Goal: Information Seeking & Learning: Check status

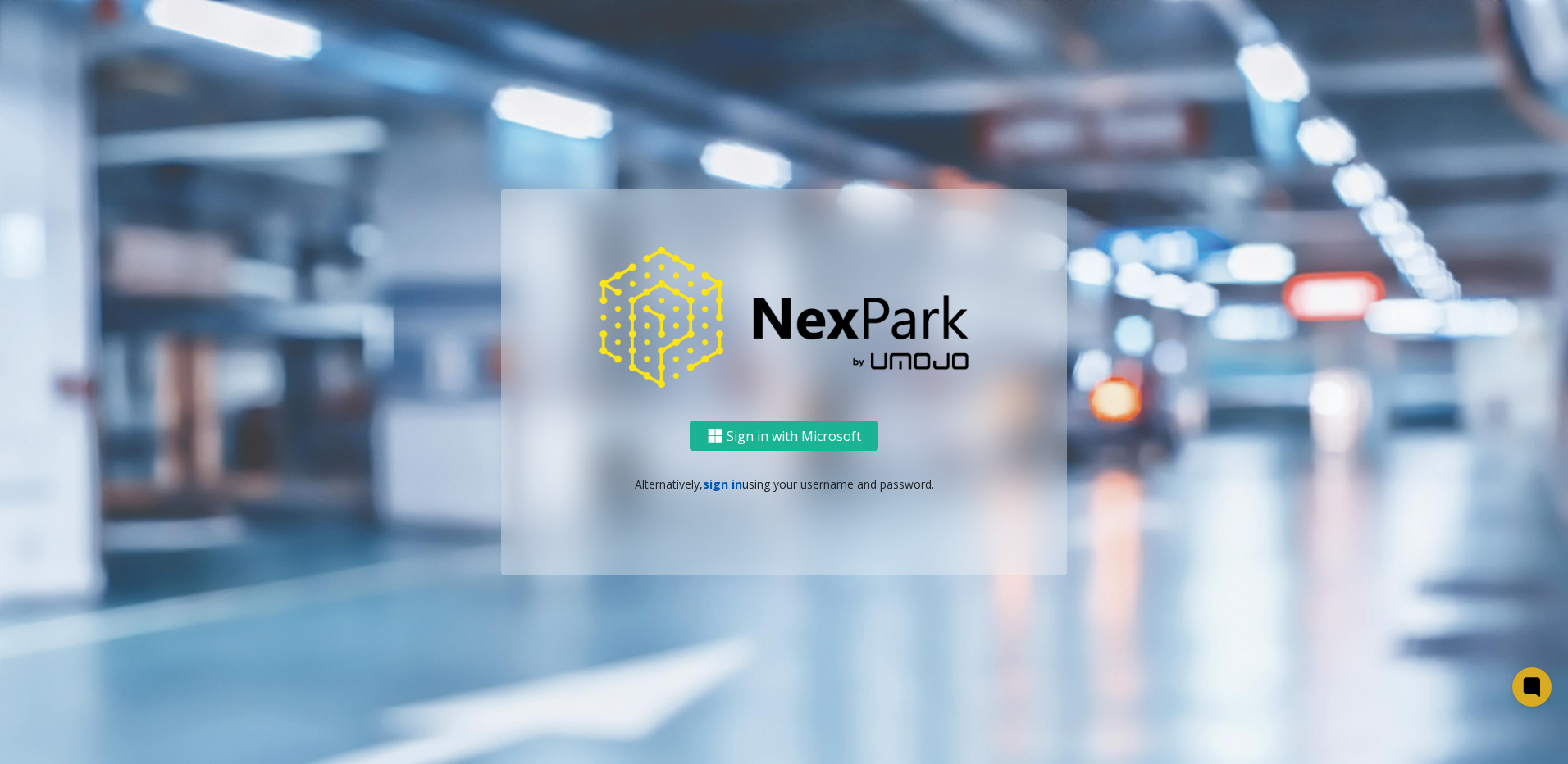
click at [717, 482] on link "sign in" at bounding box center [722, 484] width 40 height 15
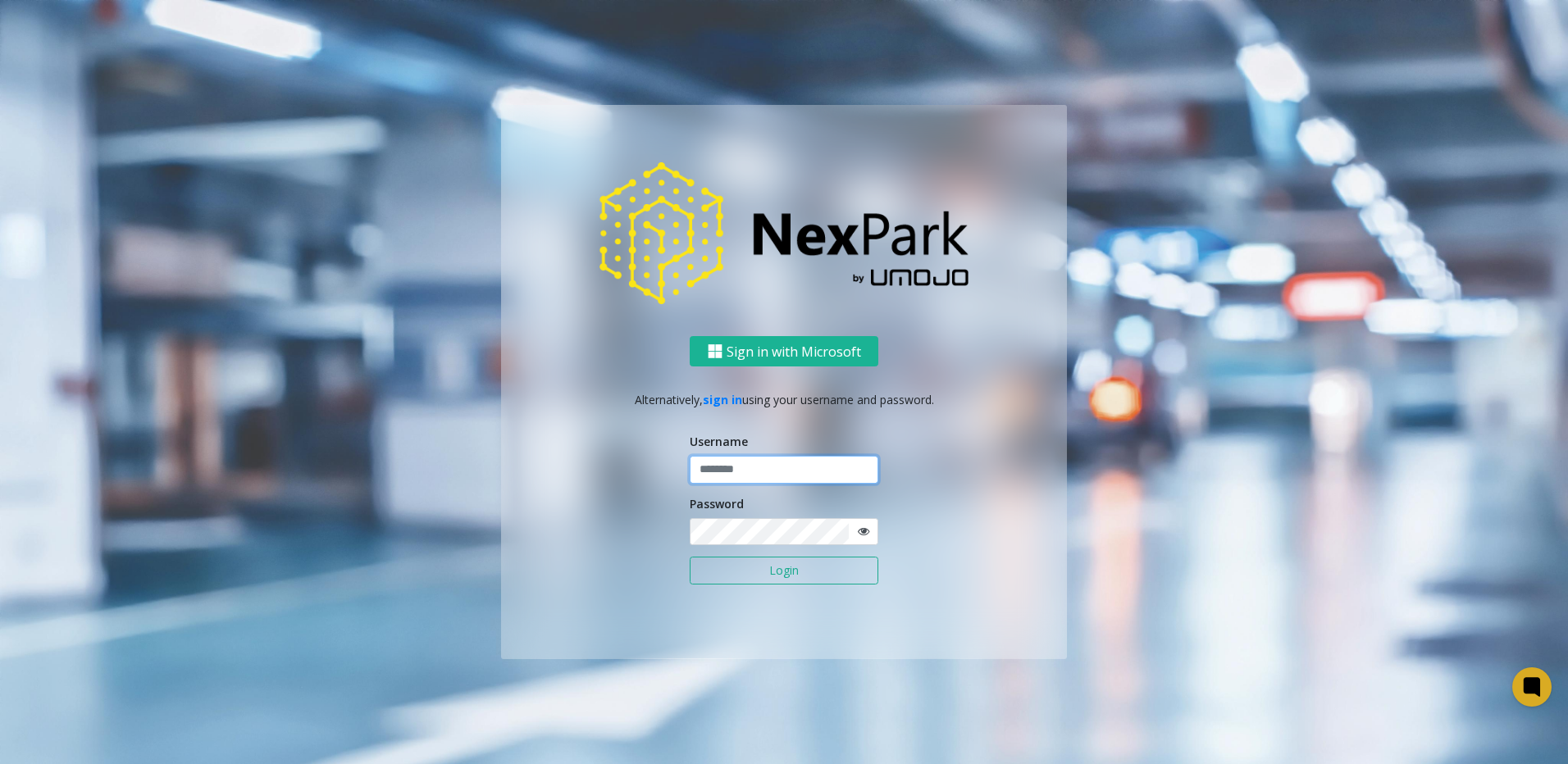
type input "**********"
click at [717, 469] on input "**********" at bounding box center [784, 469] width 188 height 28
click at [592, 516] on div "**********" at bounding box center [784, 498] width 565 height 322
click at [798, 570] on button "Login" at bounding box center [784, 570] width 188 height 28
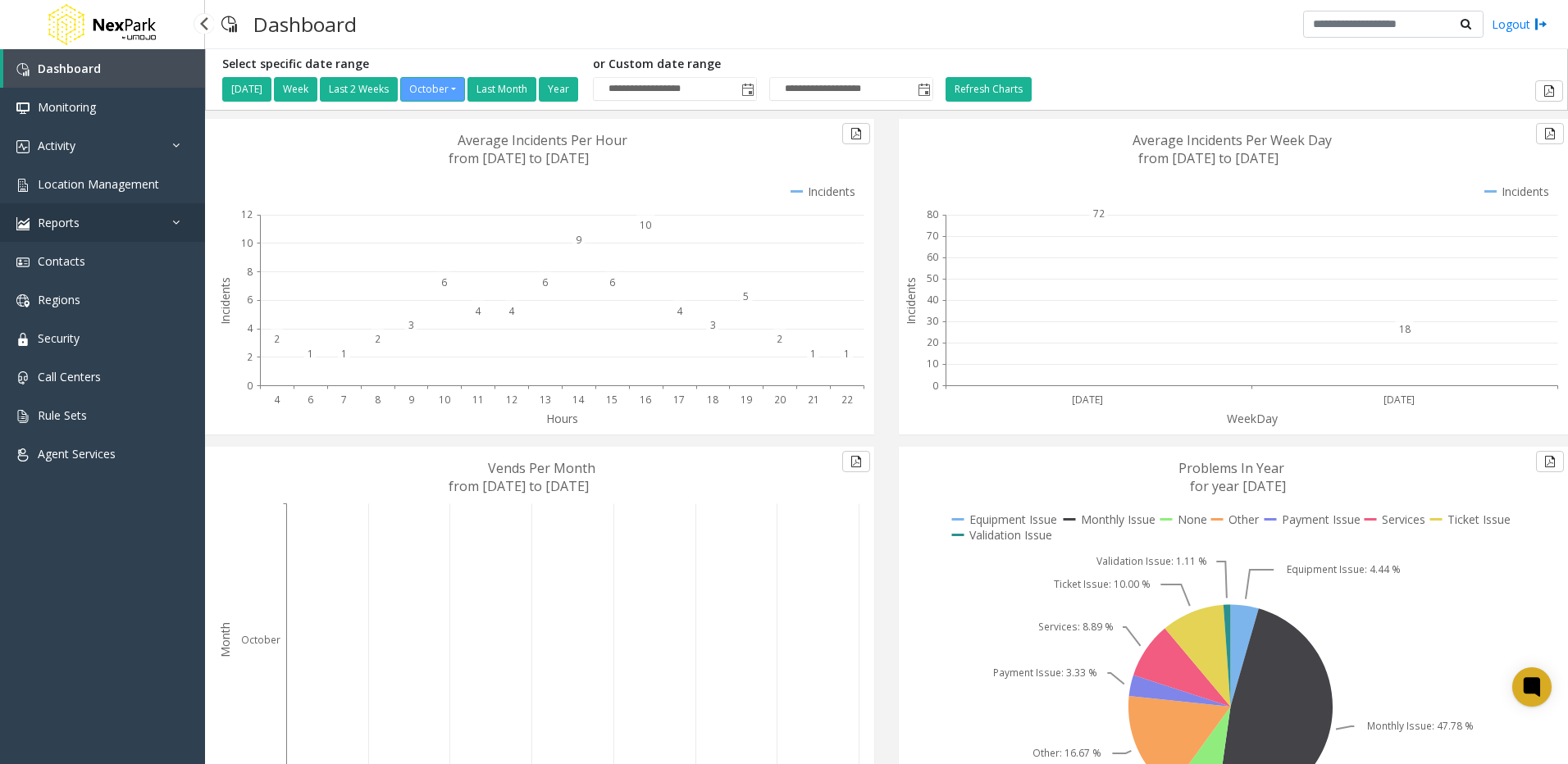
click at [60, 221] on span "Reports" at bounding box center [58, 223] width 41 height 15
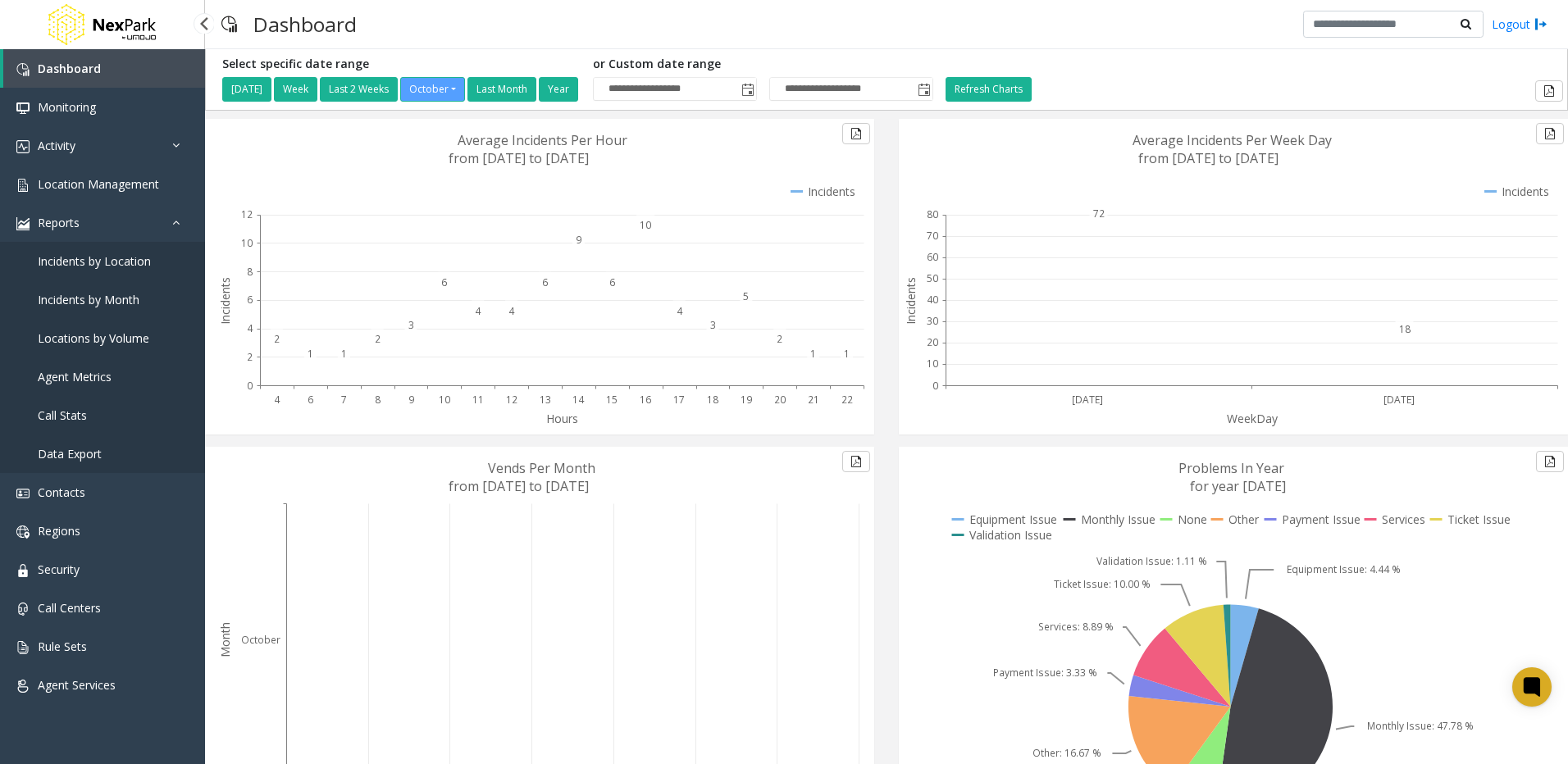
click at [69, 257] on span "Incidents by Location" at bounding box center [94, 261] width 113 height 15
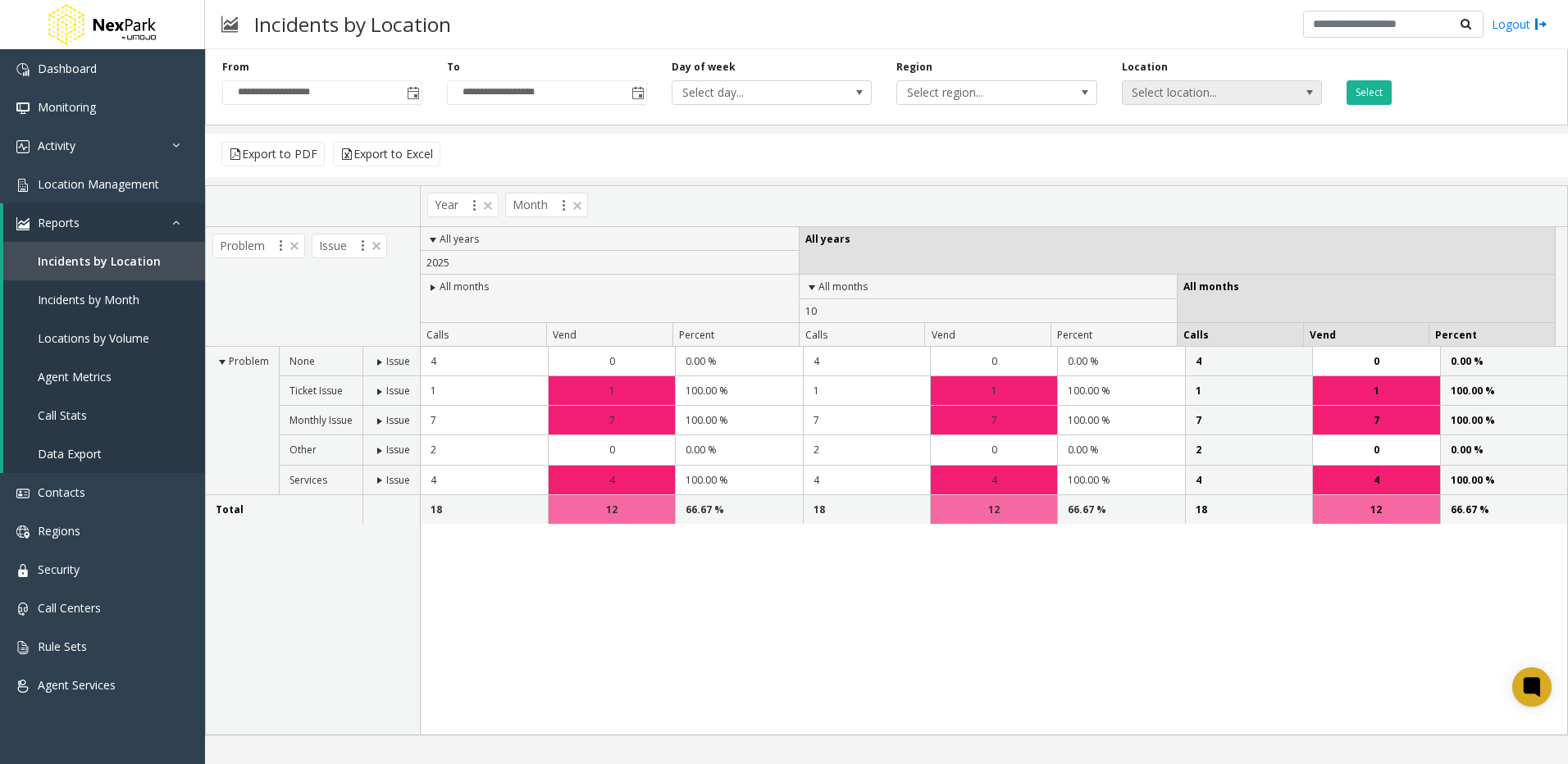
click at [1153, 95] on span "Select location..." at bounding box center [1201, 93] width 159 height 23
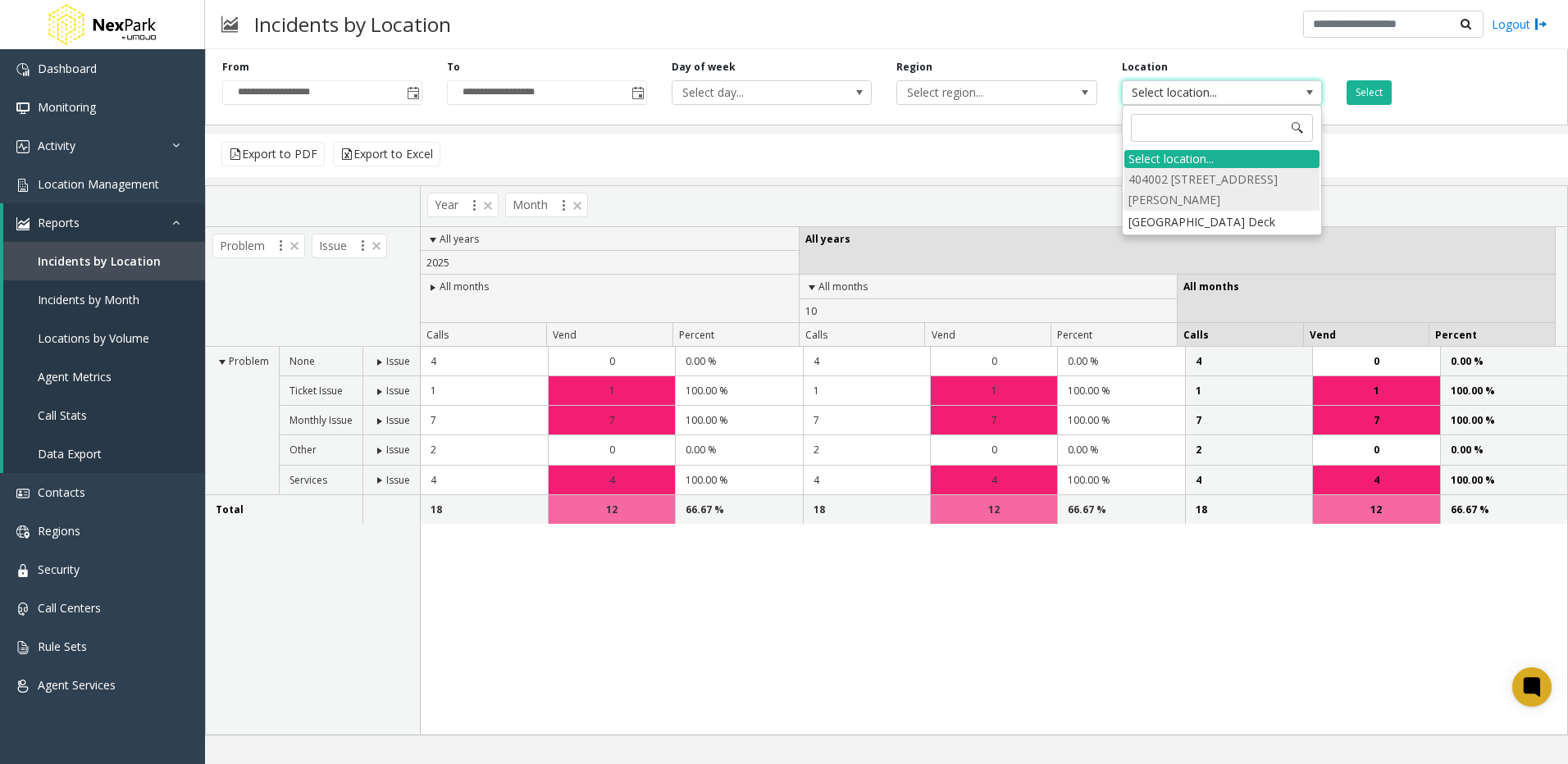
click at [1161, 190] on li "404002 [STREET_ADDRESS][PERSON_NAME]" at bounding box center [1222, 189] width 195 height 42
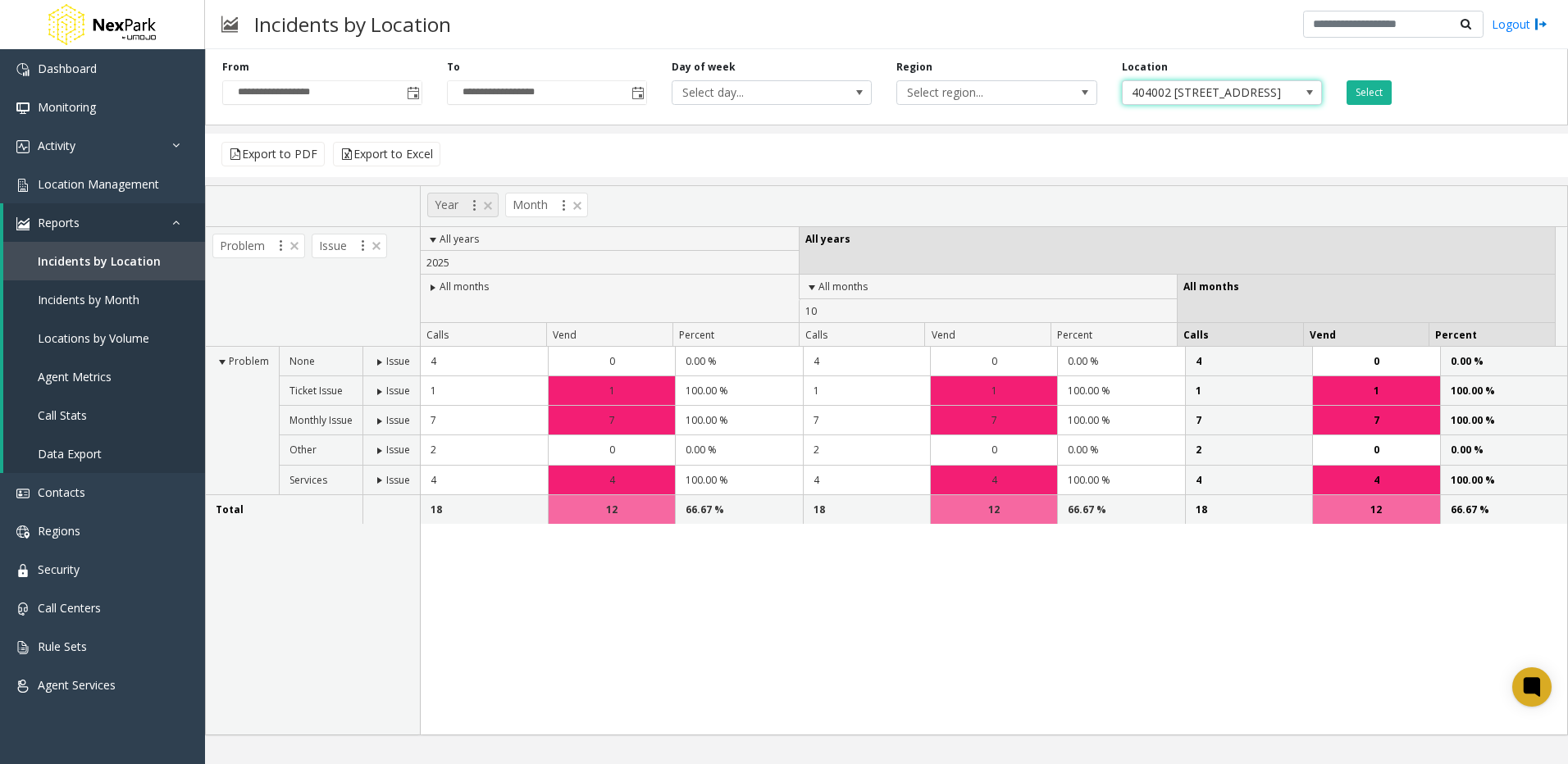
click at [487, 207] on span at bounding box center [488, 205] width 14 height 14
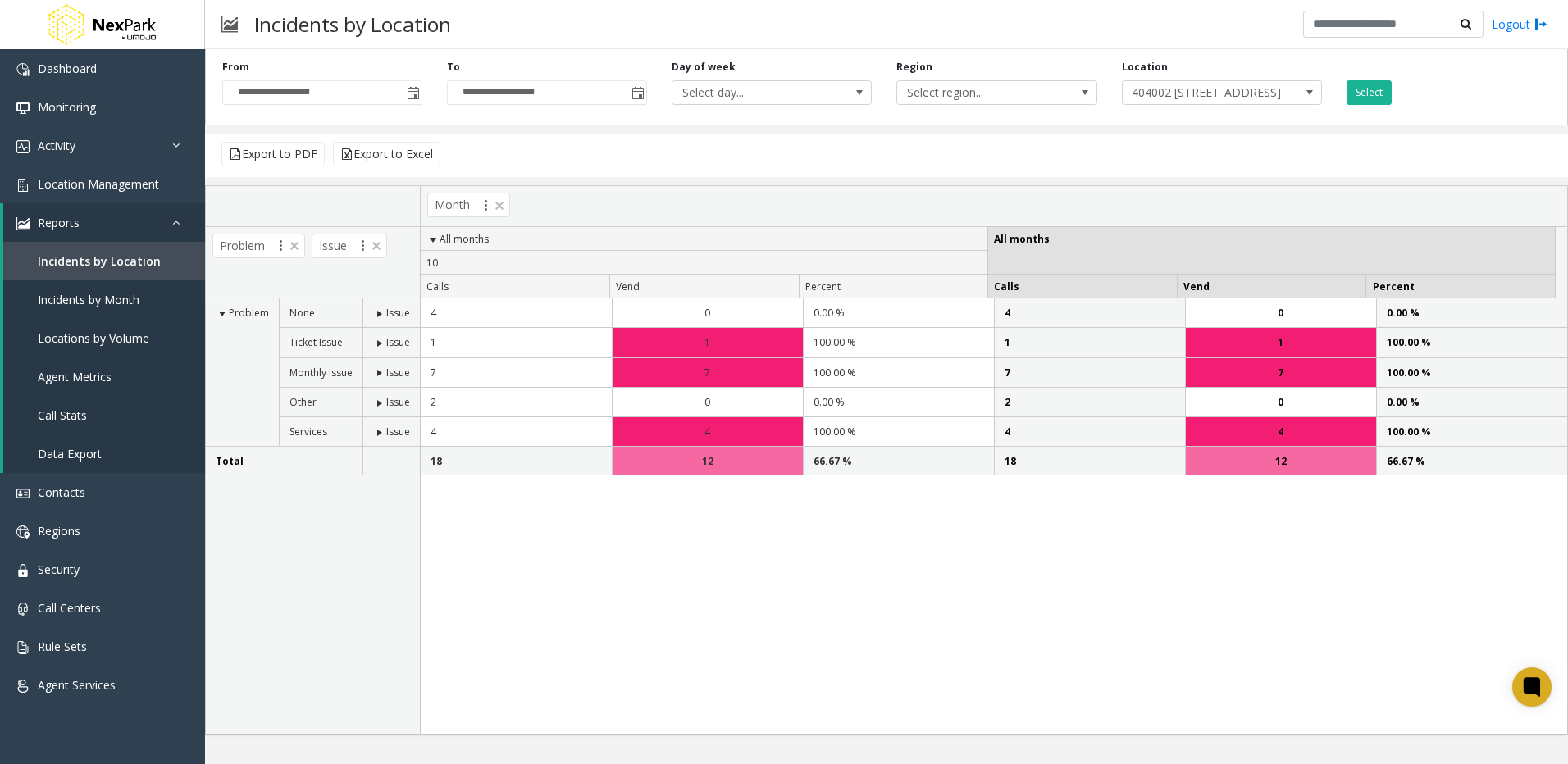
click at [455, 242] on span "All months" at bounding box center [463, 238] width 49 height 14
click at [455, 239] on span "All months" at bounding box center [463, 238] width 49 height 14
click at [479, 202] on span "Month" at bounding box center [469, 205] width 83 height 24
click at [487, 201] on span at bounding box center [486, 205] width 14 height 14
click at [564, 208] on span "Include Fields..." at bounding box center [549, 213] width 123 height 23
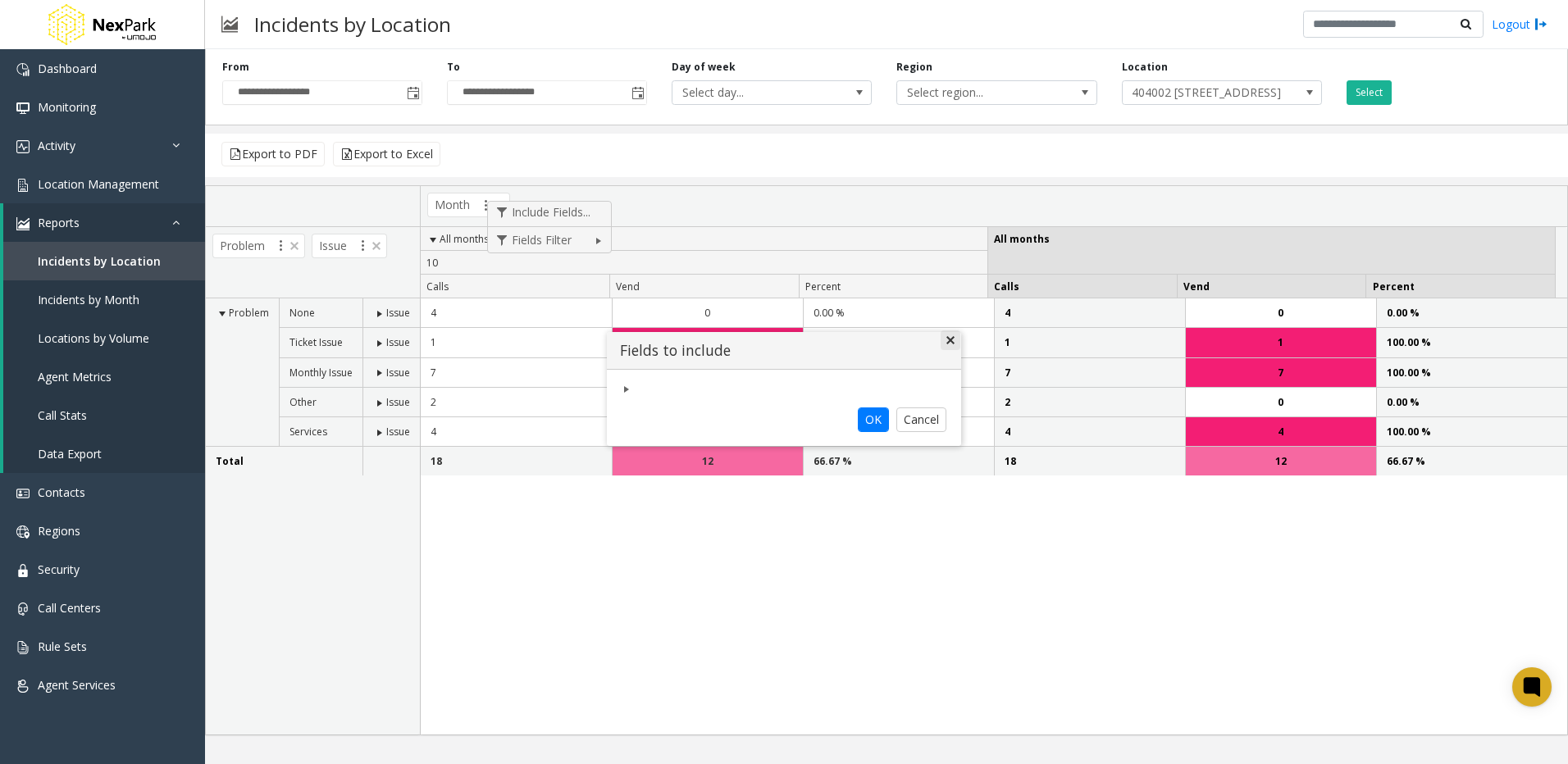
click at [953, 340] on link "Close" at bounding box center [950, 340] width 19 height 19
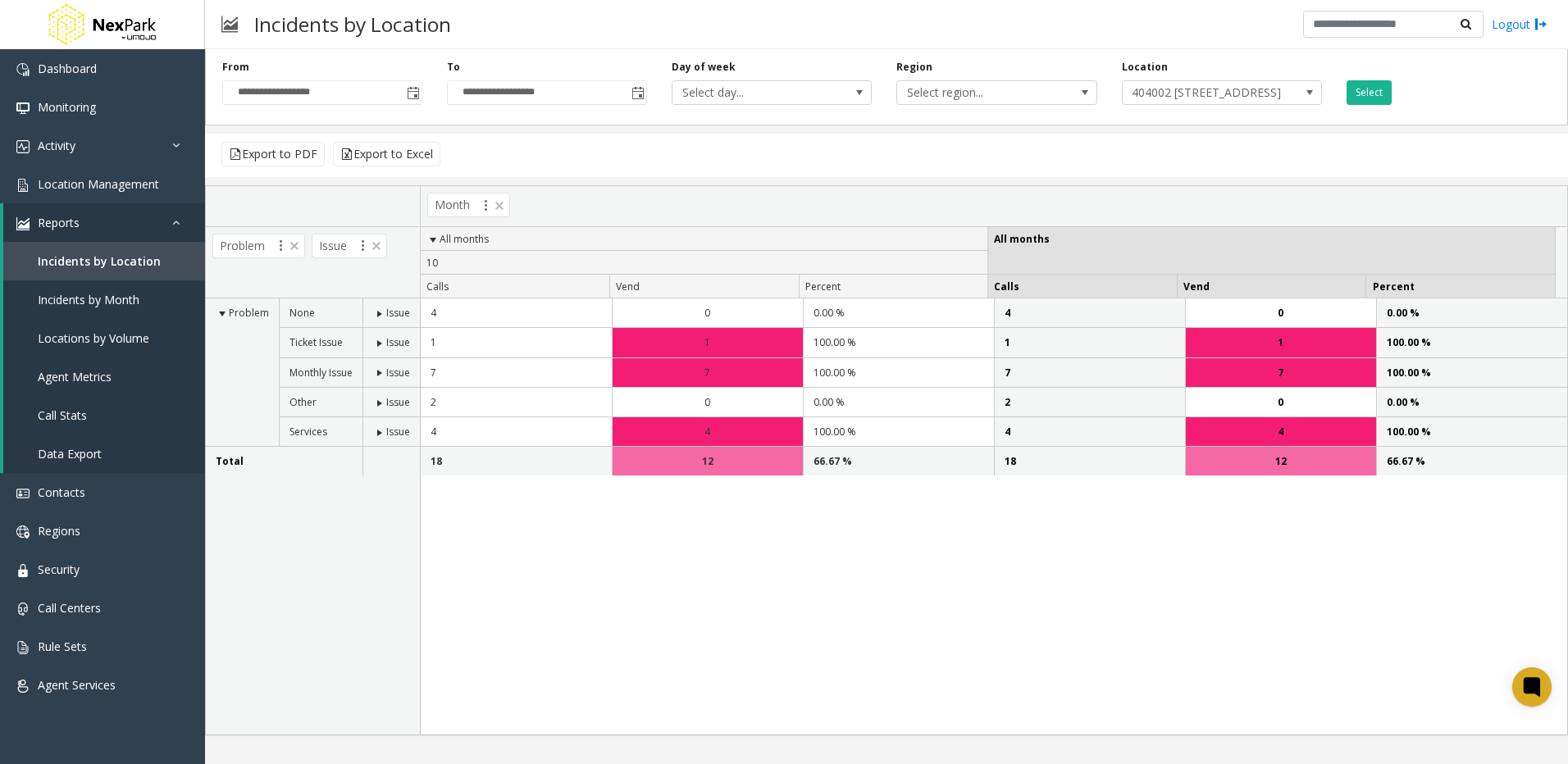
click at [630, 199] on div "Month" at bounding box center [994, 206] width 1146 height 41
click at [92, 299] on span "Incidents by Month" at bounding box center [88, 299] width 101 height 15
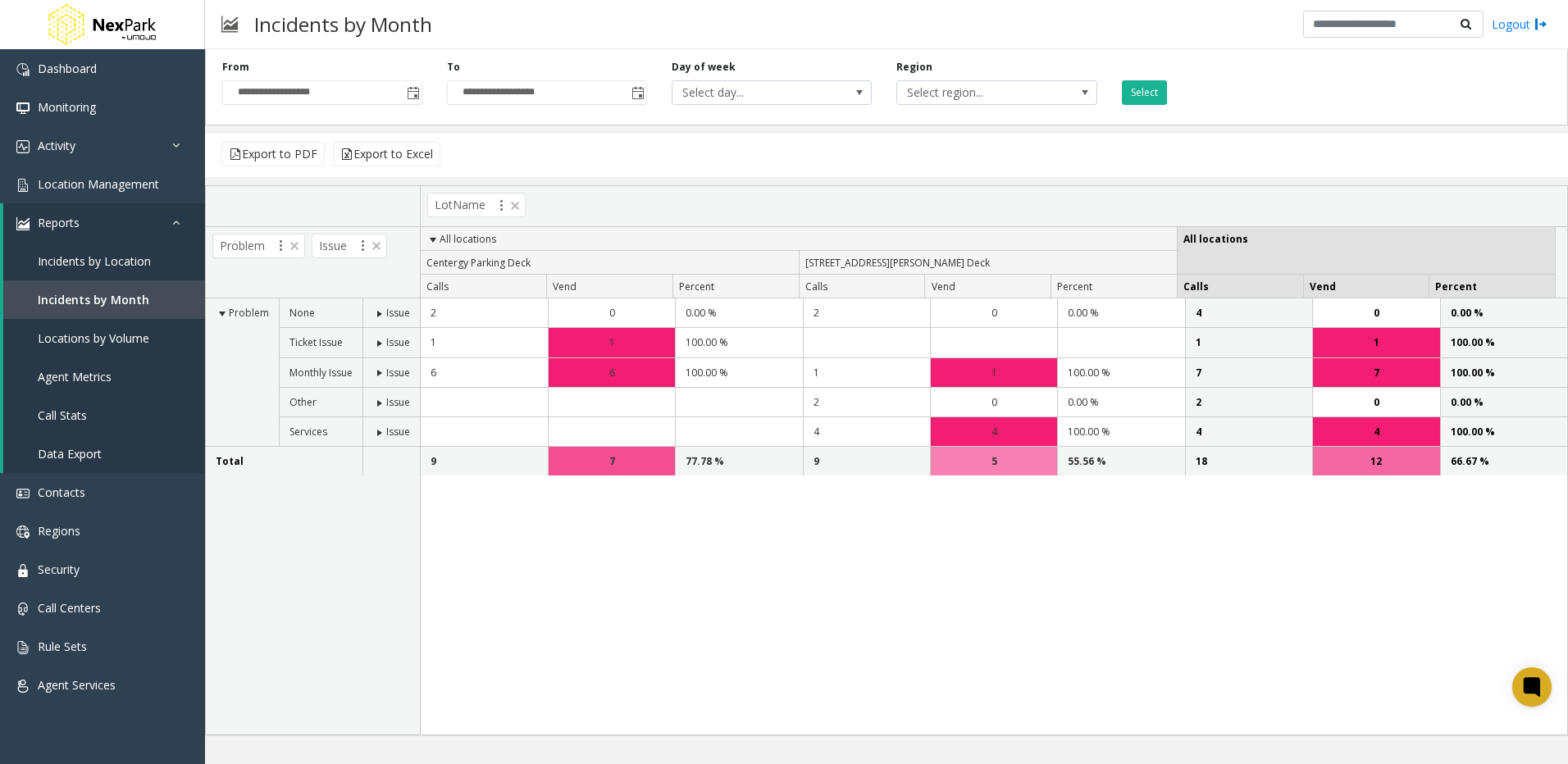
click at [472, 263] on span "Centergy Parking Deck" at bounding box center [479, 262] width 104 height 14
click at [76, 377] on span "Agent Metrics" at bounding box center [74, 376] width 73 height 15
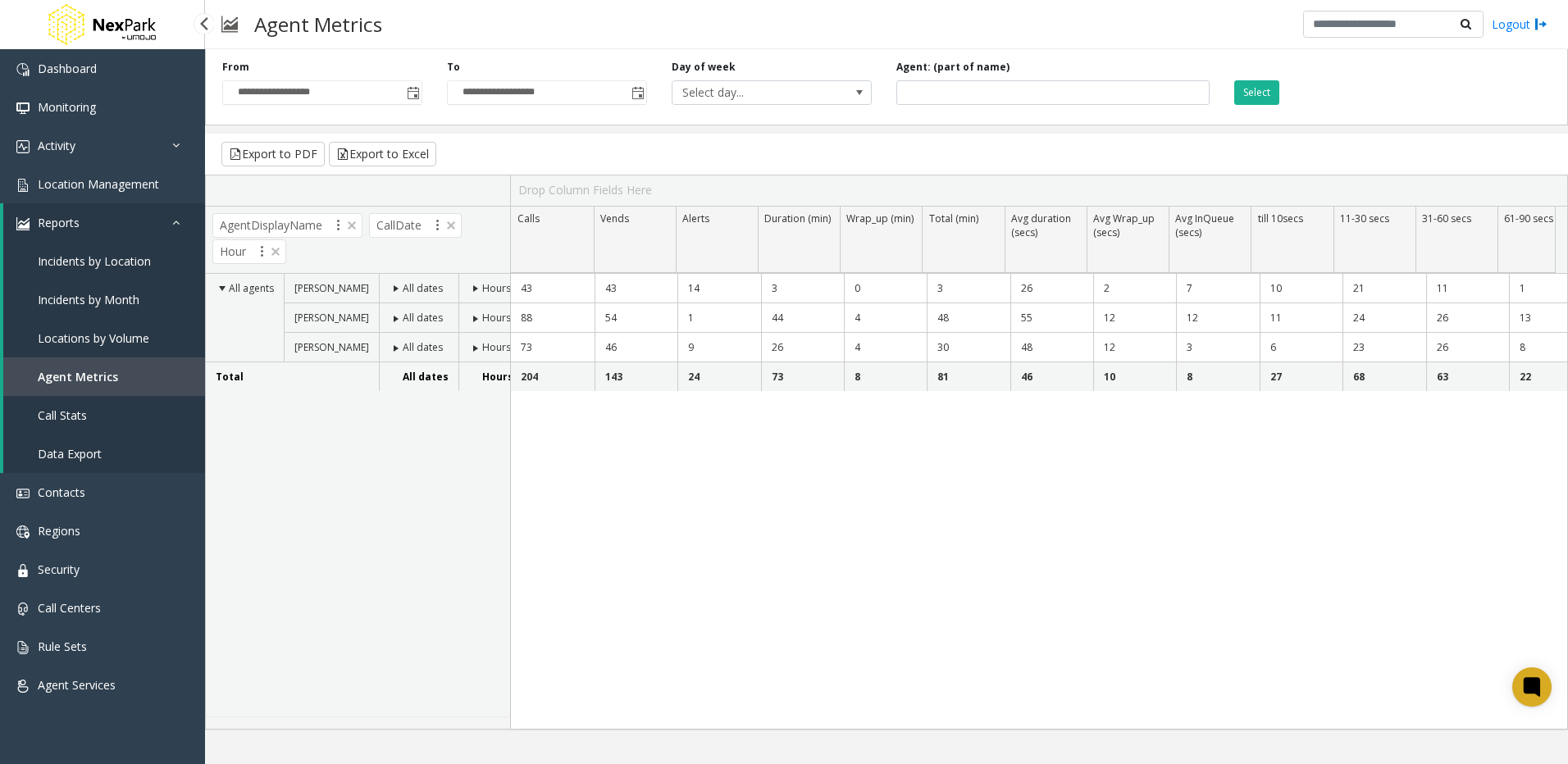
click at [85, 341] on span "Locations by Volume" at bounding box center [94, 338] width 112 height 15
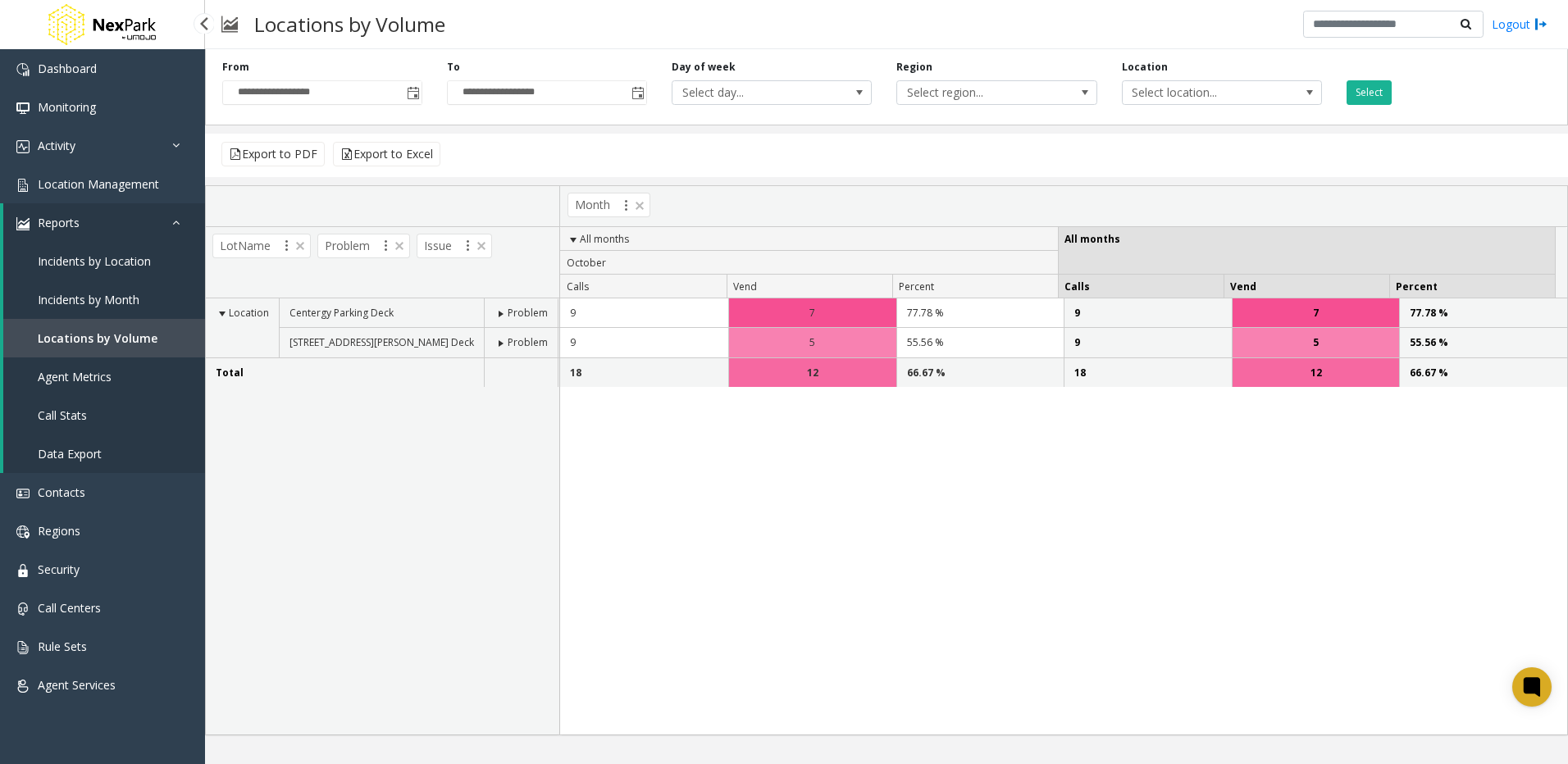
click at [77, 410] on span "Call Stats" at bounding box center [62, 415] width 49 height 15
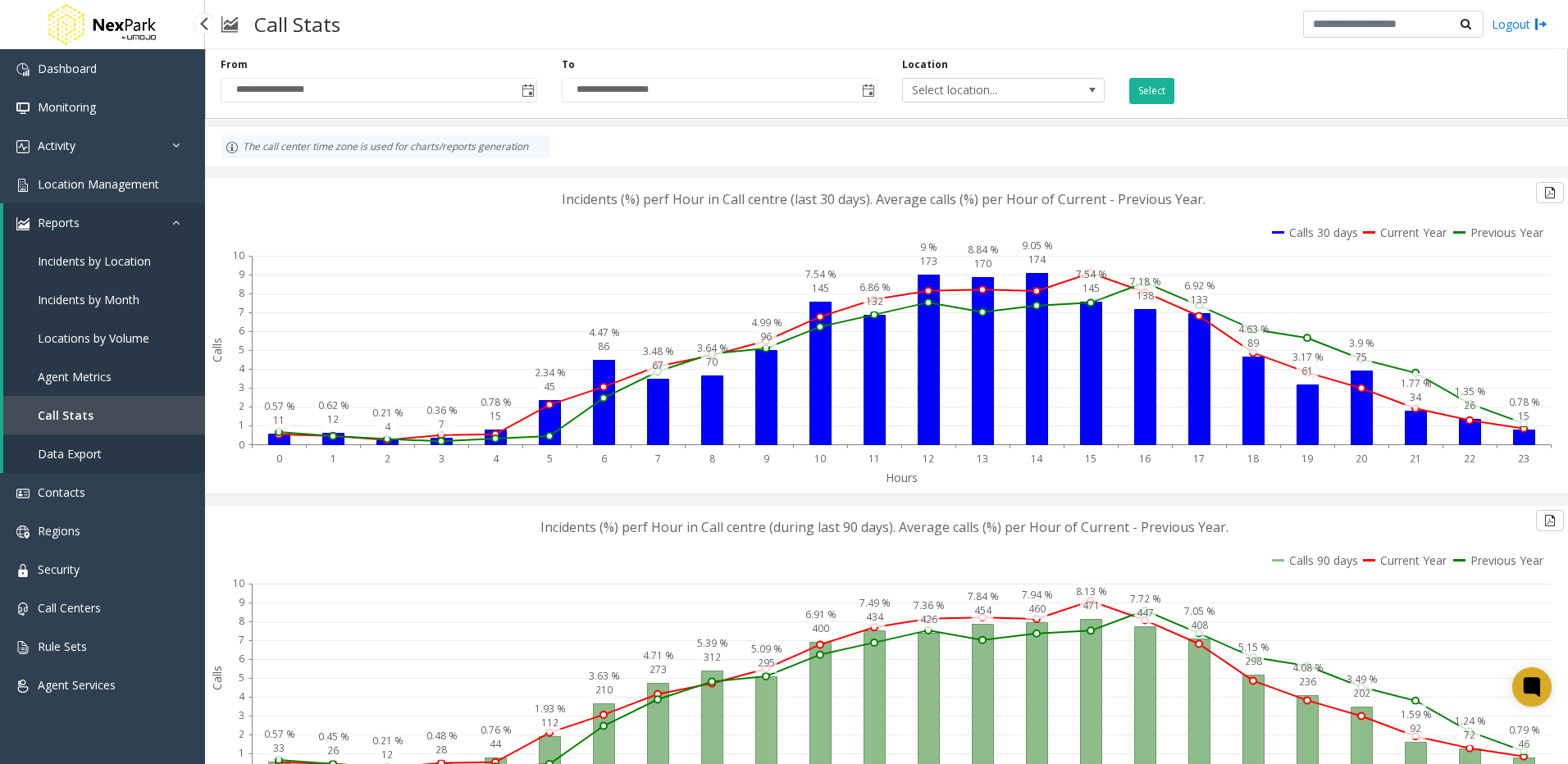
click at [82, 261] on span "Incidents by Location" at bounding box center [94, 261] width 113 height 15
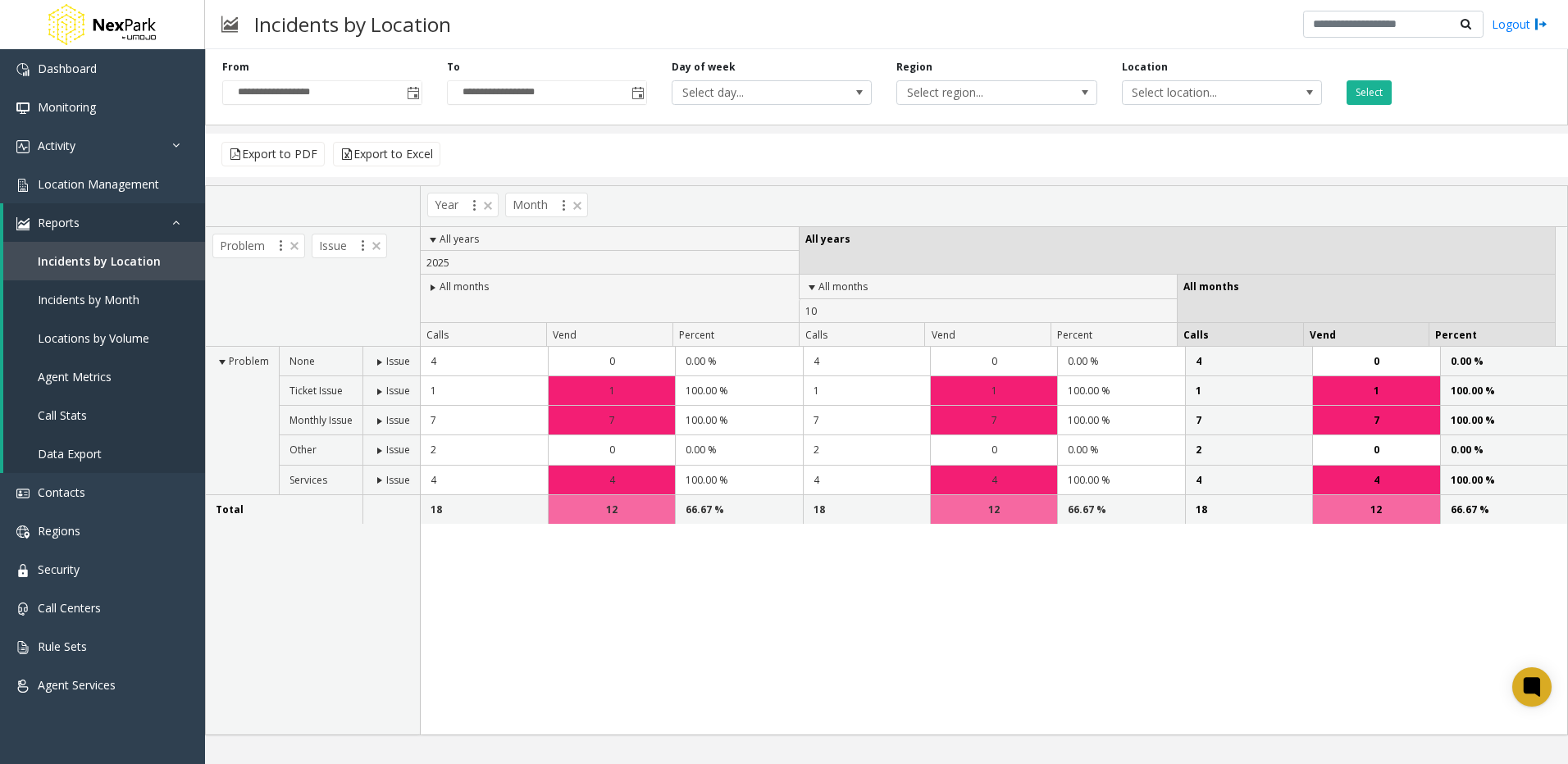
click at [450, 241] on span "All years" at bounding box center [458, 238] width 40 height 14
click at [437, 233] on span at bounding box center [433, 240] width 14 height 14
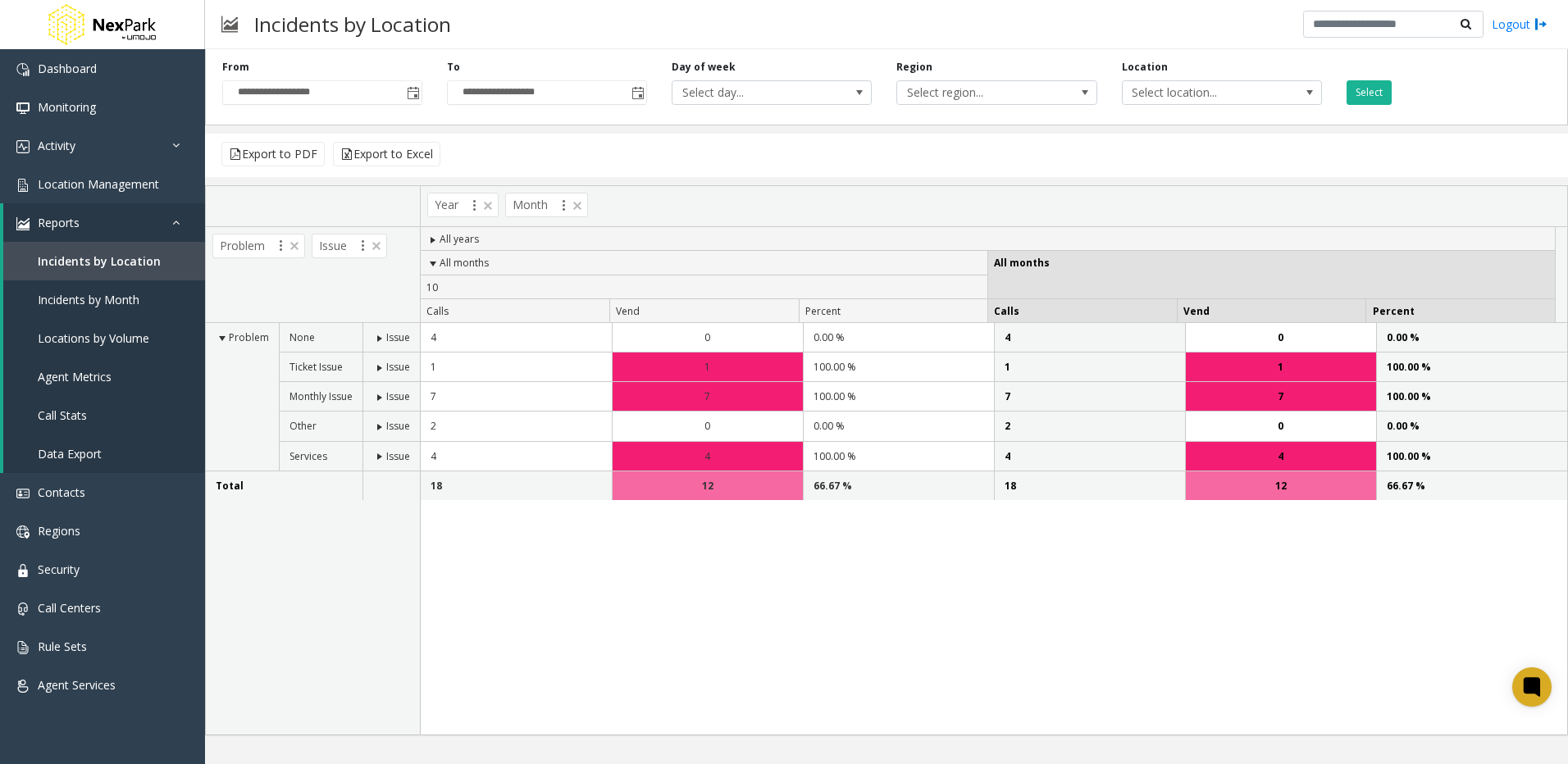
click at [438, 234] on span at bounding box center [433, 240] width 14 height 14
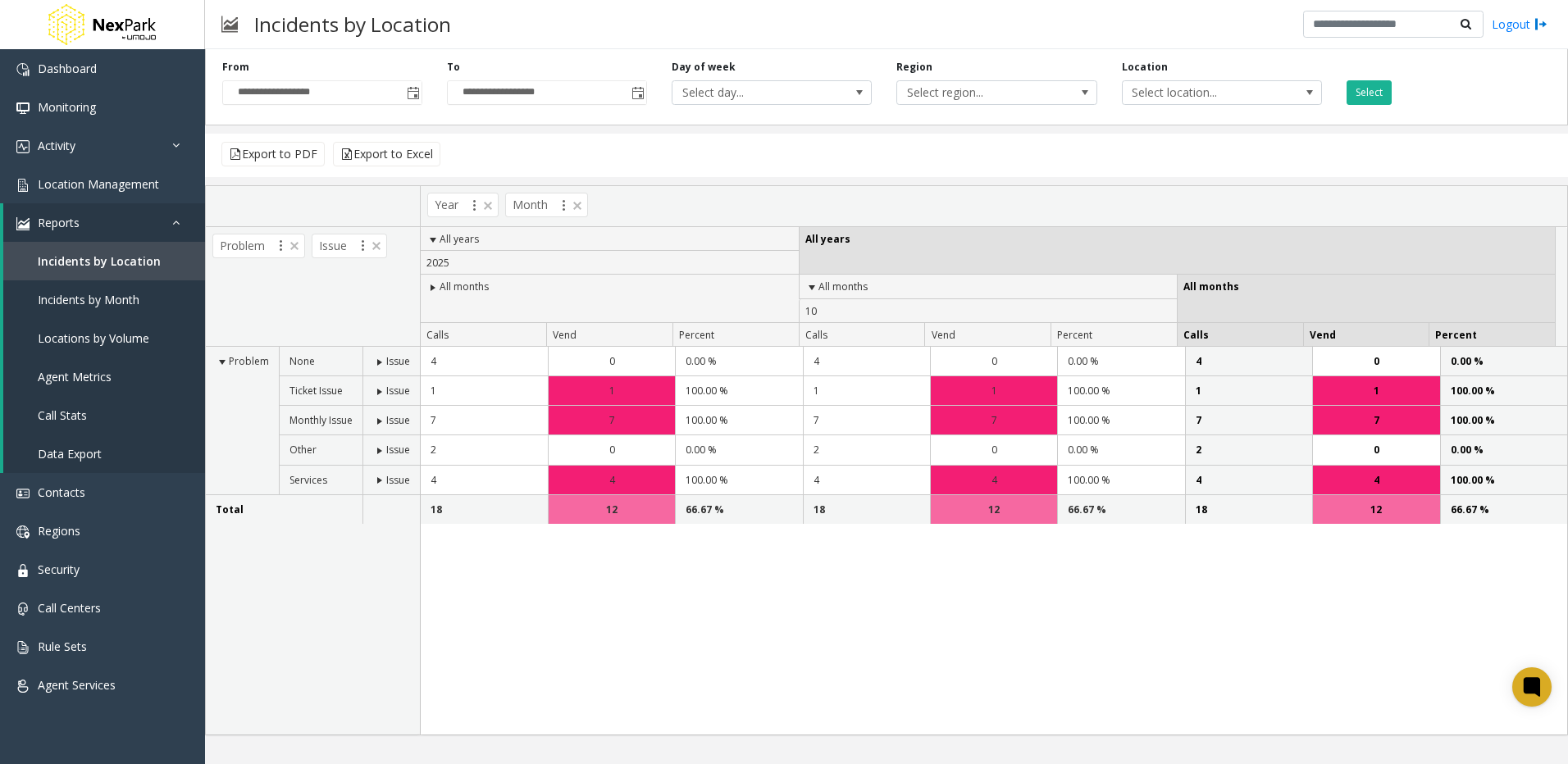
click at [434, 286] on span at bounding box center [433, 287] width 14 height 14
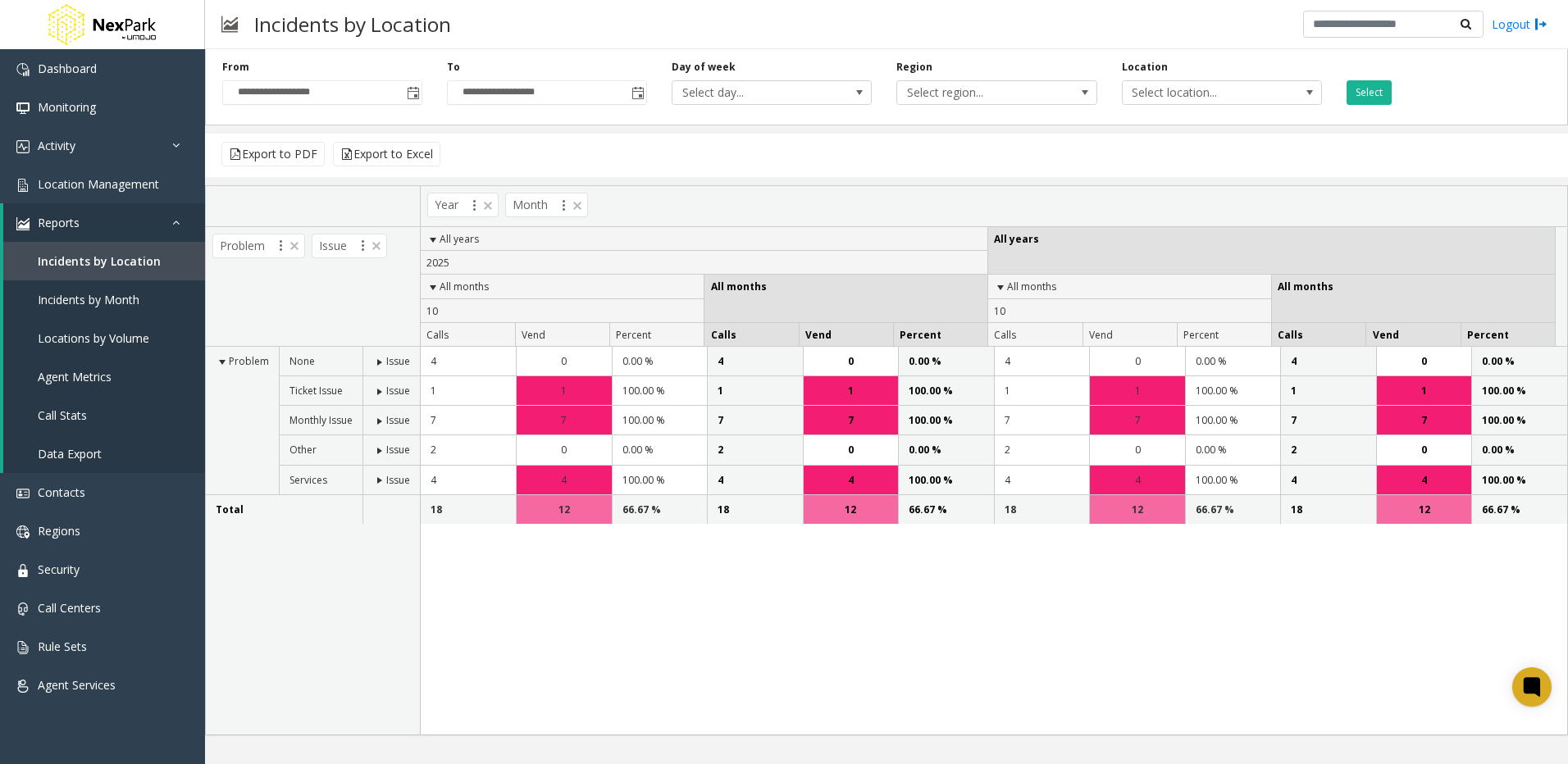
click at [434, 286] on span at bounding box center [433, 287] width 14 height 14
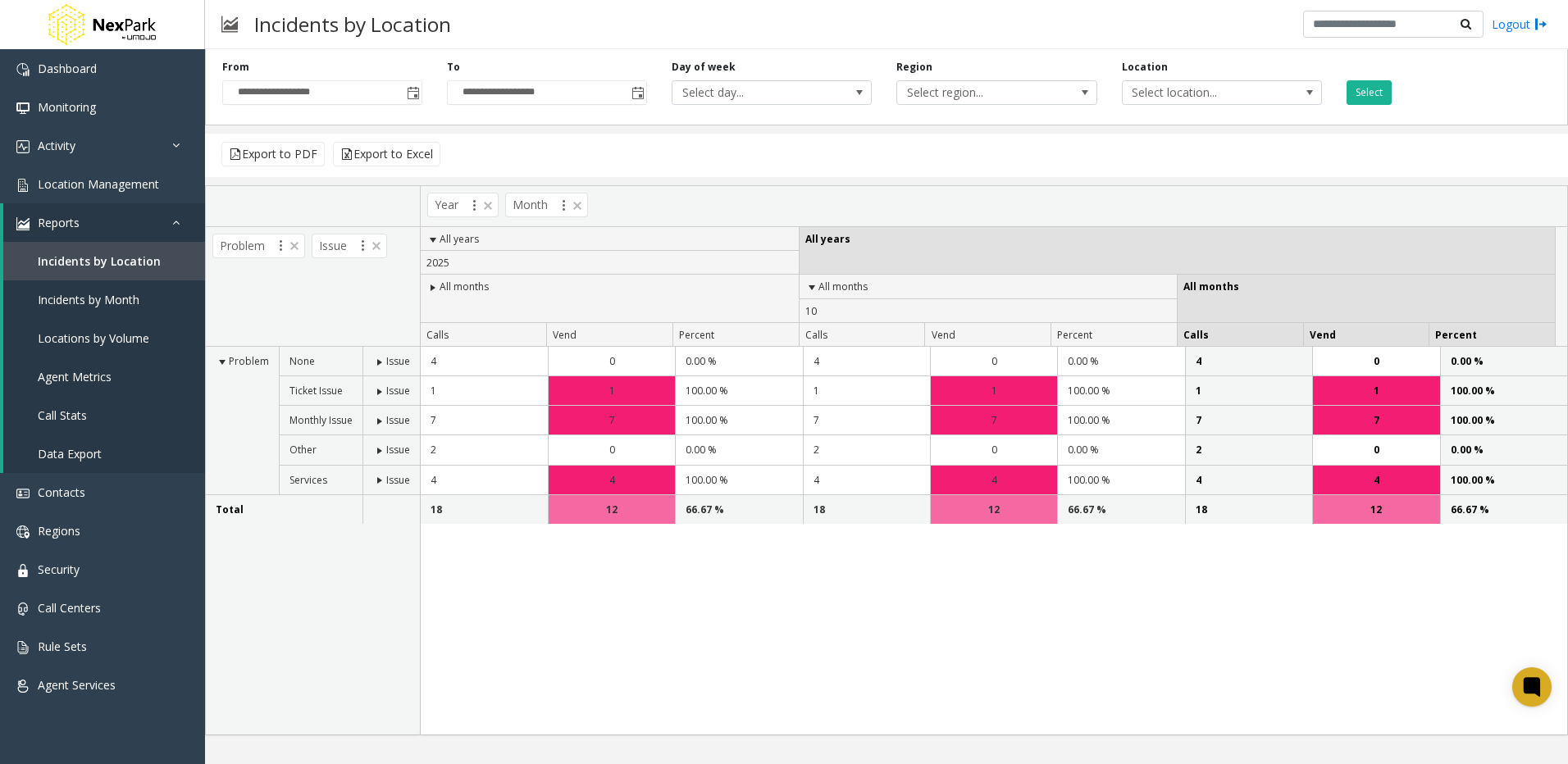
click at [450, 286] on span "All months" at bounding box center [463, 286] width 49 height 14
click at [427, 286] on th "All months" at bounding box center [610, 299] width 378 height 48
click at [433, 286] on span at bounding box center [433, 287] width 14 height 14
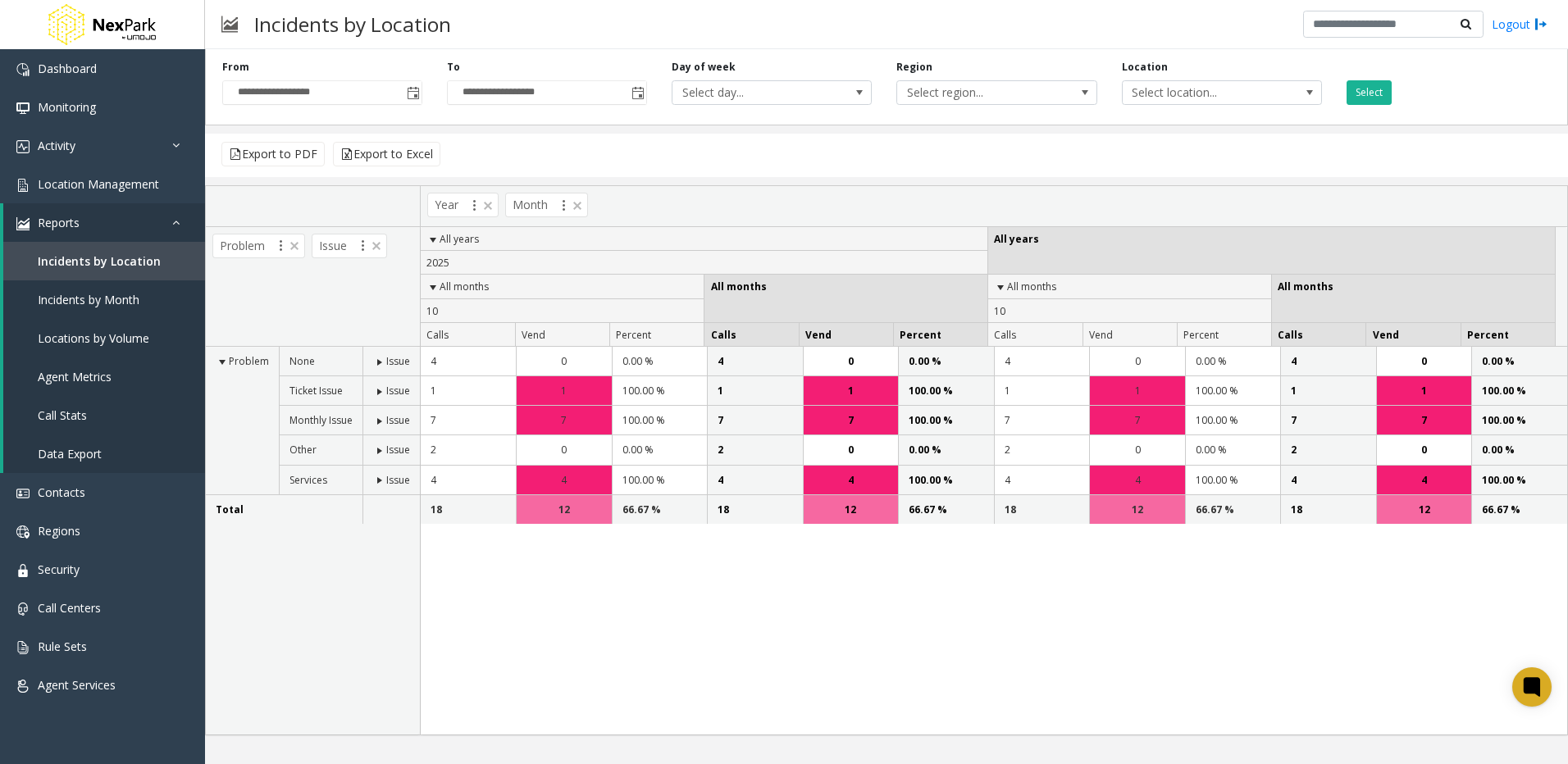
click at [433, 286] on span at bounding box center [433, 287] width 14 height 14
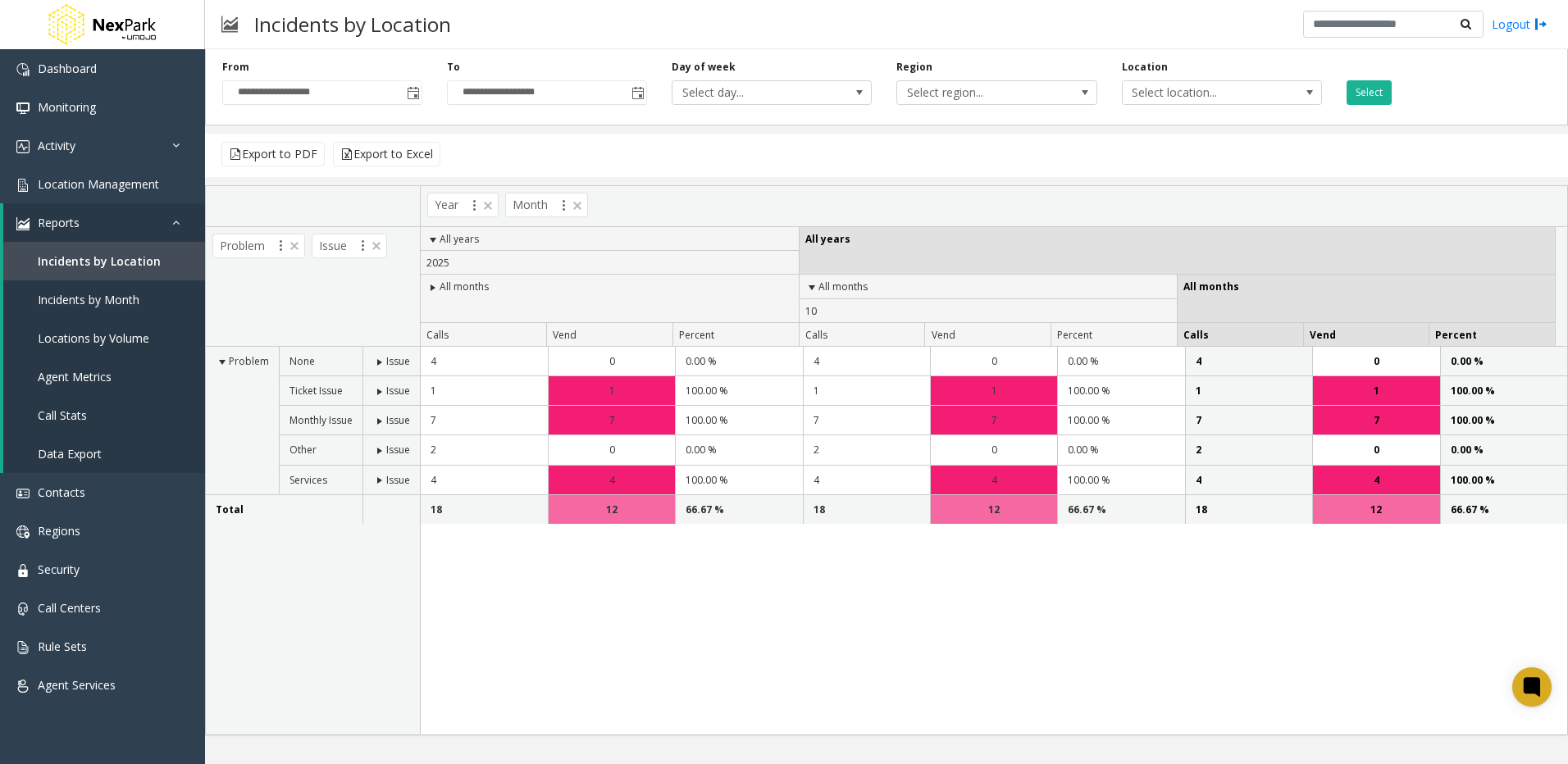
click at [433, 286] on span at bounding box center [433, 287] width 14 height 14
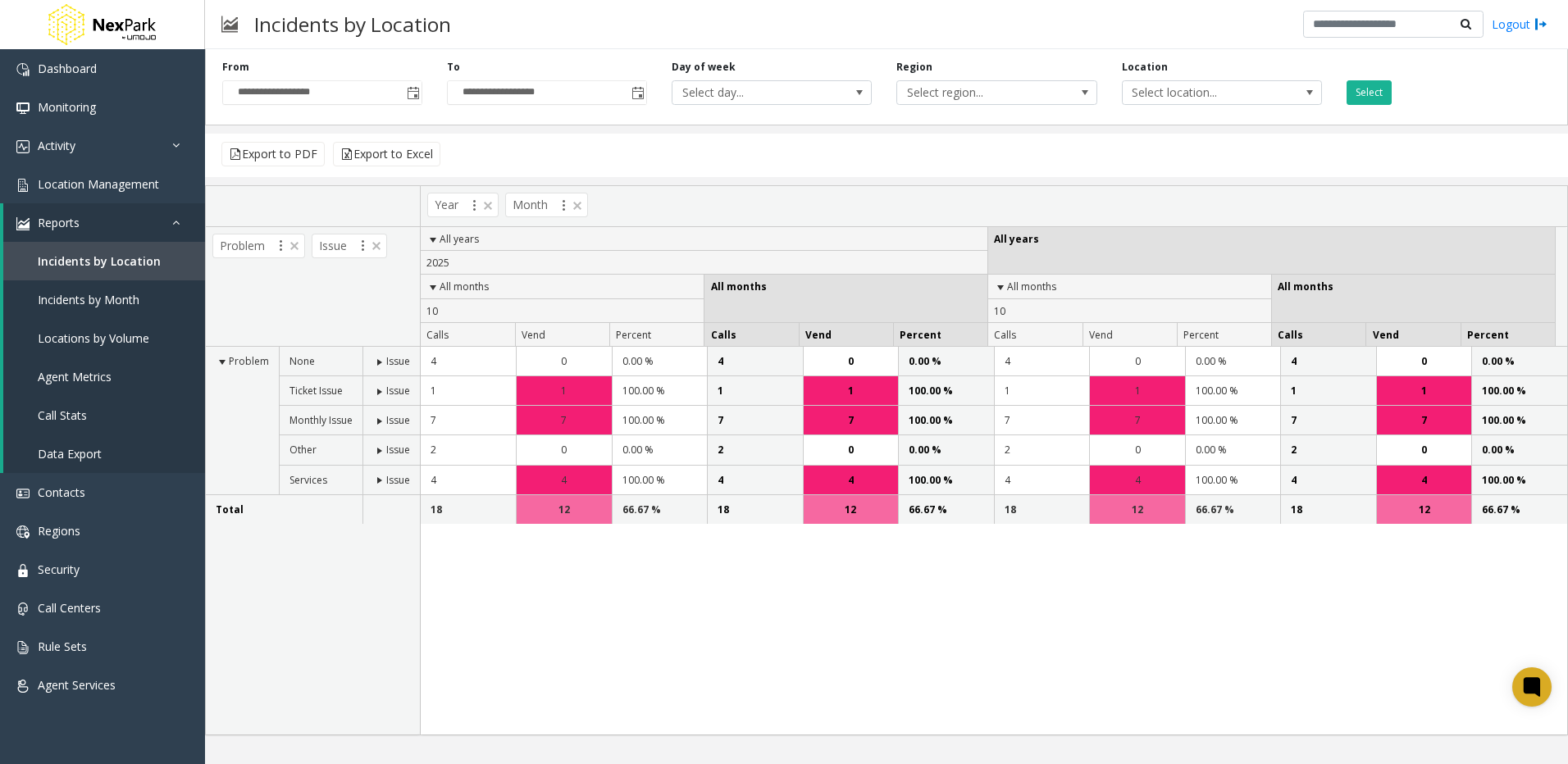
click at [429, 237] on span at bounding box center [433, 240] width 14 height 14
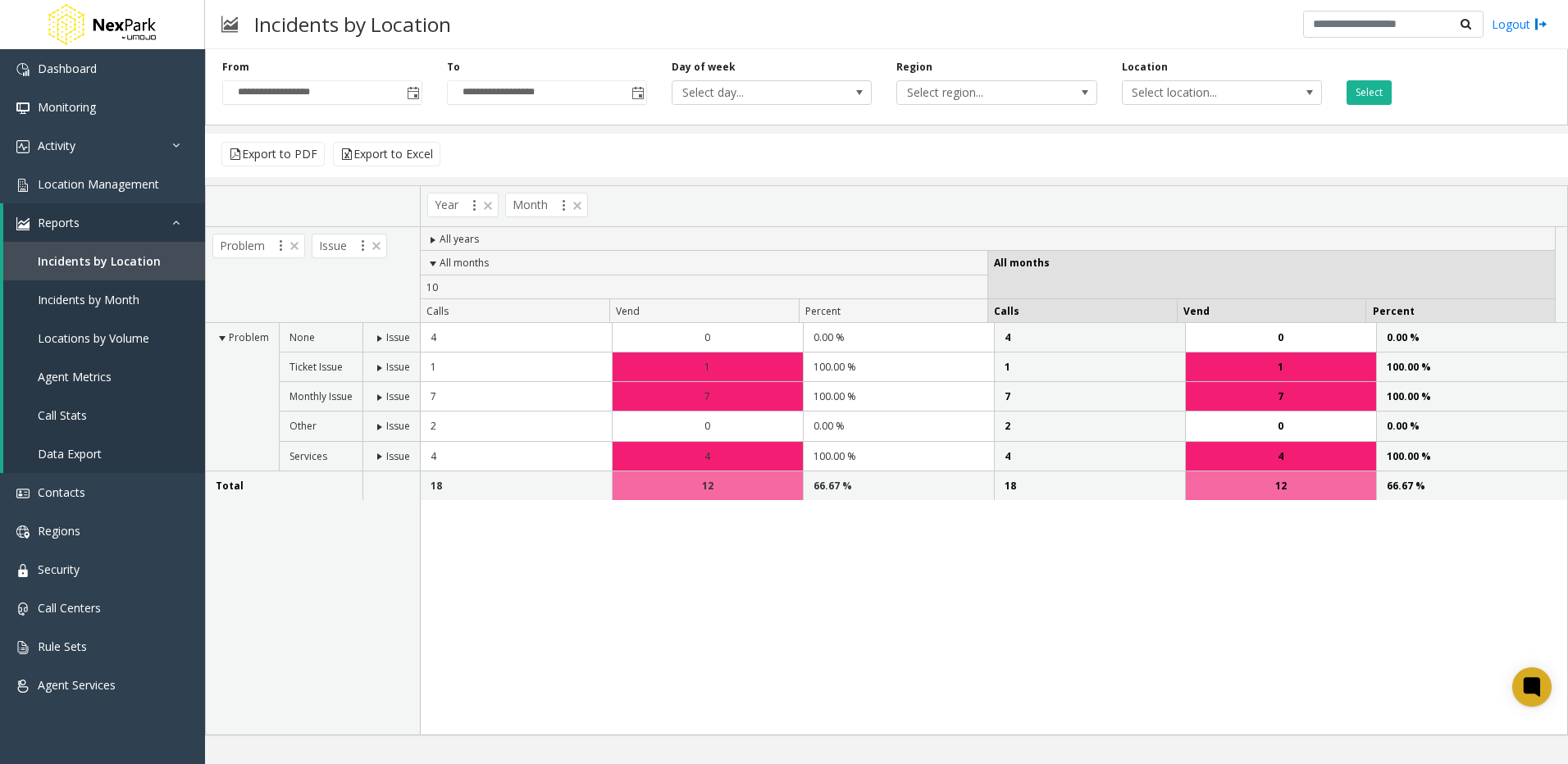
click at [435, 237] on span at bounding box center [433, 240] width 14 height 14
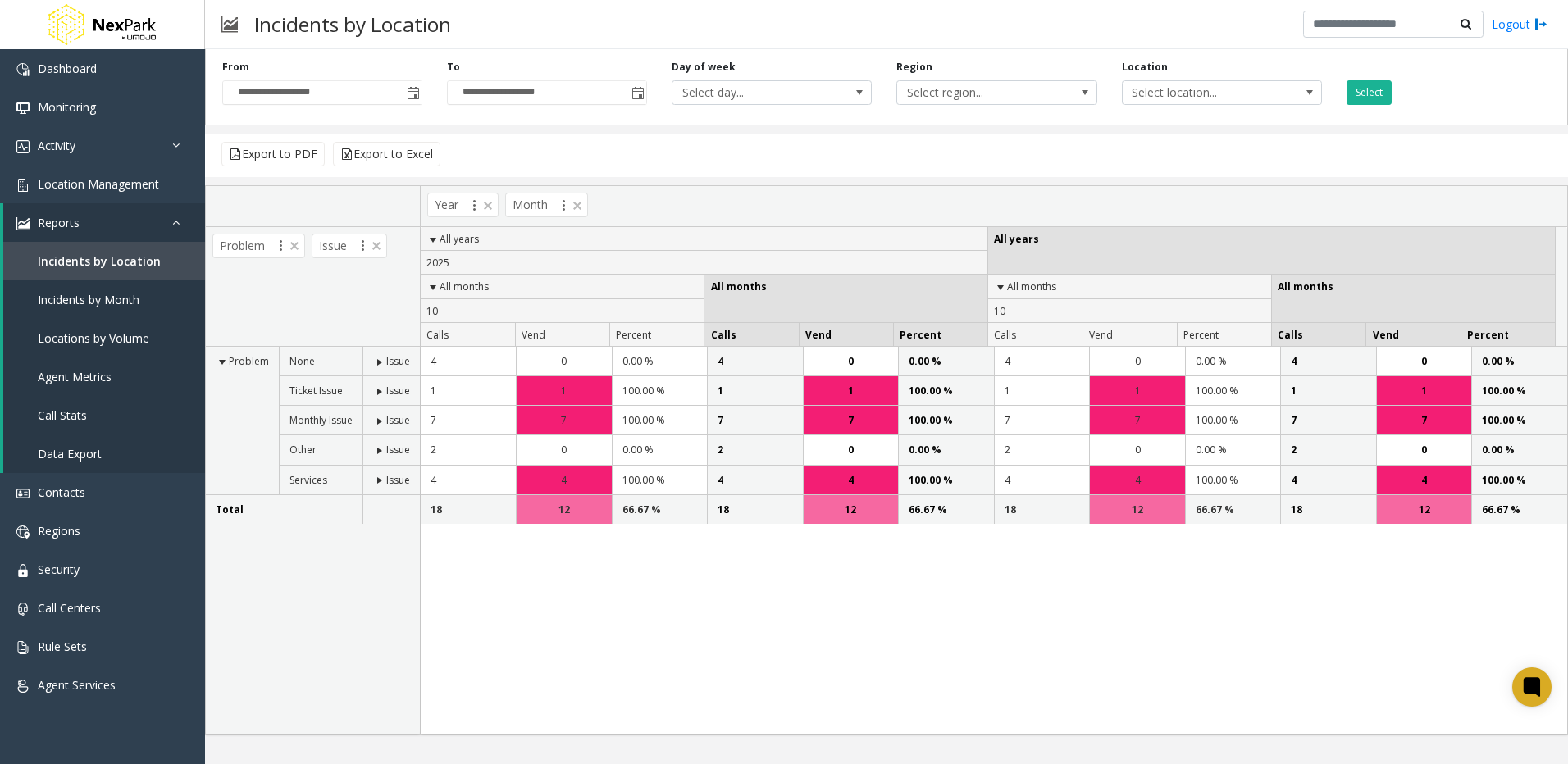
click at [430, 286] on span at bounding box center [433, 287] width 14 height 14
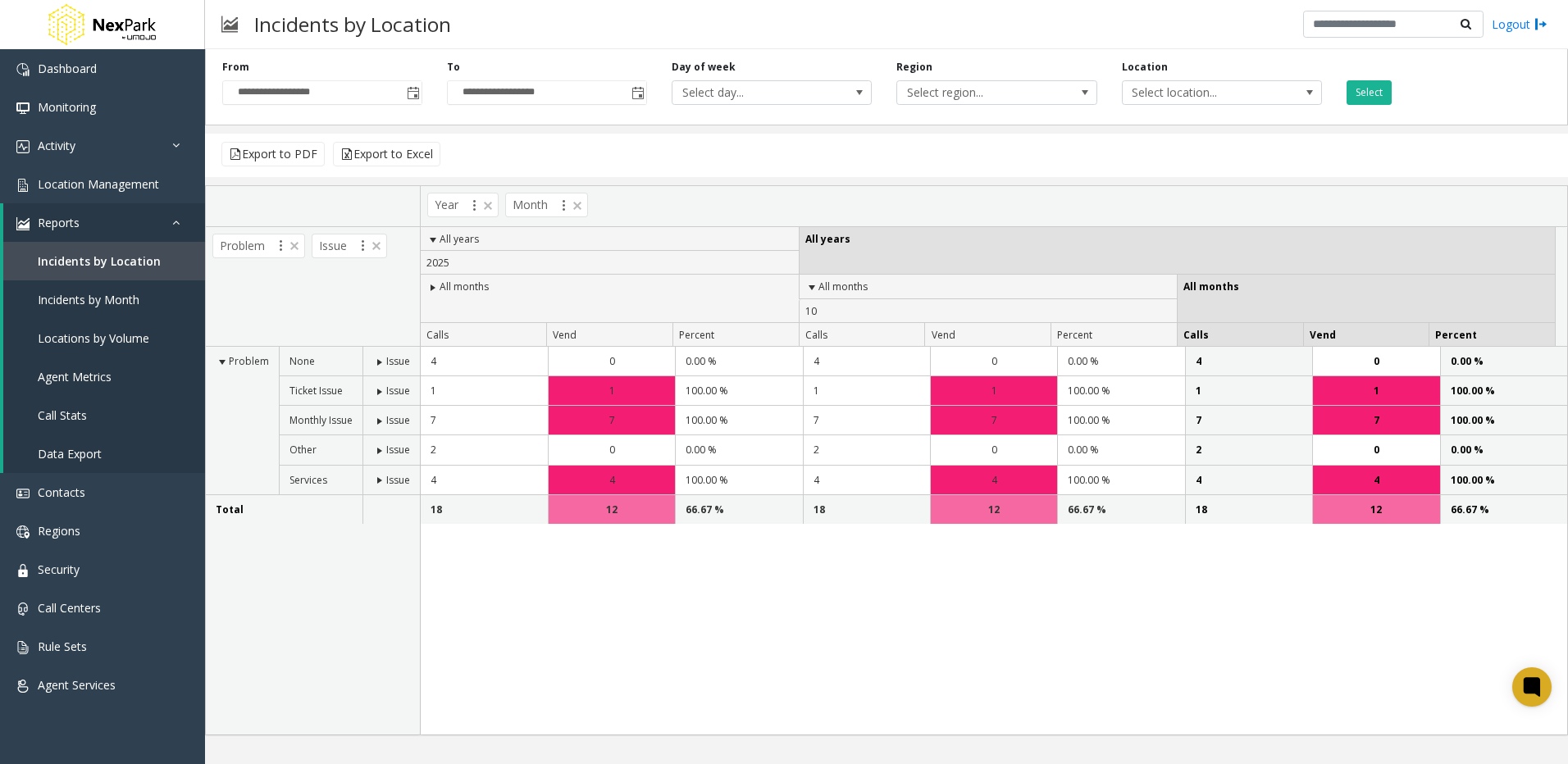
click at [813, 287] on span at bounding box center [812, 287] width 14 height 14
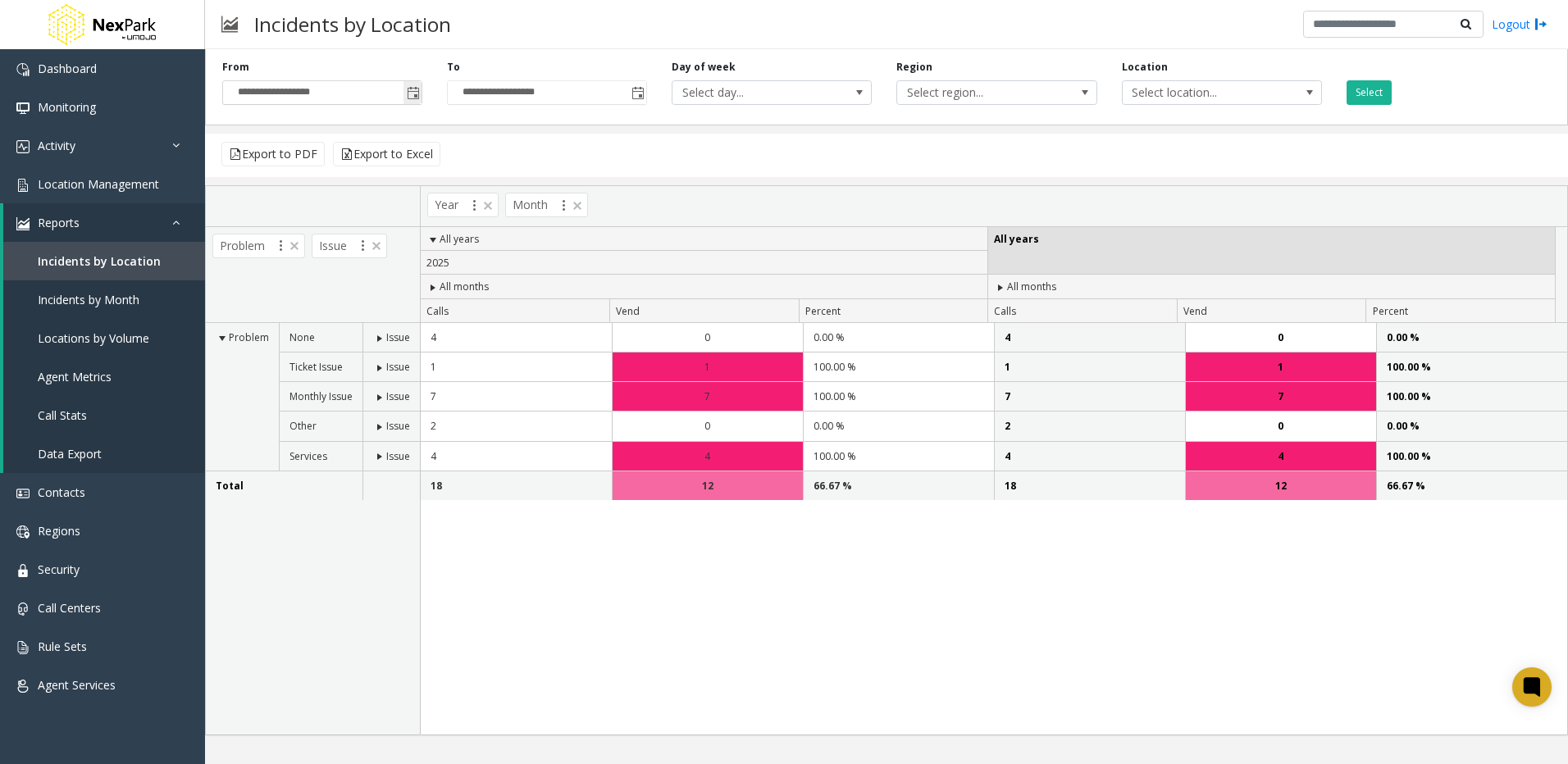
click at [412, 96] on span "Toggle popup" at bounding box center [413, 94] width 14 height 14
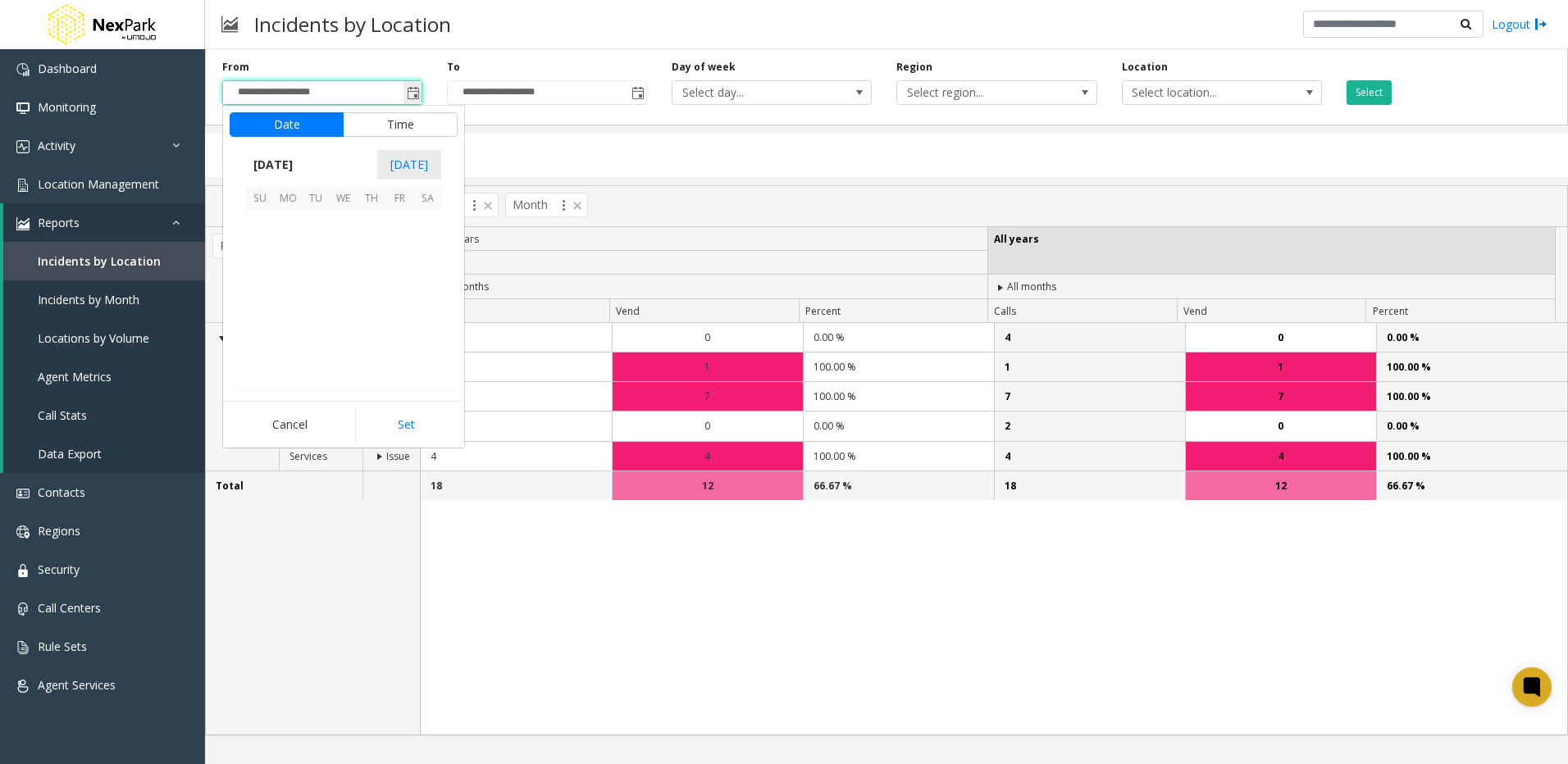
scroll to position [294359, 0]
click at [406, 157] on span "[DATE]" at bounding box center [409, 164] width 64 height 30
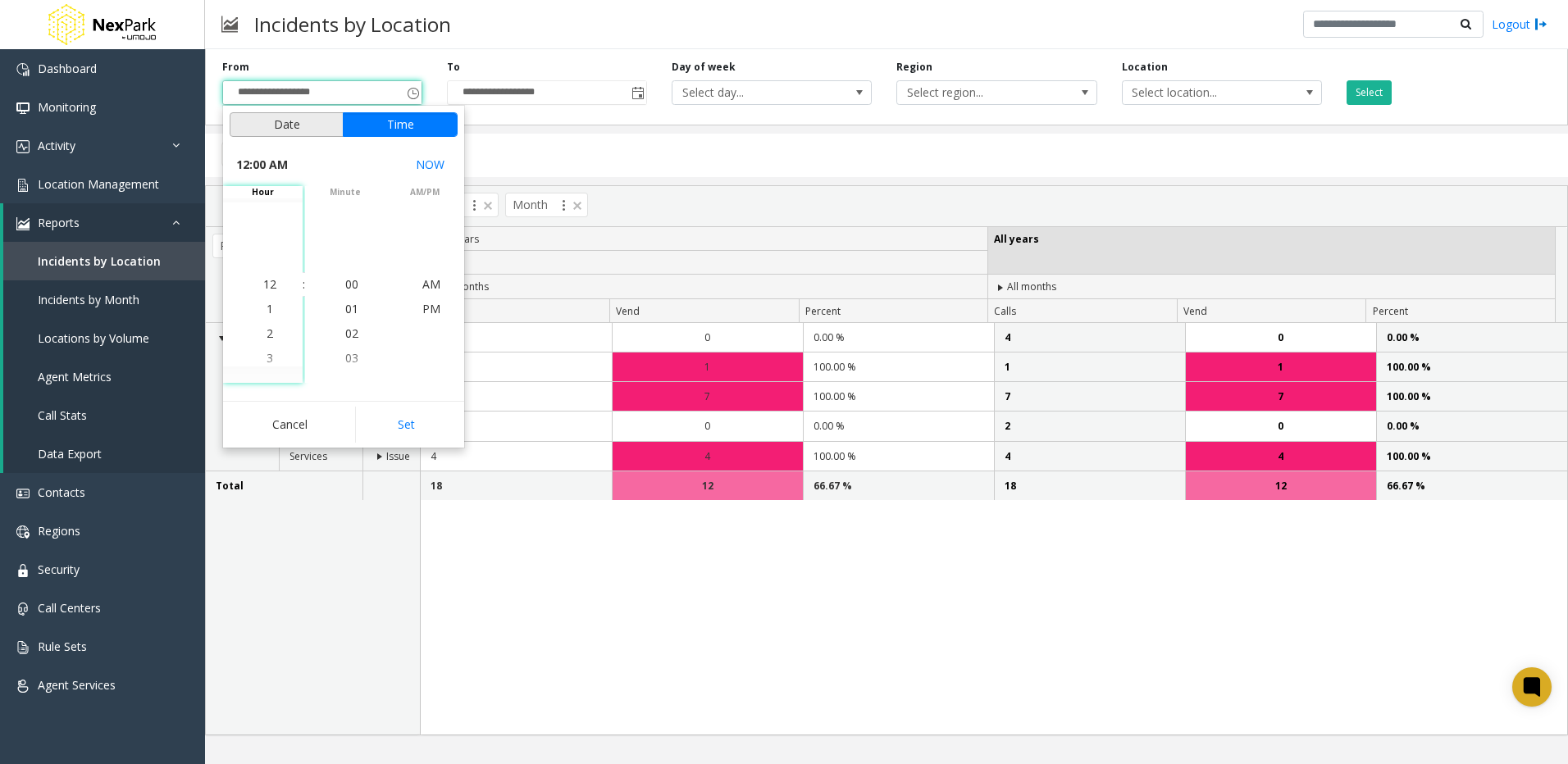
click at [301, 125] on button "Date" at bounding box center [287, 123] width 114 height 24
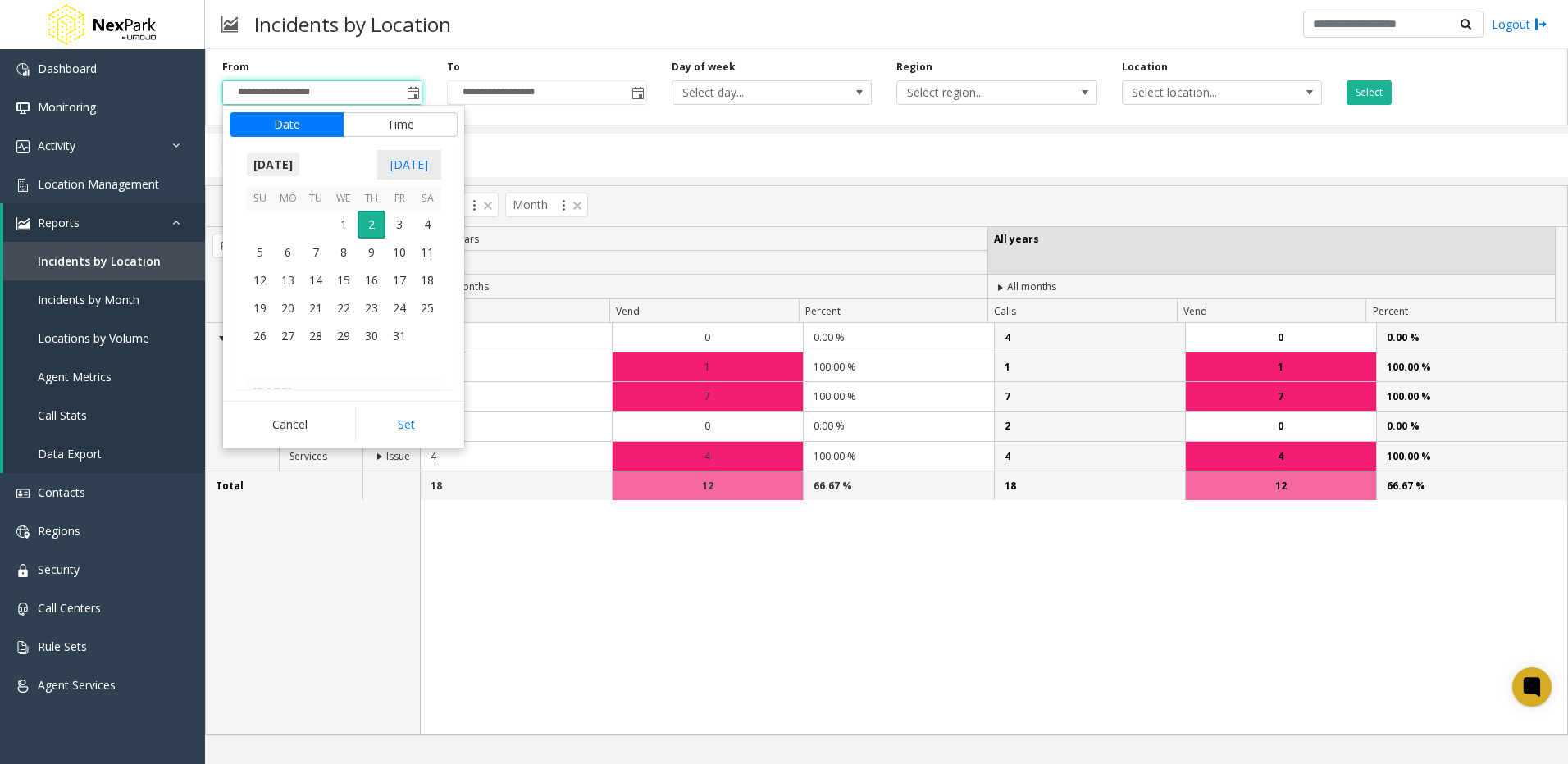
click at [281, 157] on span "[DATE]" at bounding box center [273, 164] width 54 height 24
click at [273, 283] on span "Sep" at bounding box center [265, 278] width 40 height 40
click at [286, 225] on span "1" at bounding box center [288, 224] width 28 height 28
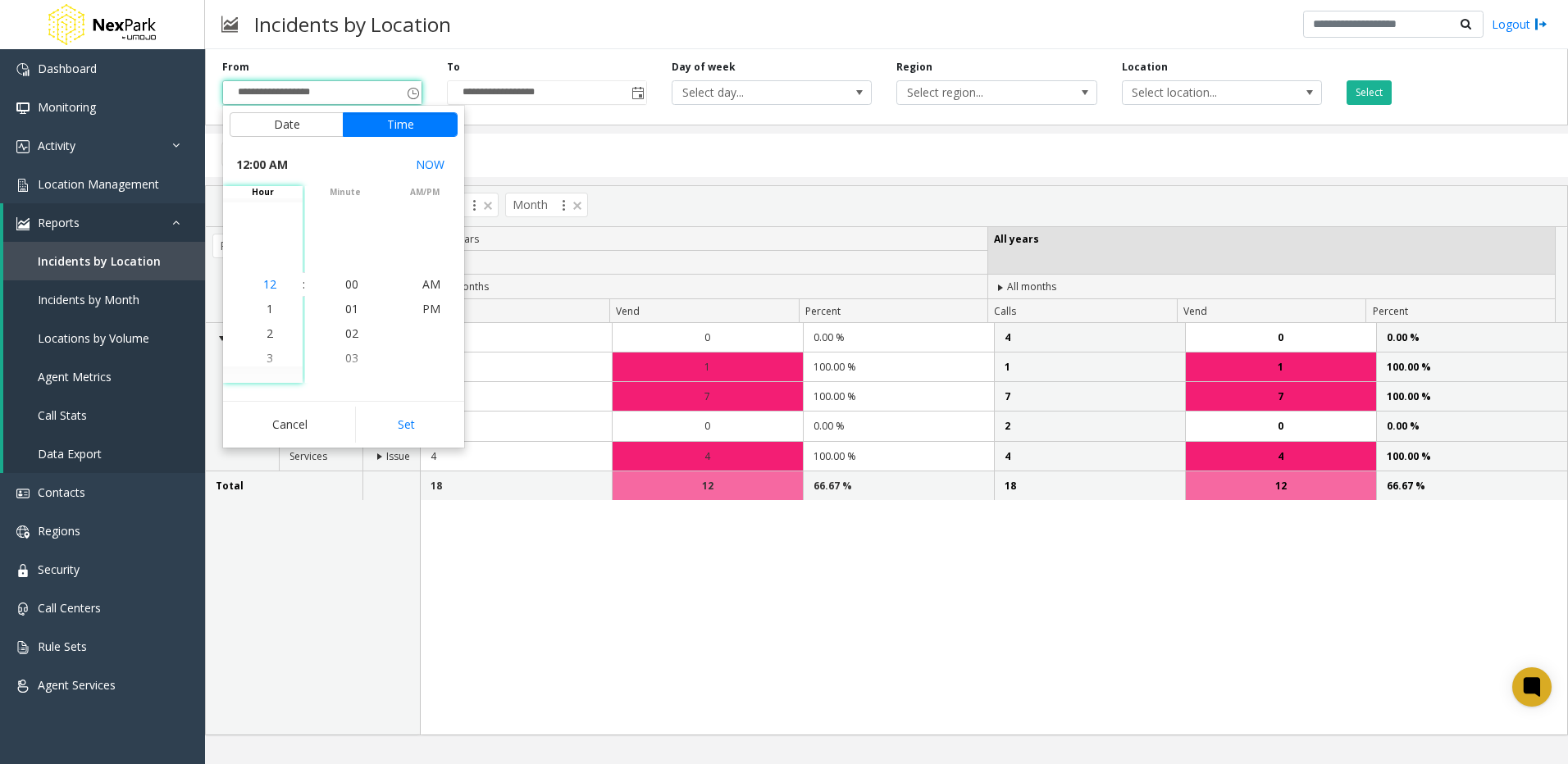
click at [263, 282] on span "12" at bounding box center [270, 284] width 14 height 15
click at [346, 288] on span "00" at bounding box center [352, 284] width 14 height 15
click at [423, 286] on span "AM" at bounding box center [431, 284] width 18 height 15
click at [345, 306] on span "01" at bounding box center [352, 309] width 14 height 15
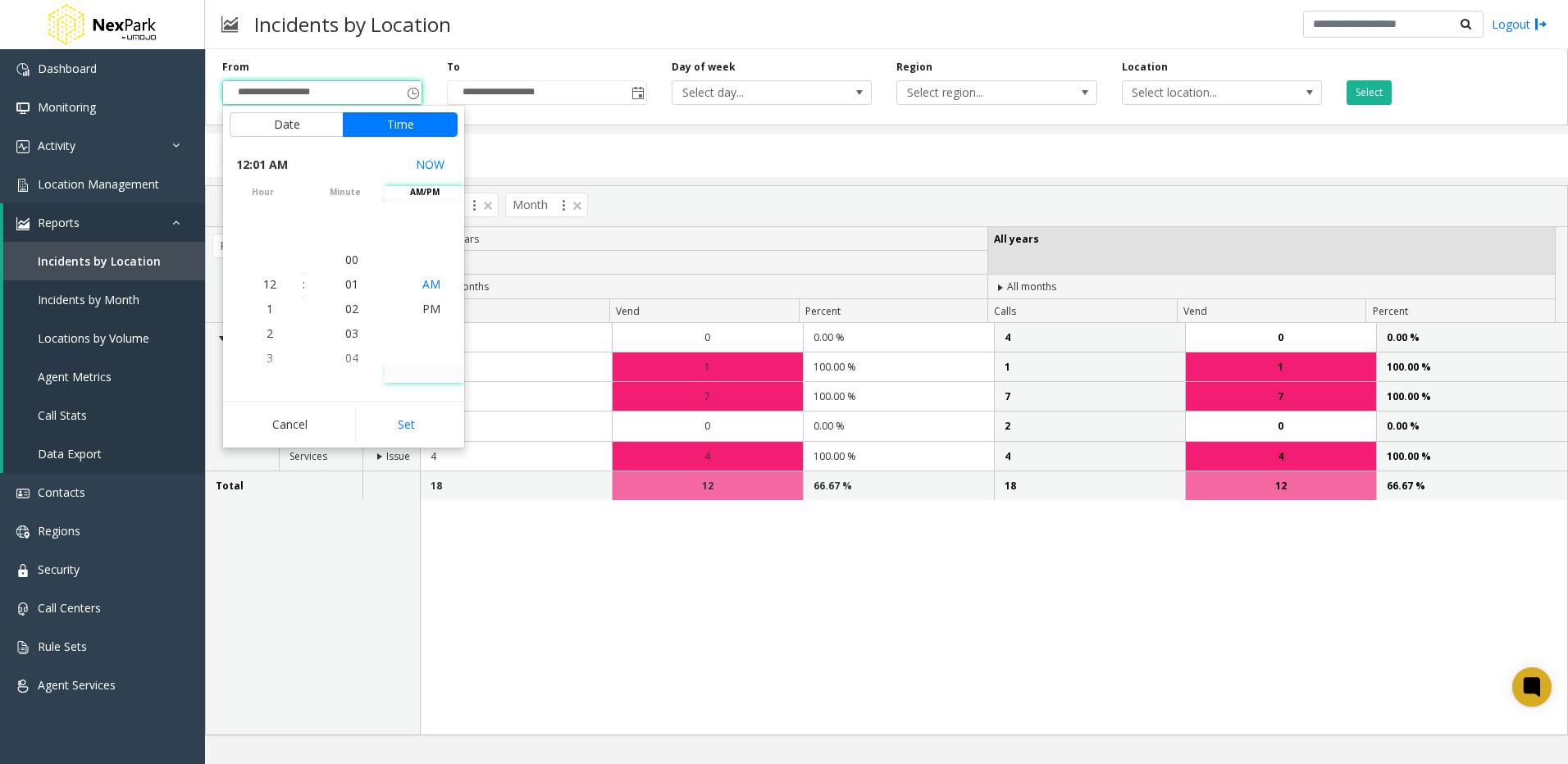
click at [424, 277] on span "AM" at bounding box center [431, 284] width 18 height 15
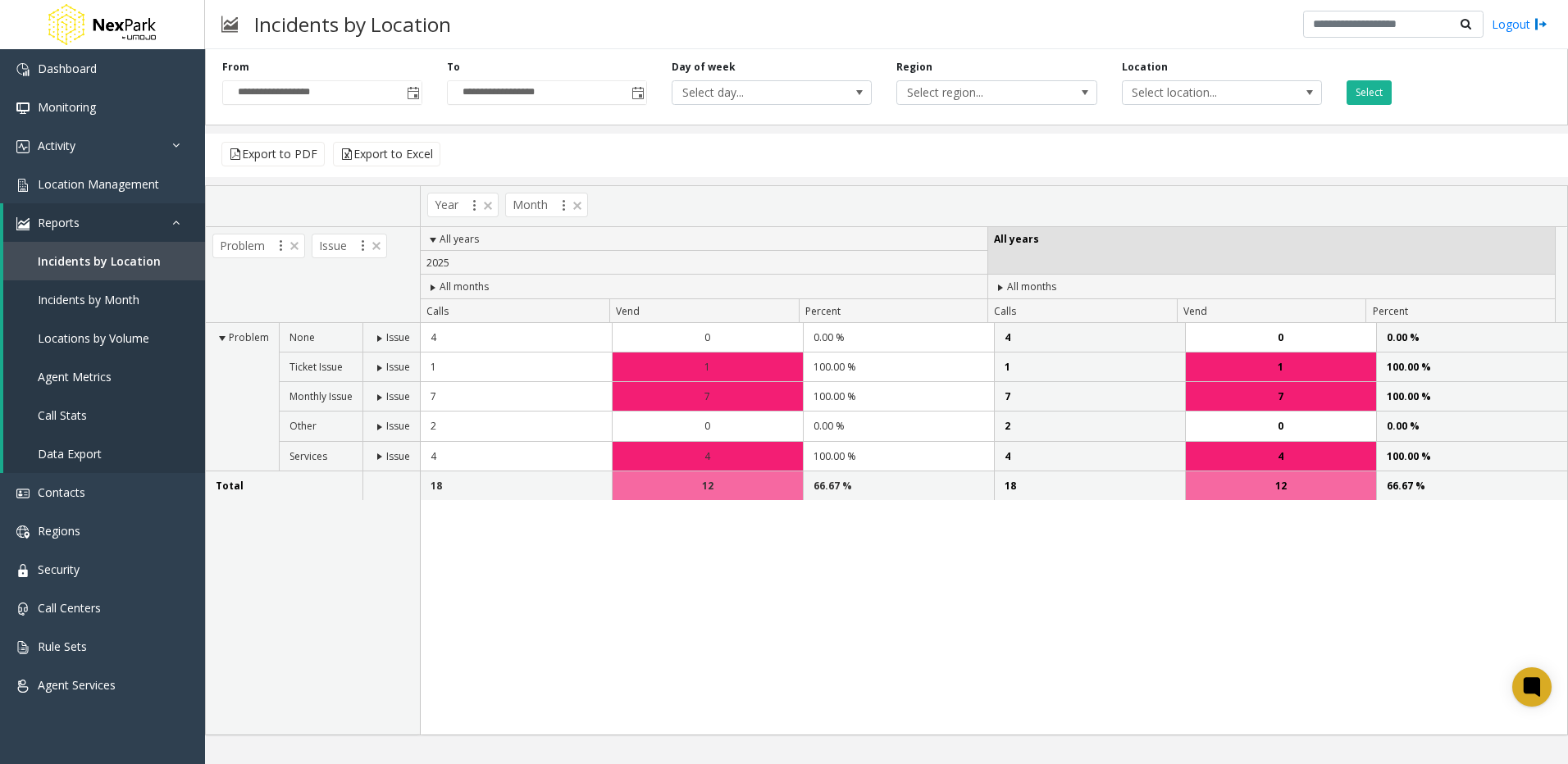
click at [518, 126] on div "**********" at bounding box center [886, 389] width 1362 height 693
click at [530, 97] on input "**********" at bounding box center [547, 93] width 199 height 23
click at [640, 94] on span "Toggle popup" at bounding box center [638, 94] width 14 height 14
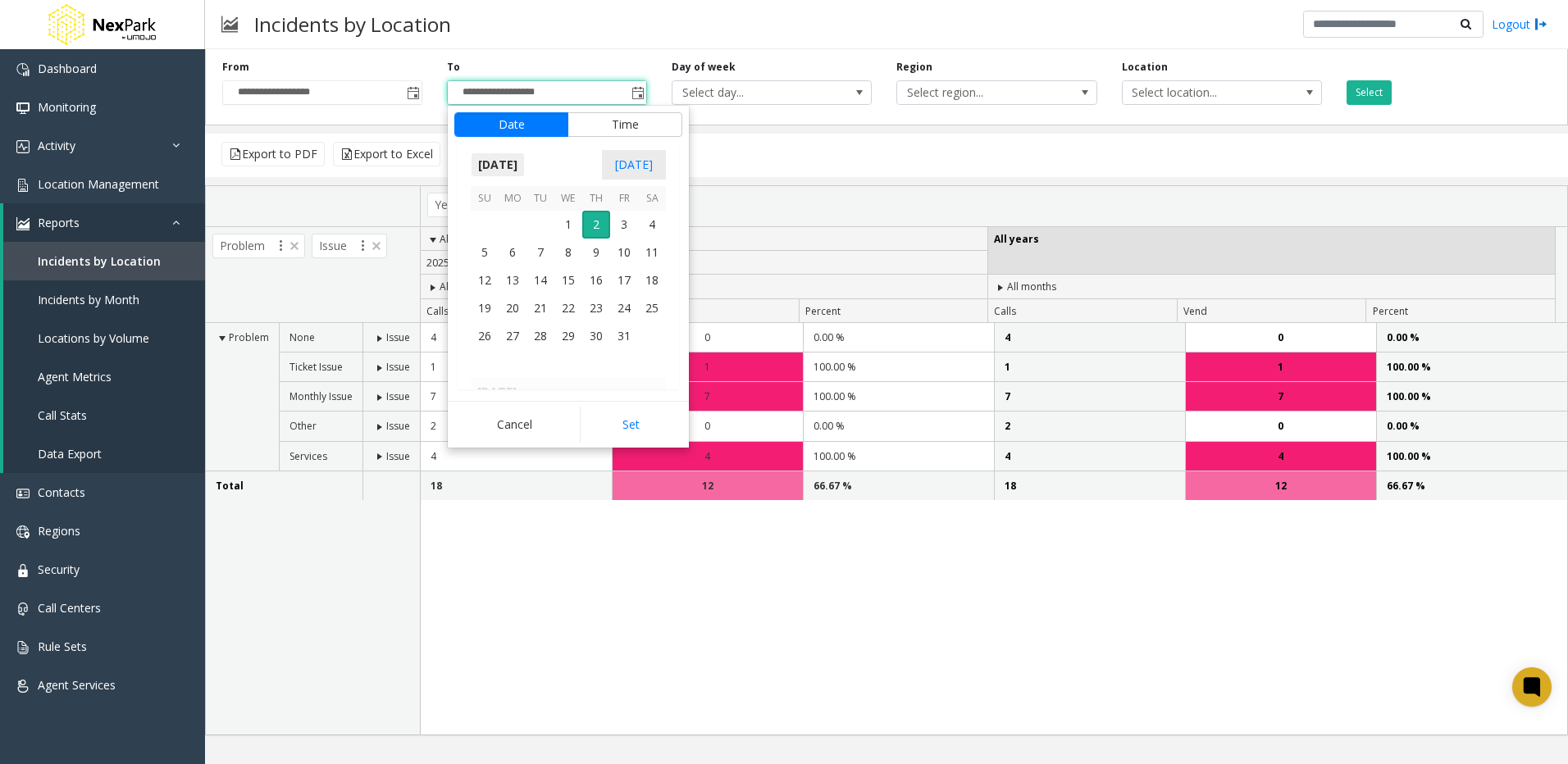
click at [513, 160] on span "[DATE]" at bounding box center [498, 164] width 54 height 24
click at [491, 281] on span "Sep" at bounding box center [490, 278] width 40 height 40
click at [538, 340] on span "30" at bounding box center [539, 336] width 28 height 28
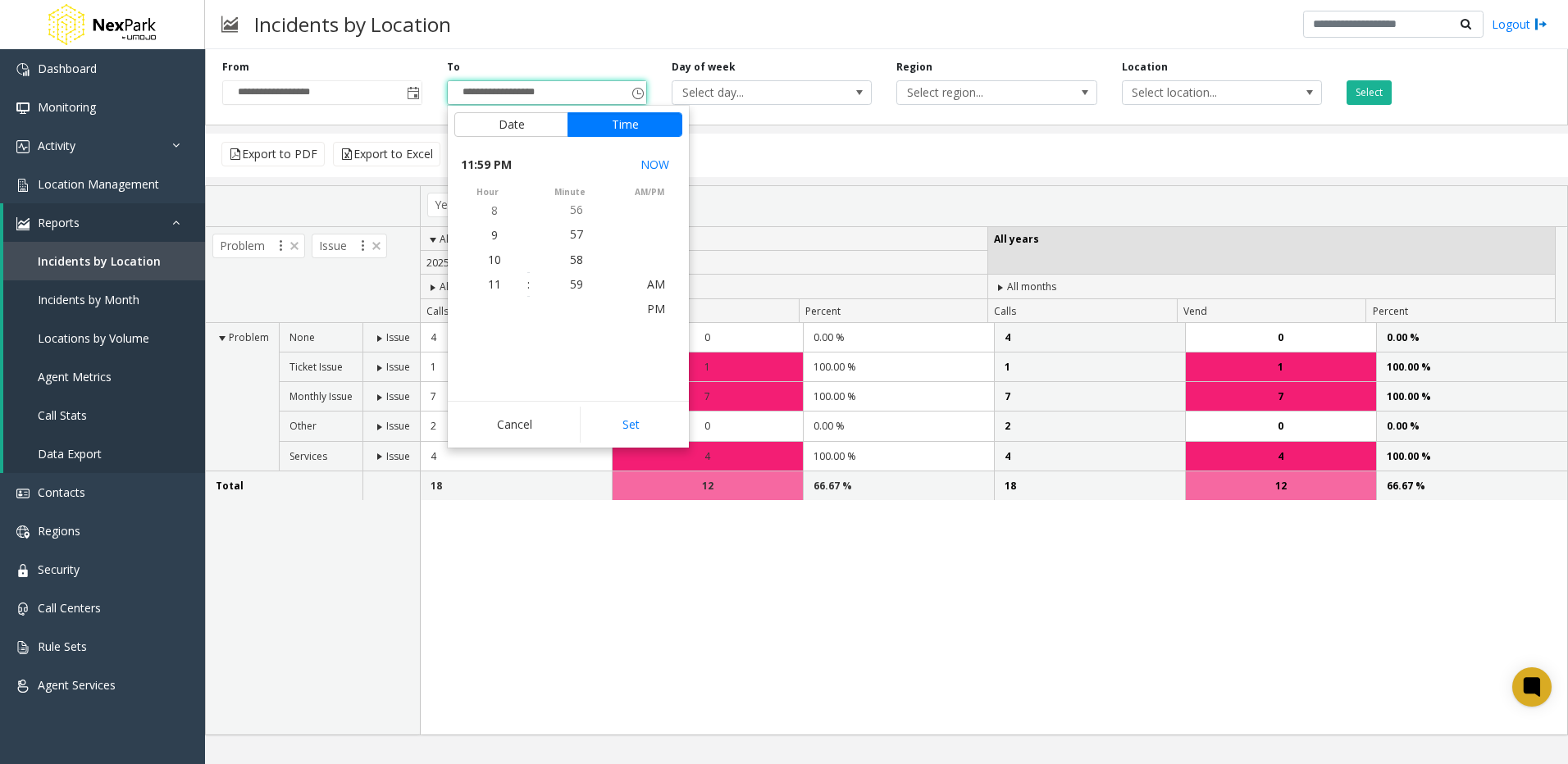
scroll to position [24, 0]
click at [488, 282] on span "11" at bounding box center [495, 284] width 14 height 15
click at [581, 281] on li "59" at bounding box center [576, 284] width 57 height 24
click at [652, 281] on span "PM" at bounding box center [655, 284] width 18 height 15
click at [647, 429] on button "Set" at bounding box center [631, 423] width 103 height 36
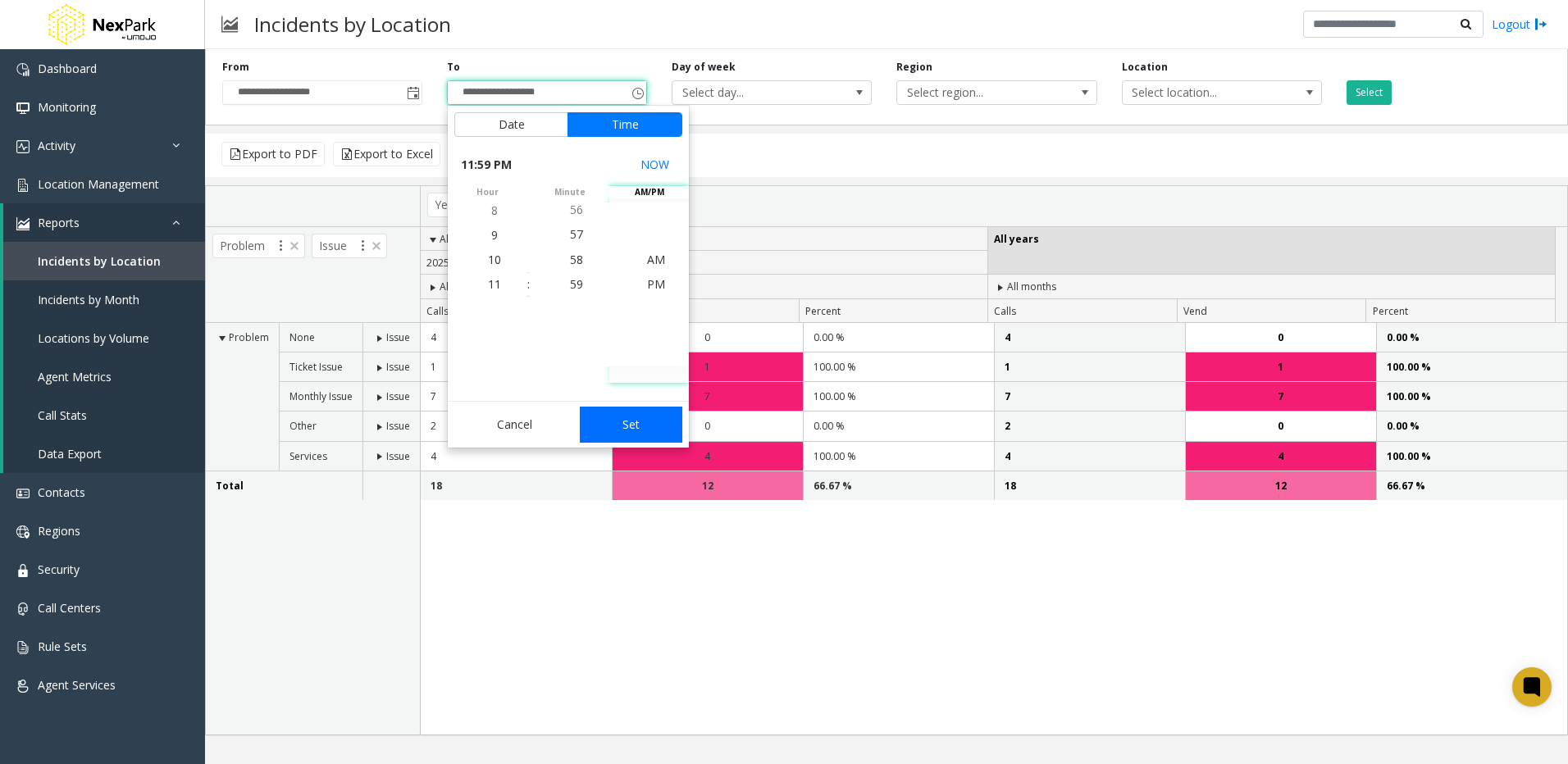
type input "**********"
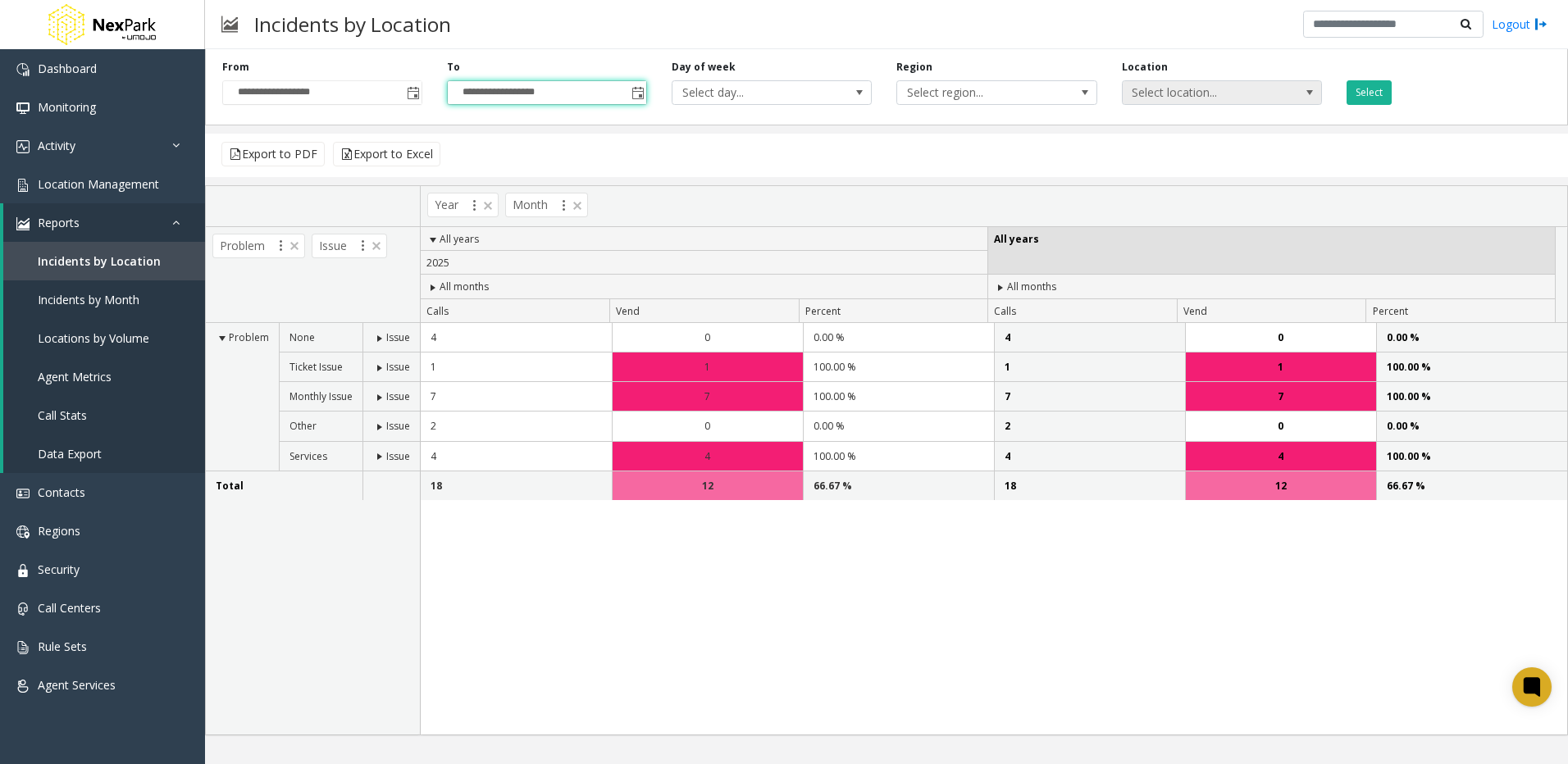
click at [1171, 96] on span "Select location..." at bounding box center [1201, 93] width 159 height 23
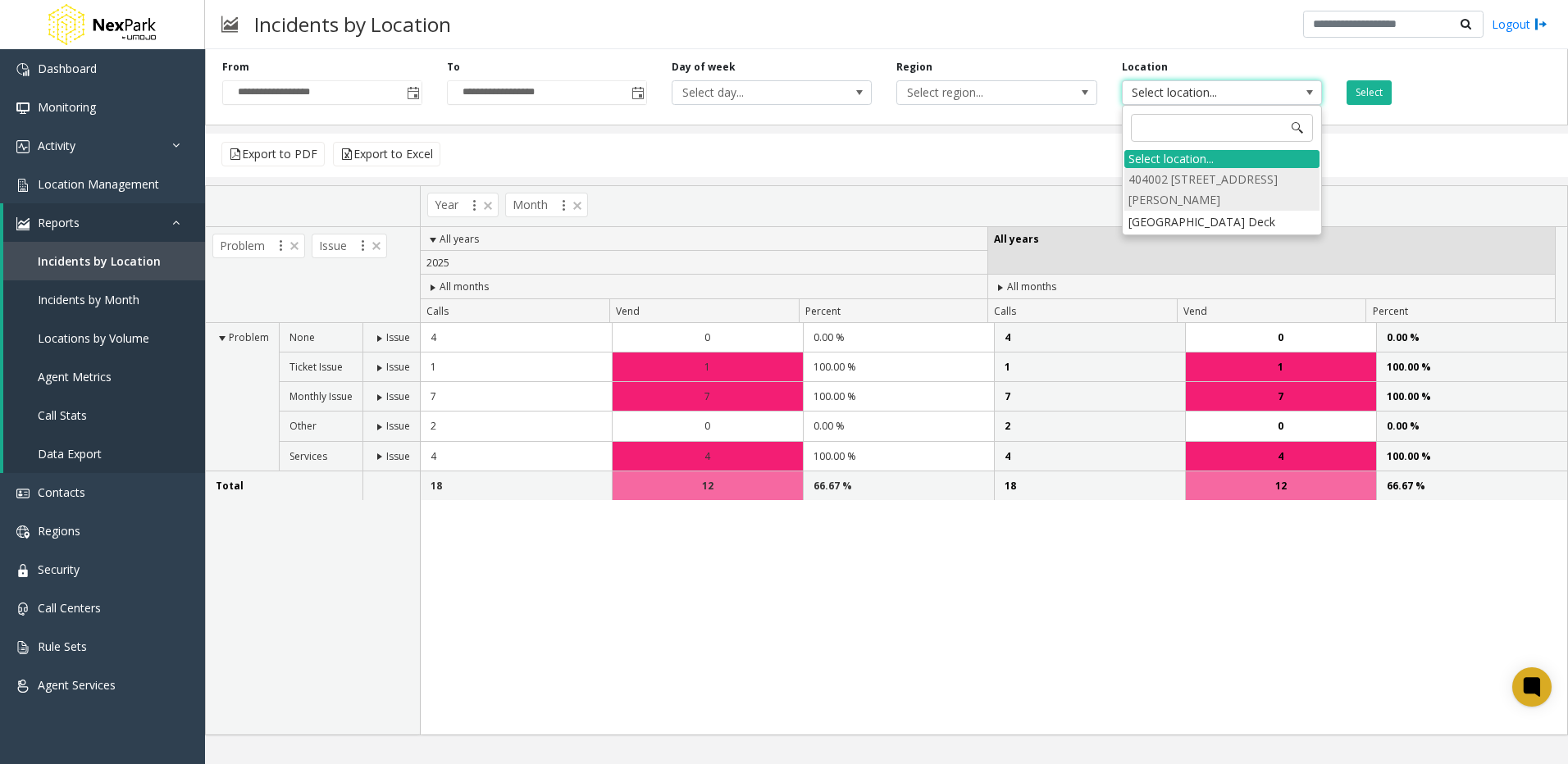
click at [1146, 183] on li "404002 [STREET_ADDRESS][PERSON_NAME]" at bounding box center [1222, 189] width 195 height 42
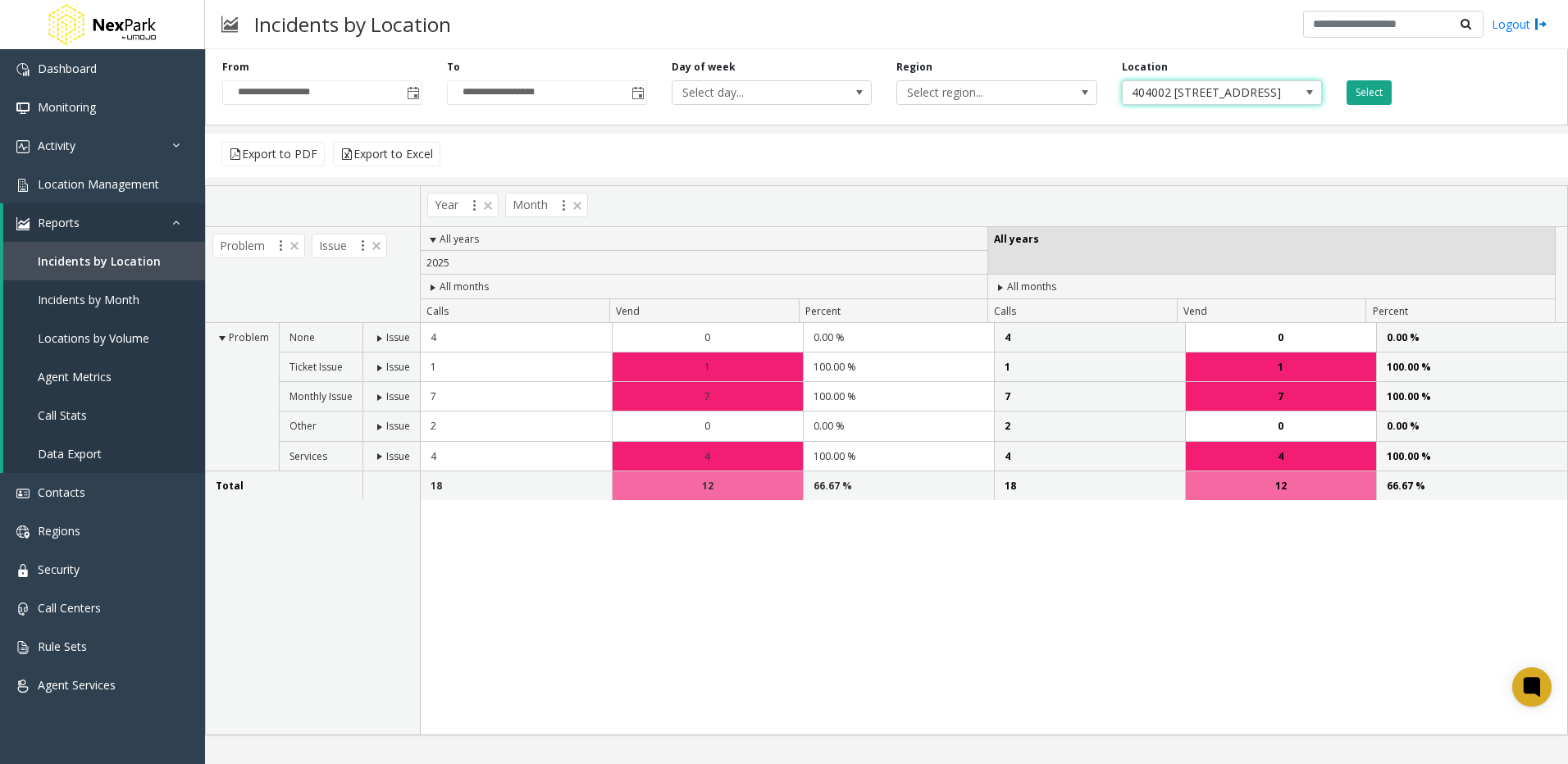
click at [1364, 90] on button "Select" at bounding box center [1368, 92] width 45 height 24
click at [90, 177] on span "Location Management" at bounding box center [98, 184] width 122 height 15
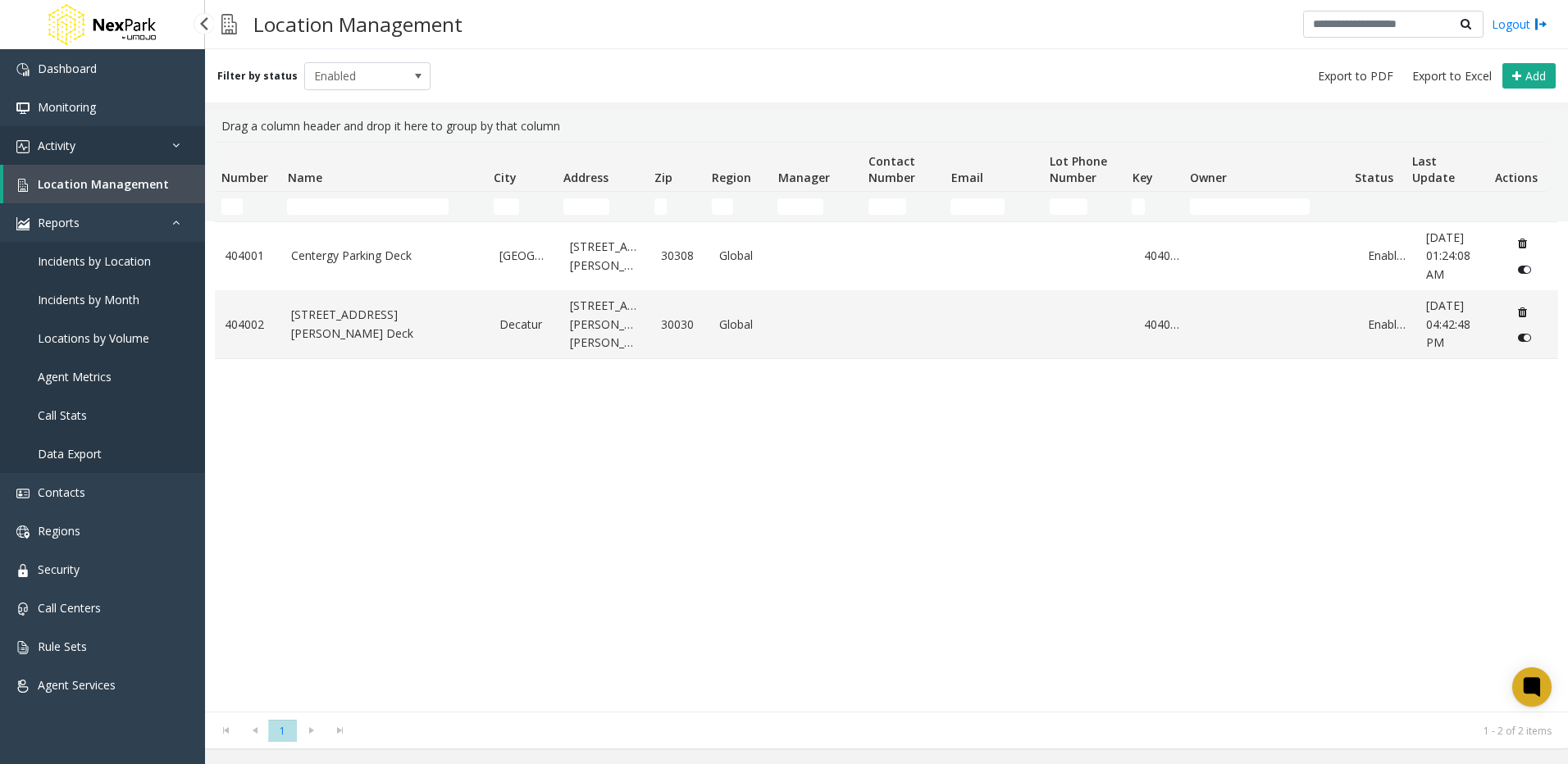
click at [68, 146] on span "Activity" at bounding box center [56, 146] width 38 height 15
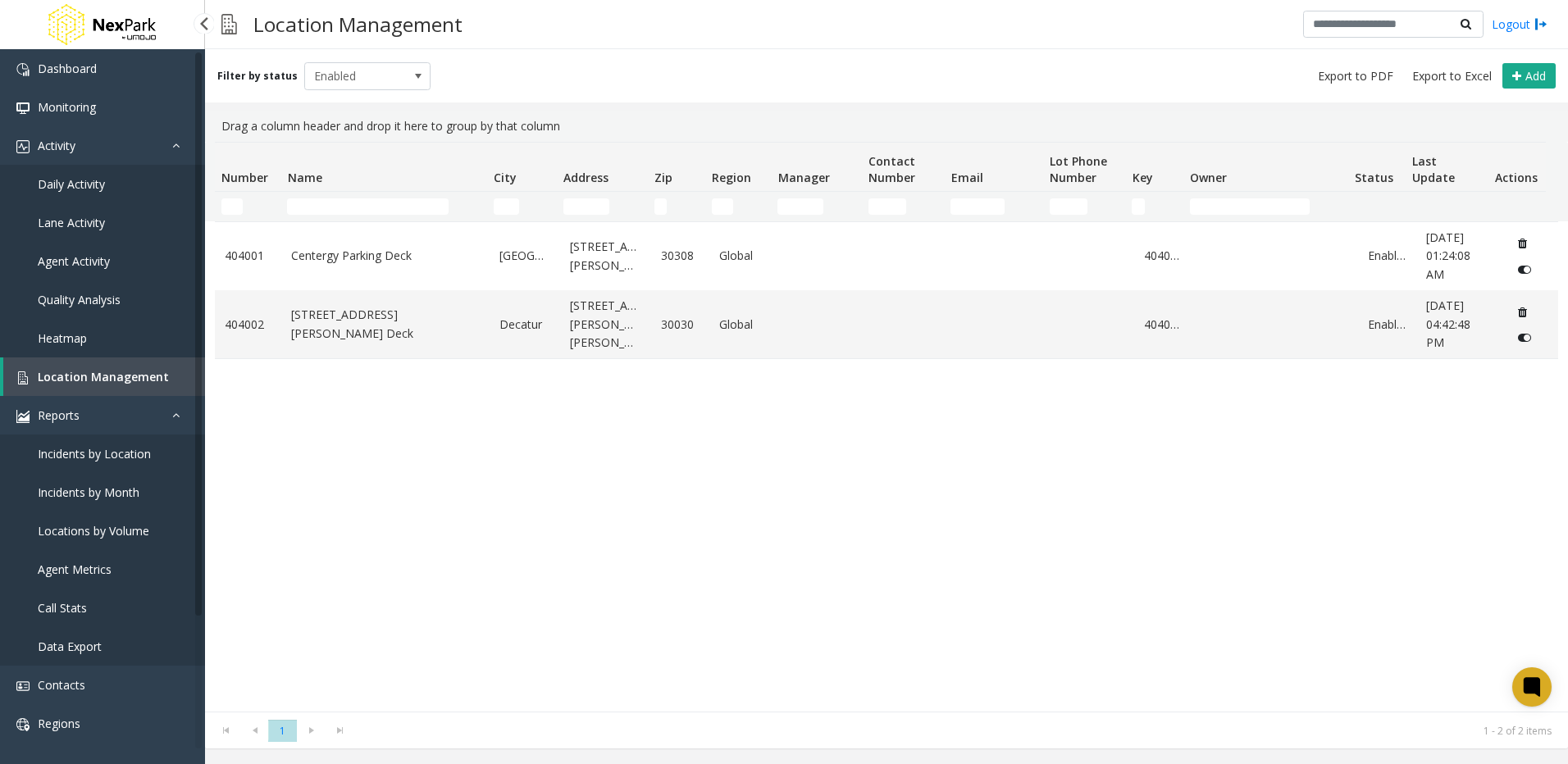
click at [80, 495] on span "Incidents by Month" at bounding box center [88, 492] width 101 height 15
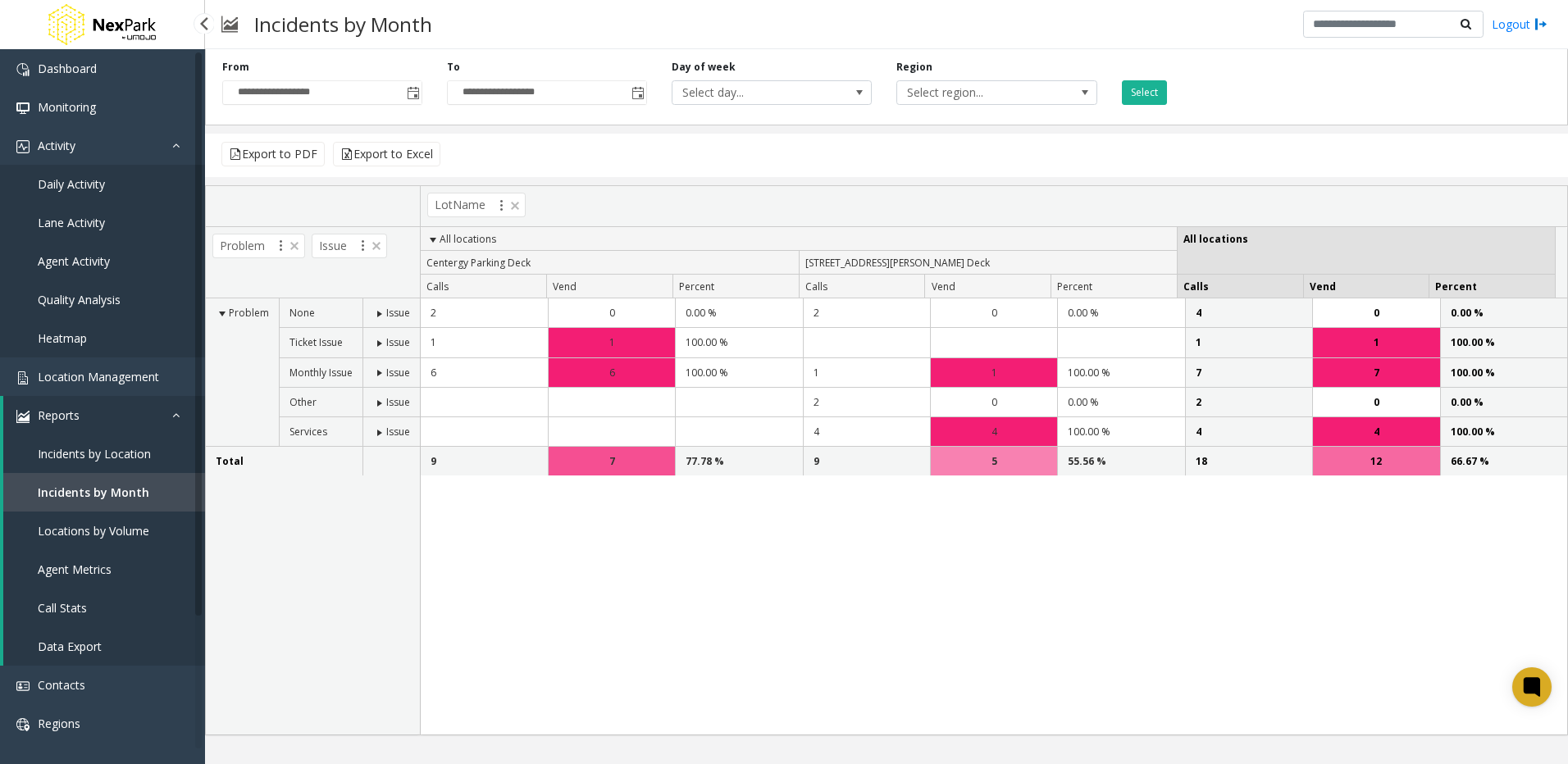
click at [115, 529] on span "Locations by Volume" at bounding box center [94, 531] width 112 height 15
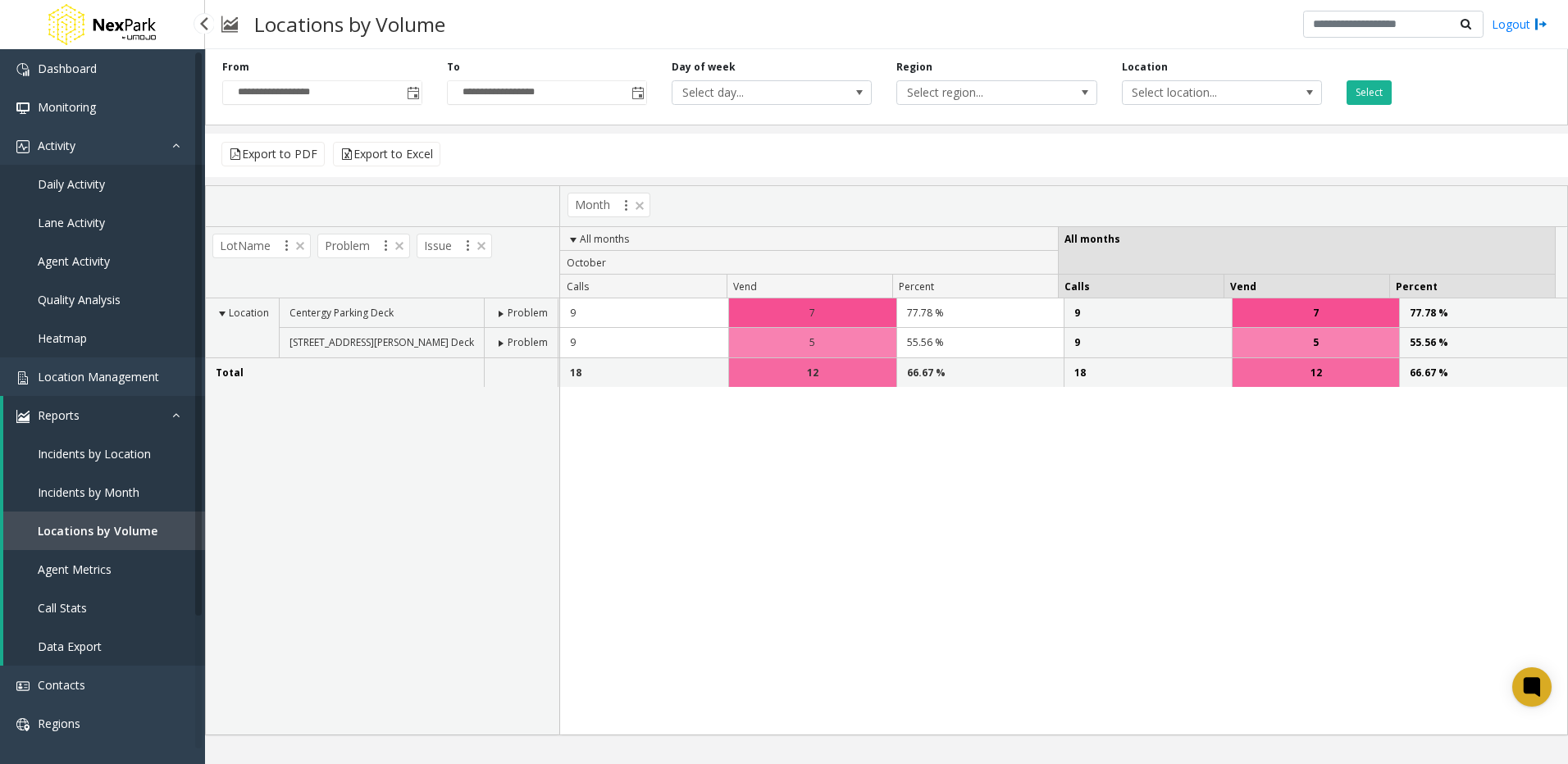
click at [78, 640] on span "Data Export" at bounding box center [69, 646] width 64 height 15
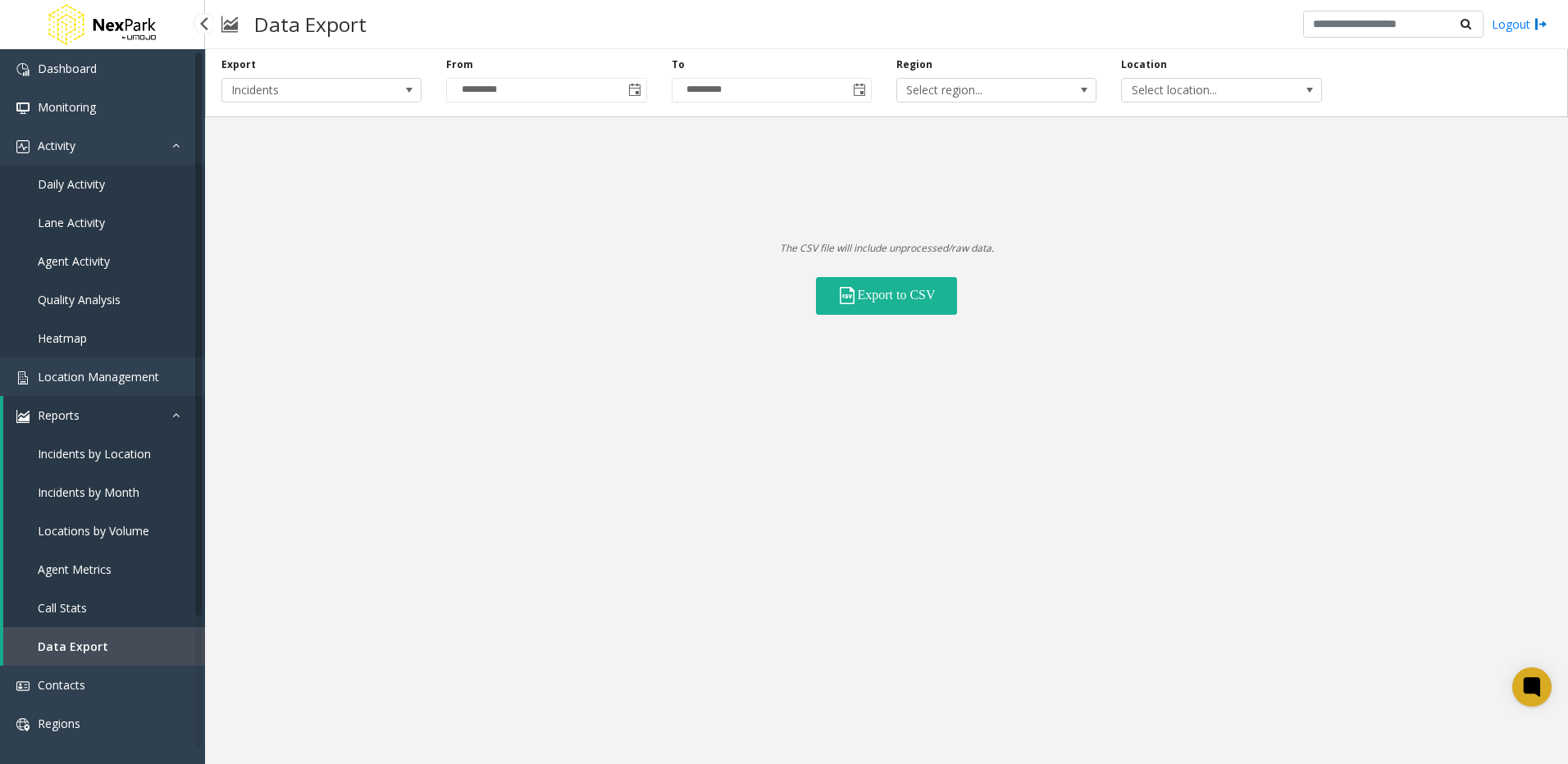
click at [73, 587] on link "Agent Metrics" at bounding box center [103, 569] width 202 height 39
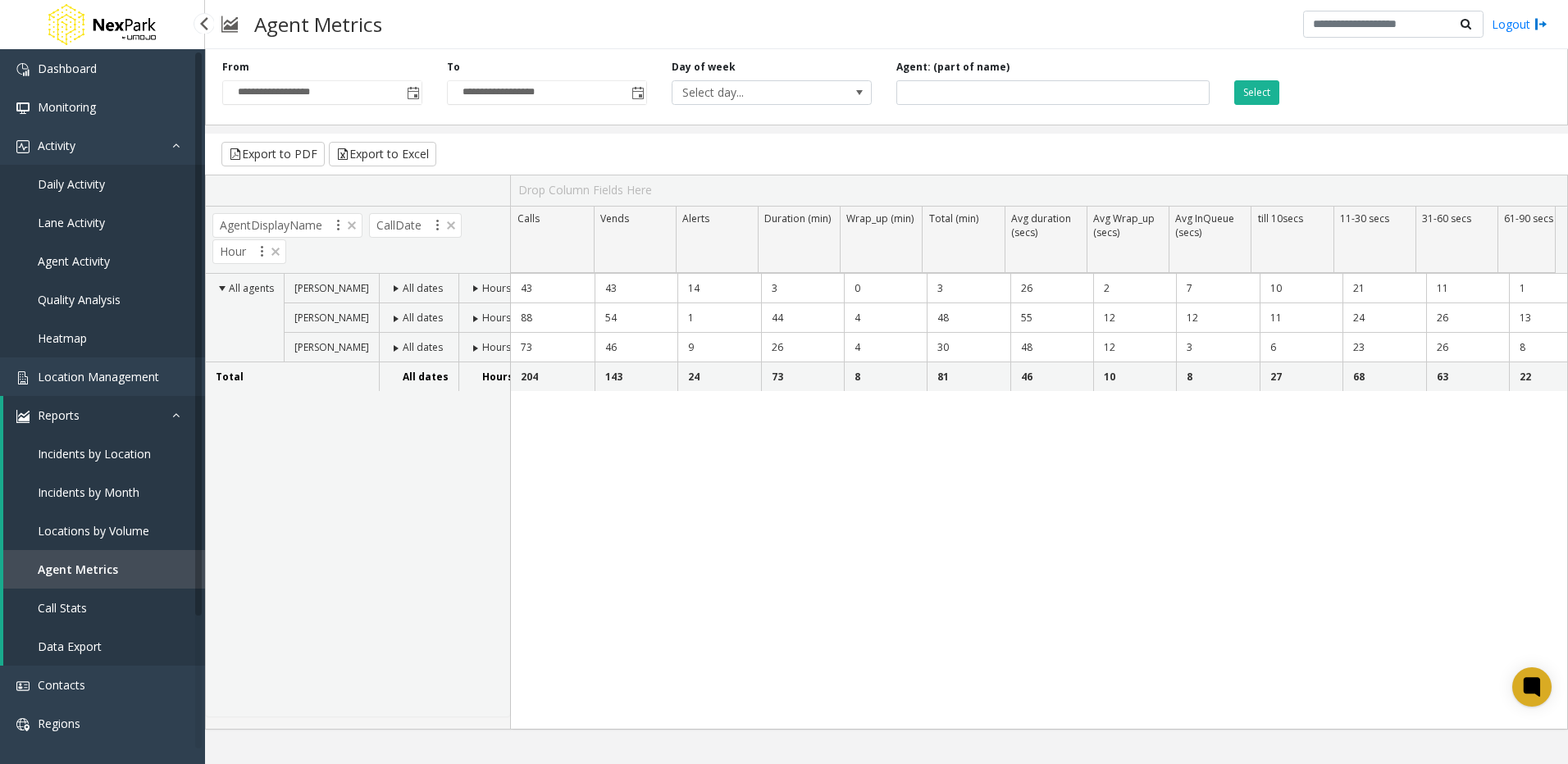
click at [70, 606] on span "Call Stats" at bounding box center [62, 608] width 49 height 15
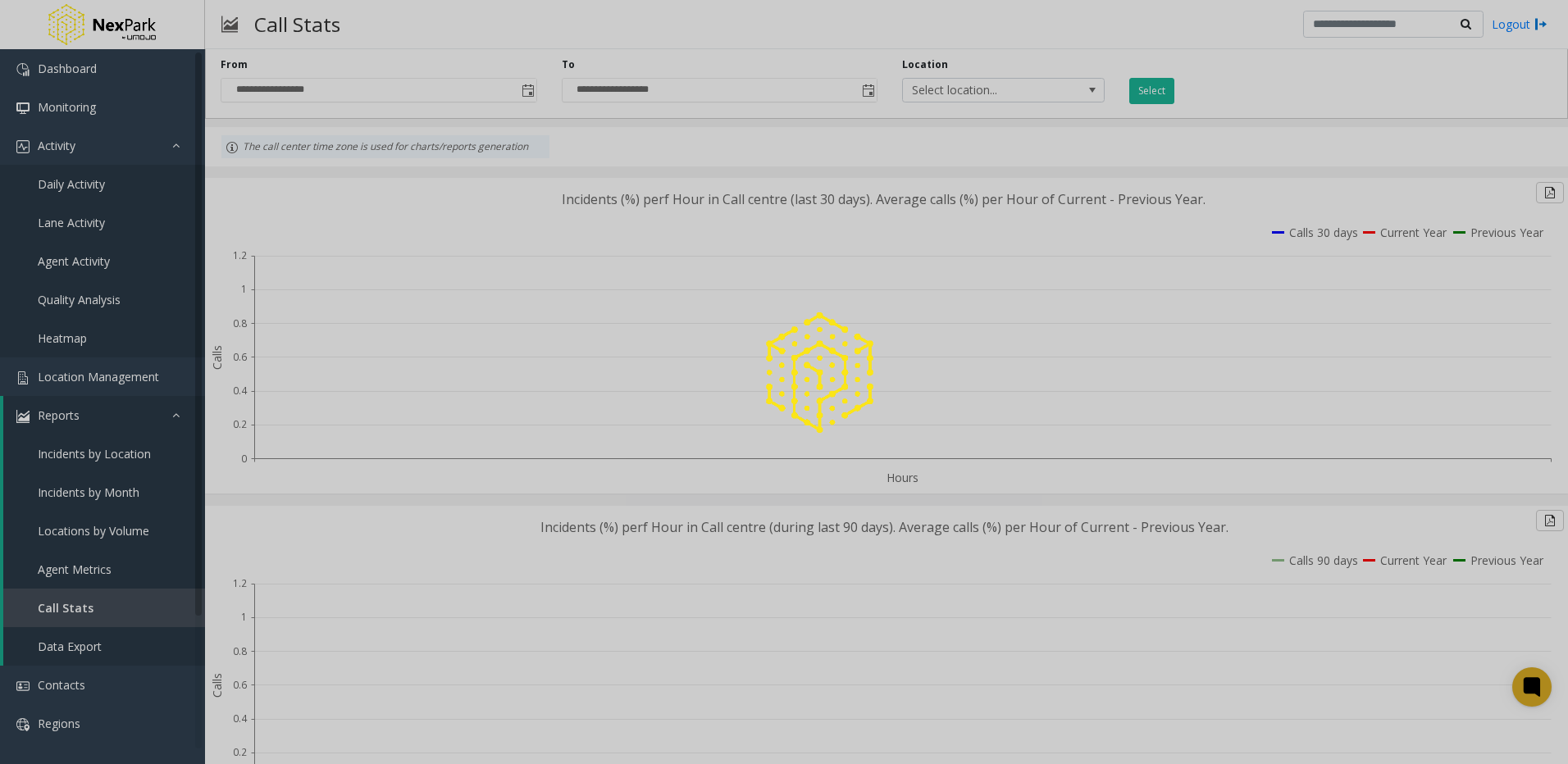
click at [78, 567] on span "Agent Metrics" at bounding box center [74, 569] width 73 height 15
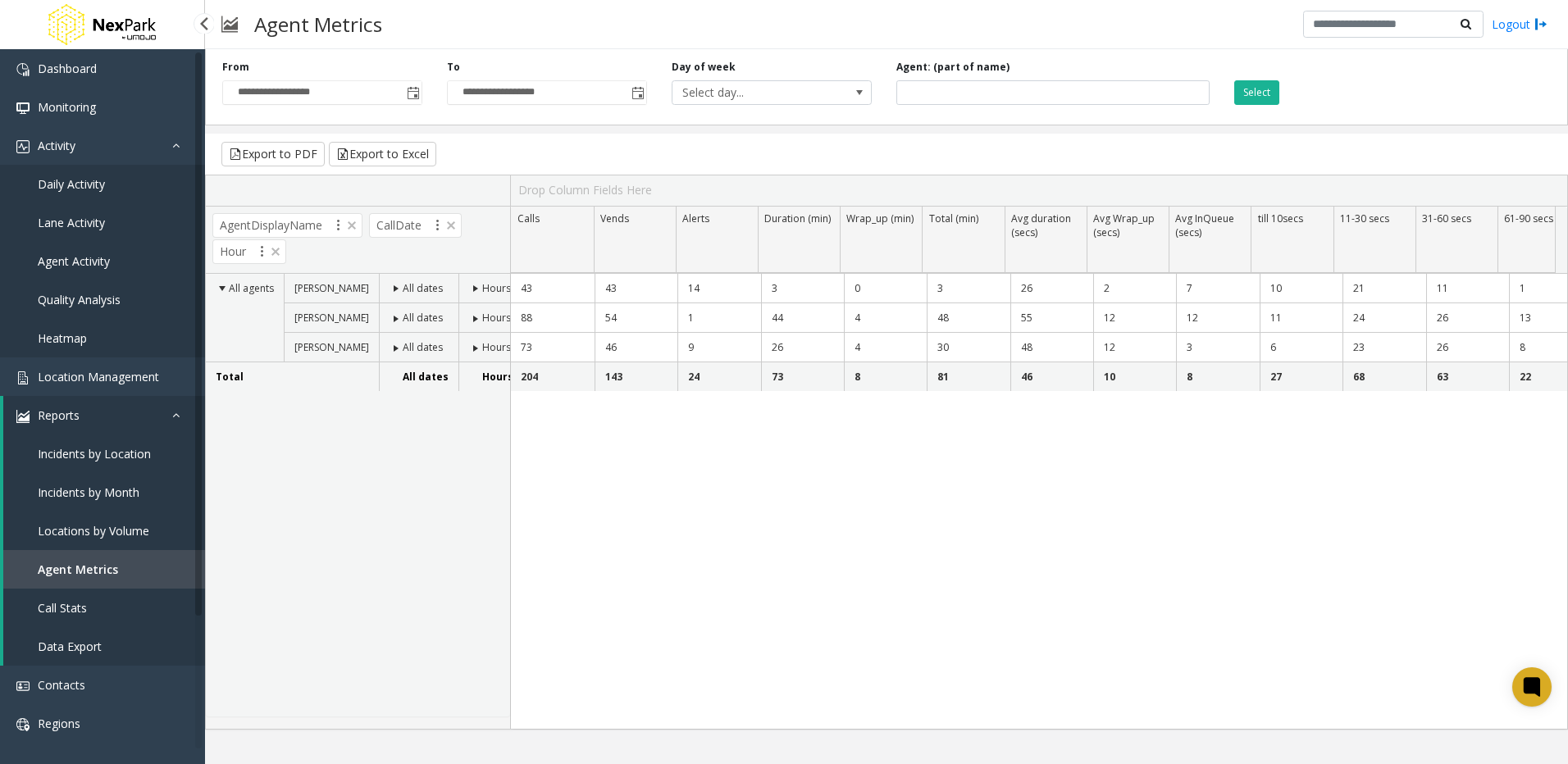
click at [85, 295] on span "Quality Analysis" at bounding box center [79, 299] width 83 height 15
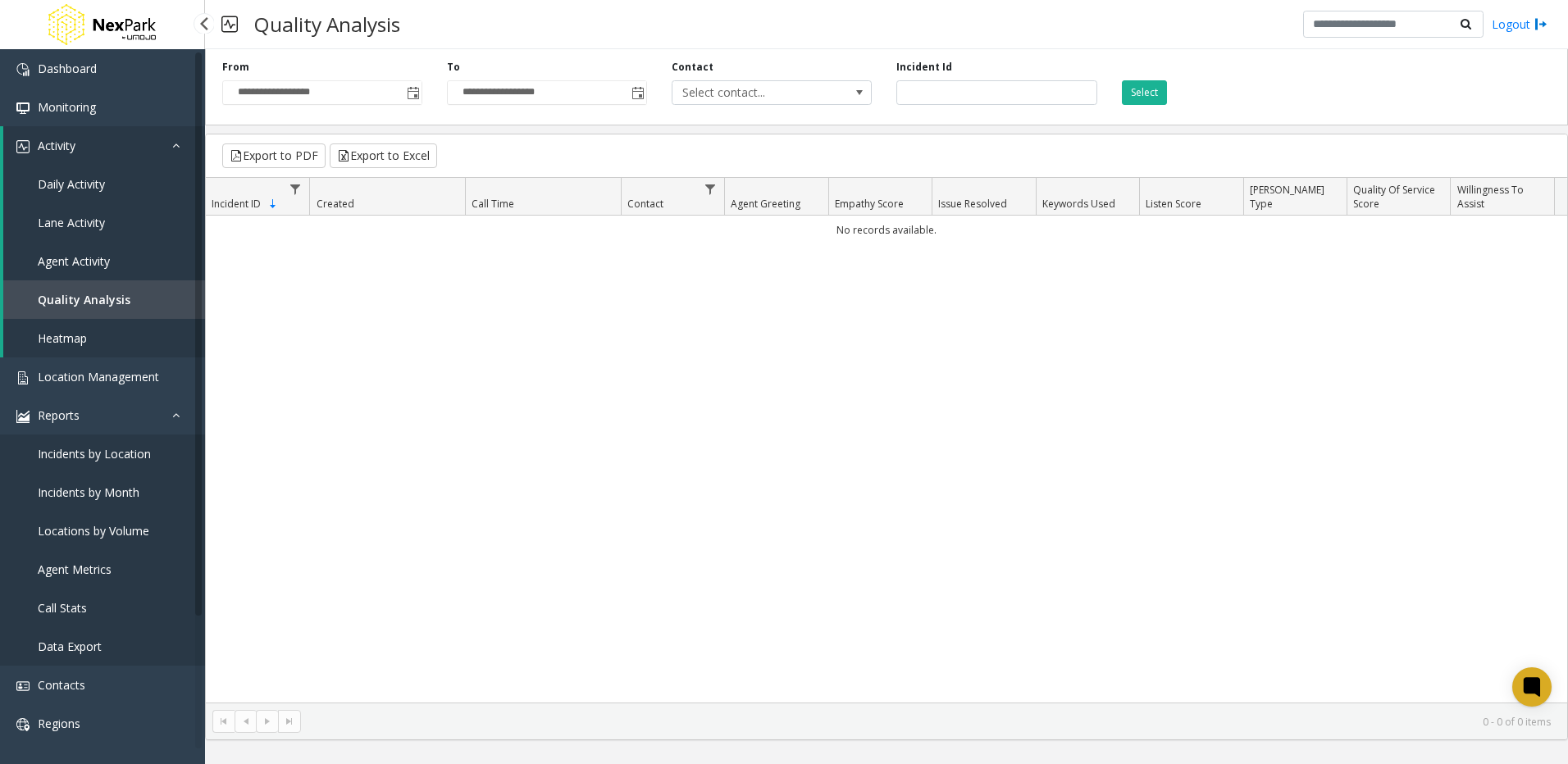
click at [49, 184] on span "Daily Activity" at bounding box center [71, 184] width 68 height 15
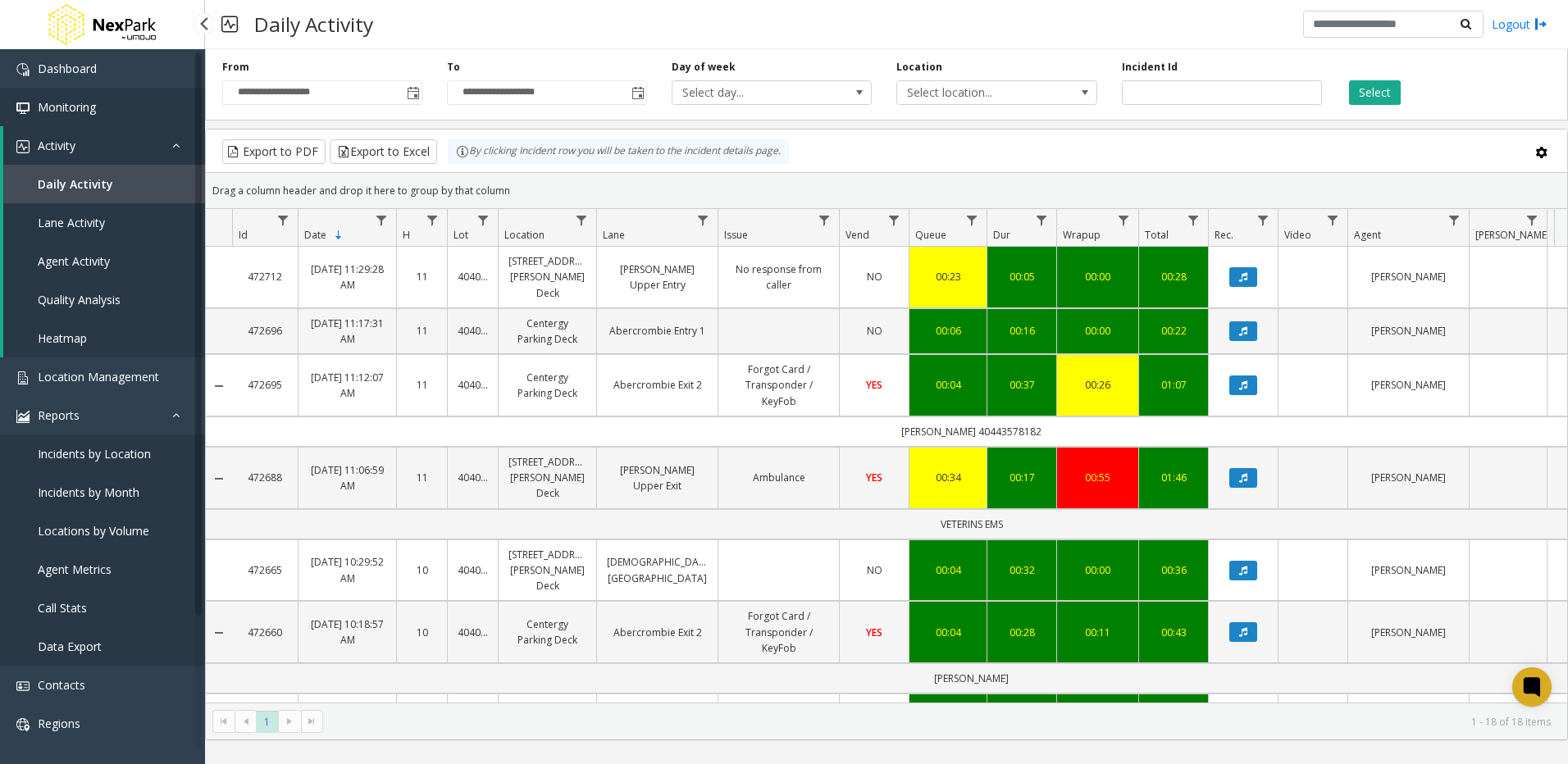
click at [65, 101] on span "Monitoring" at bounding box center [67, 107] width 58 height 15
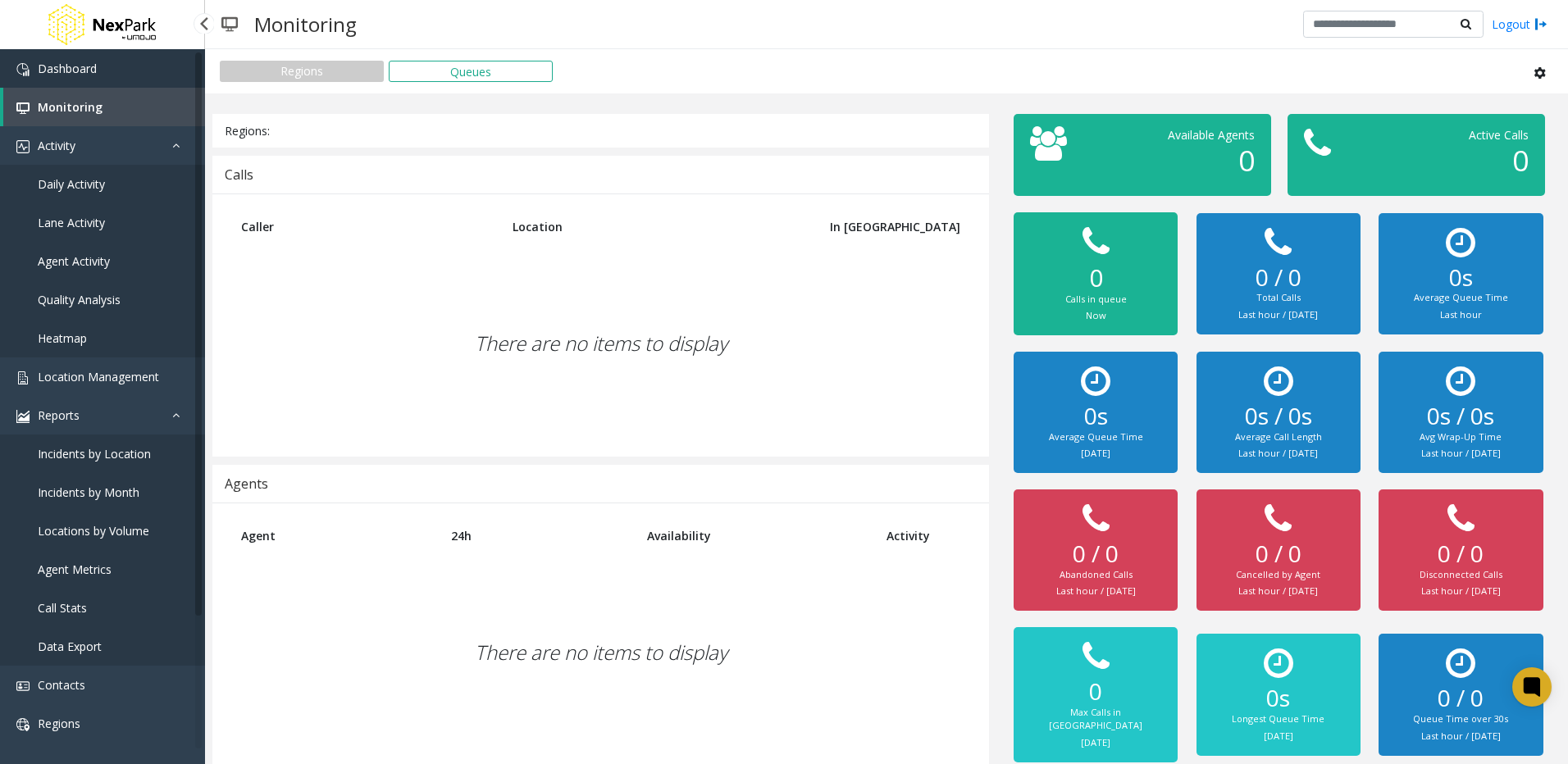
click at [65, 64] on span "Dashboard" at bounding box center [67, 68] width 59 height 15
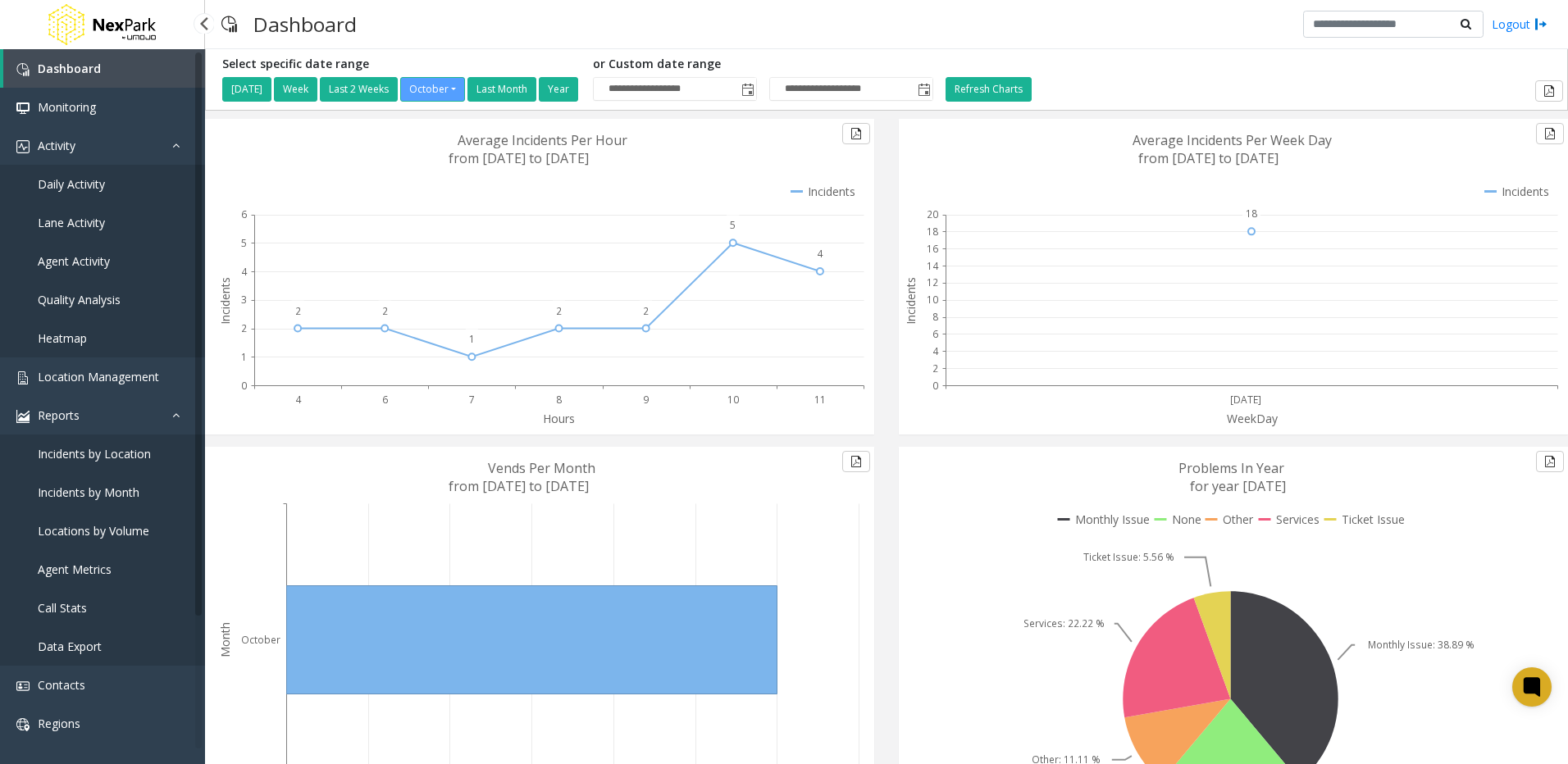
click at [61, 456] on span "Incidents by Location" at bounding box center [94, 453] width 113 height 15
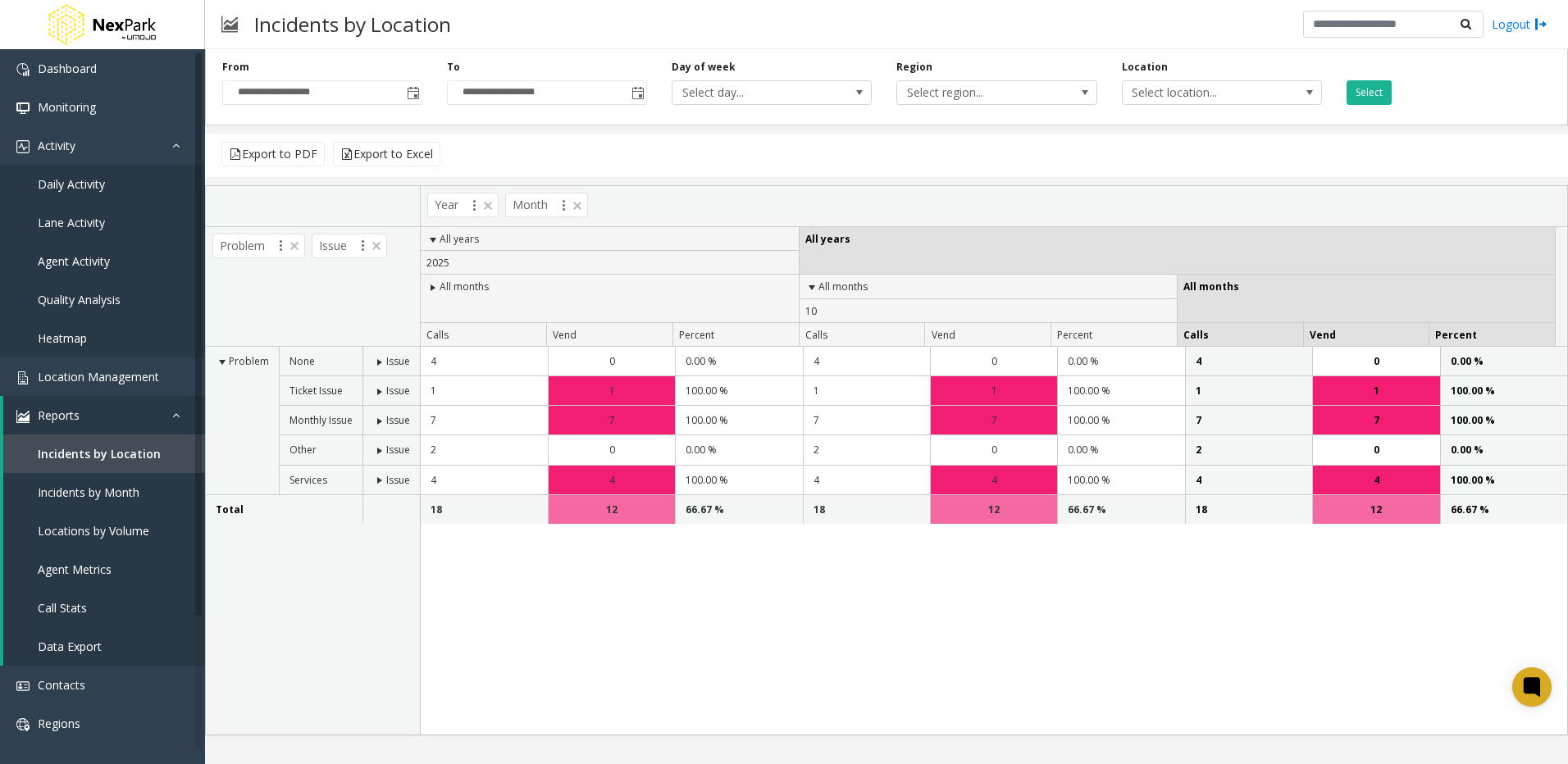
click at [434, 286] on span at bounding box center [433, 287] width 14 height 14
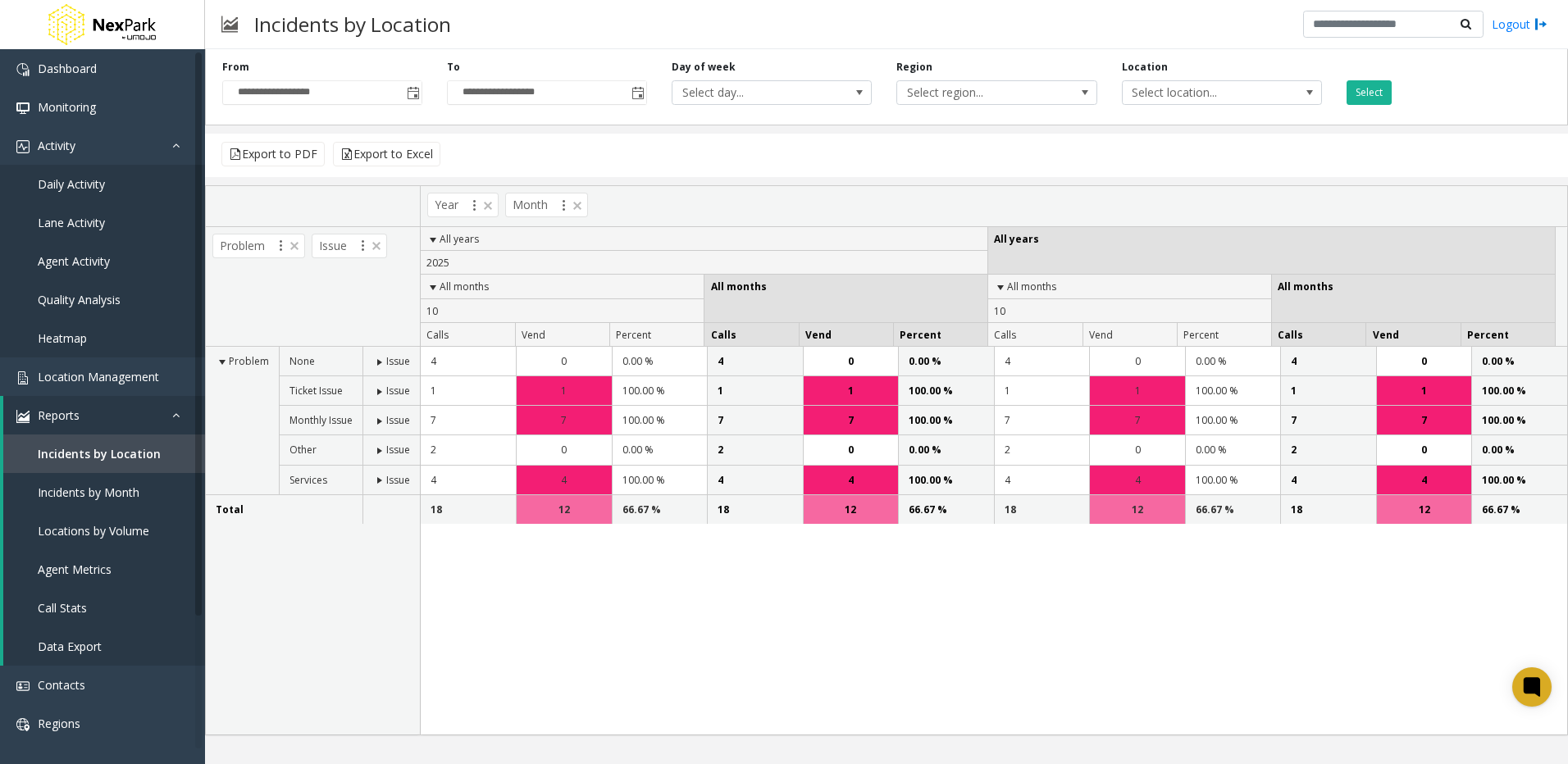
click at [1004, 281] on span at bounding box center [1001, 287] width 14 height 14
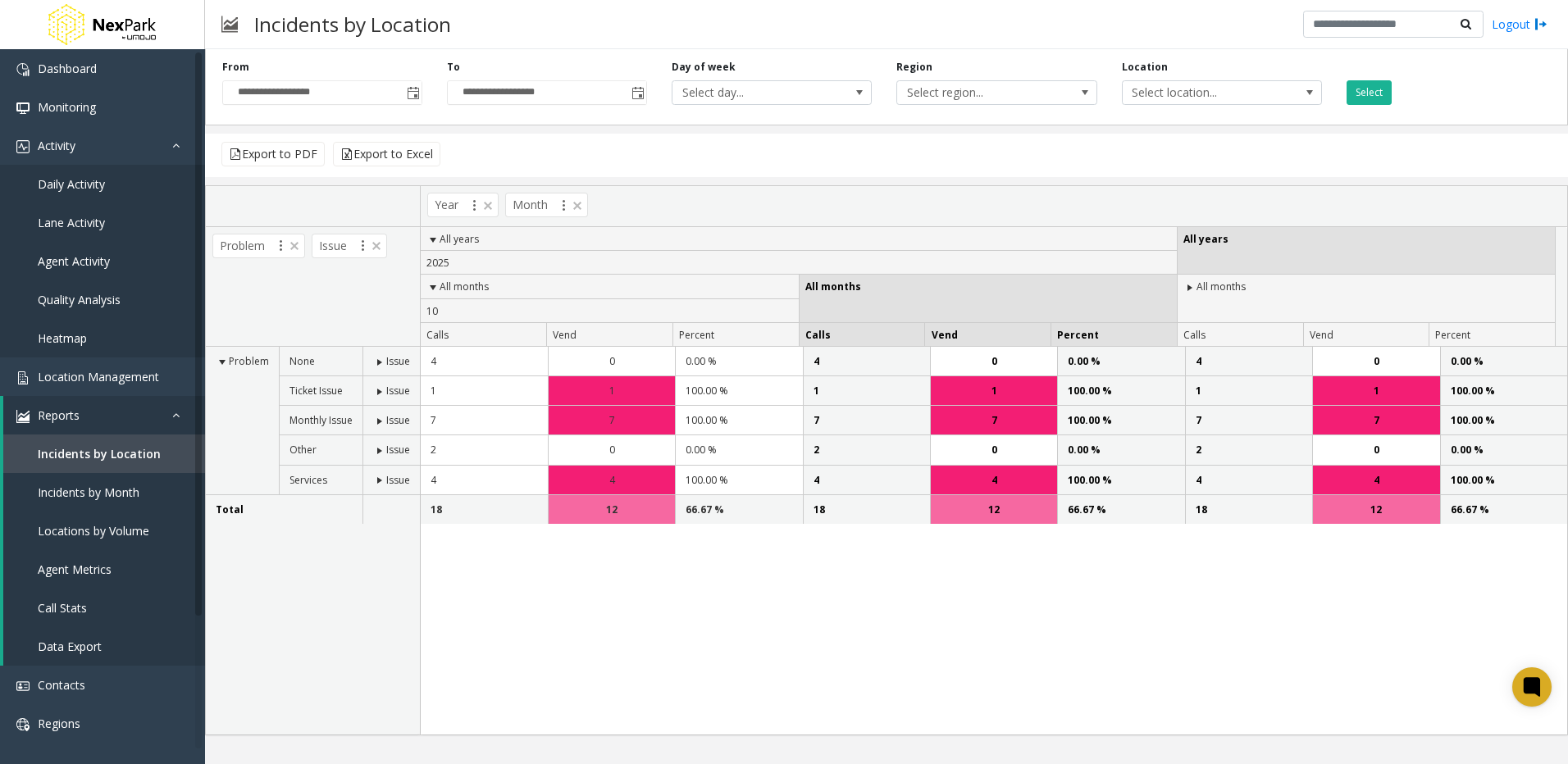
click at [1209, 285] on span "All months" at bounding box center [1221, 286] width 49 height 14
click at [1182, 286] on th "All months" at bounding box center [1365, 299] width 378 height 48
click at [1191, 286] on span at bounding box center [1190, 287] width 14 height 14
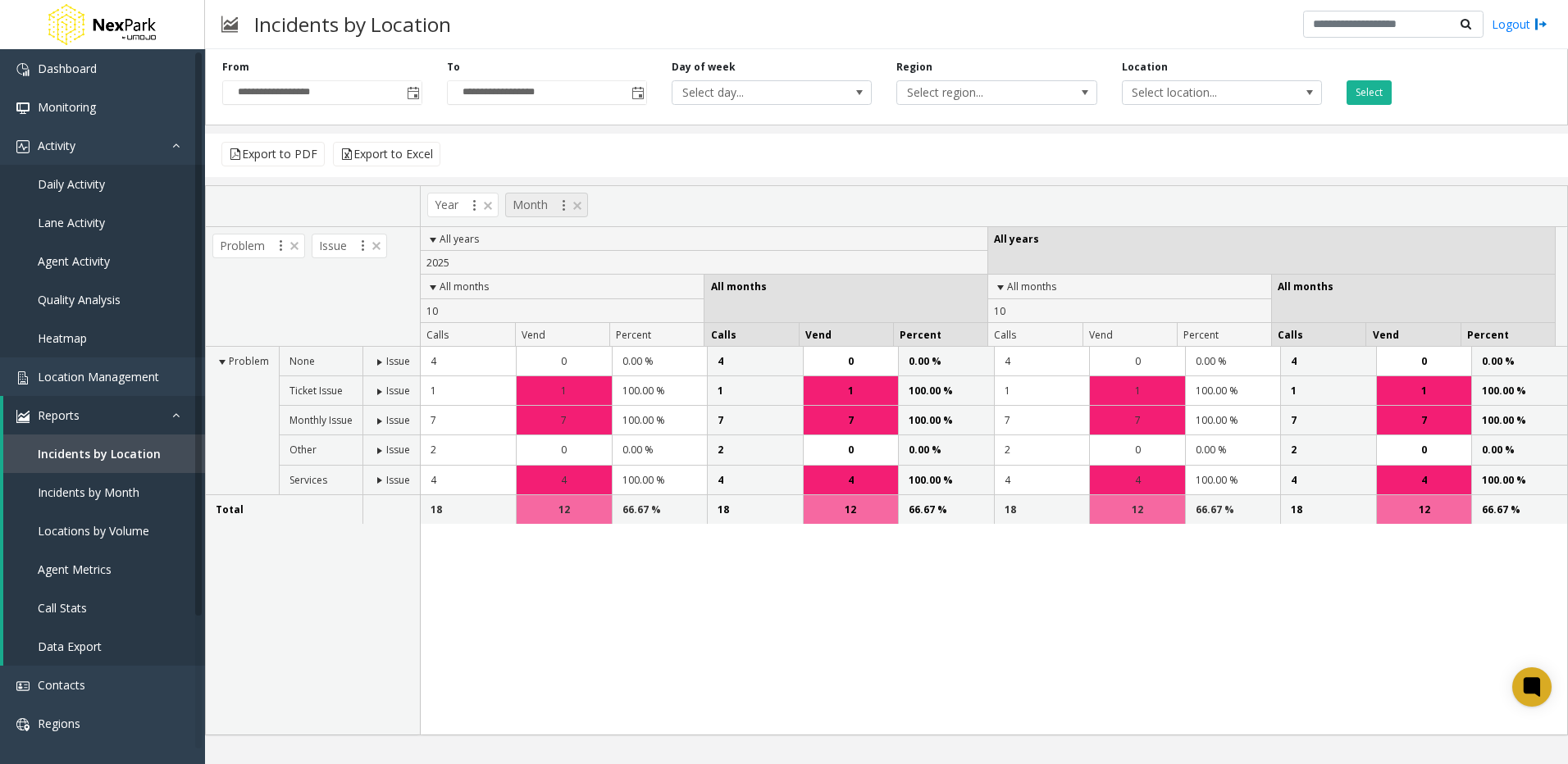
click at [579, 207] on span at bounding box center [577, 205] width 14 height 14
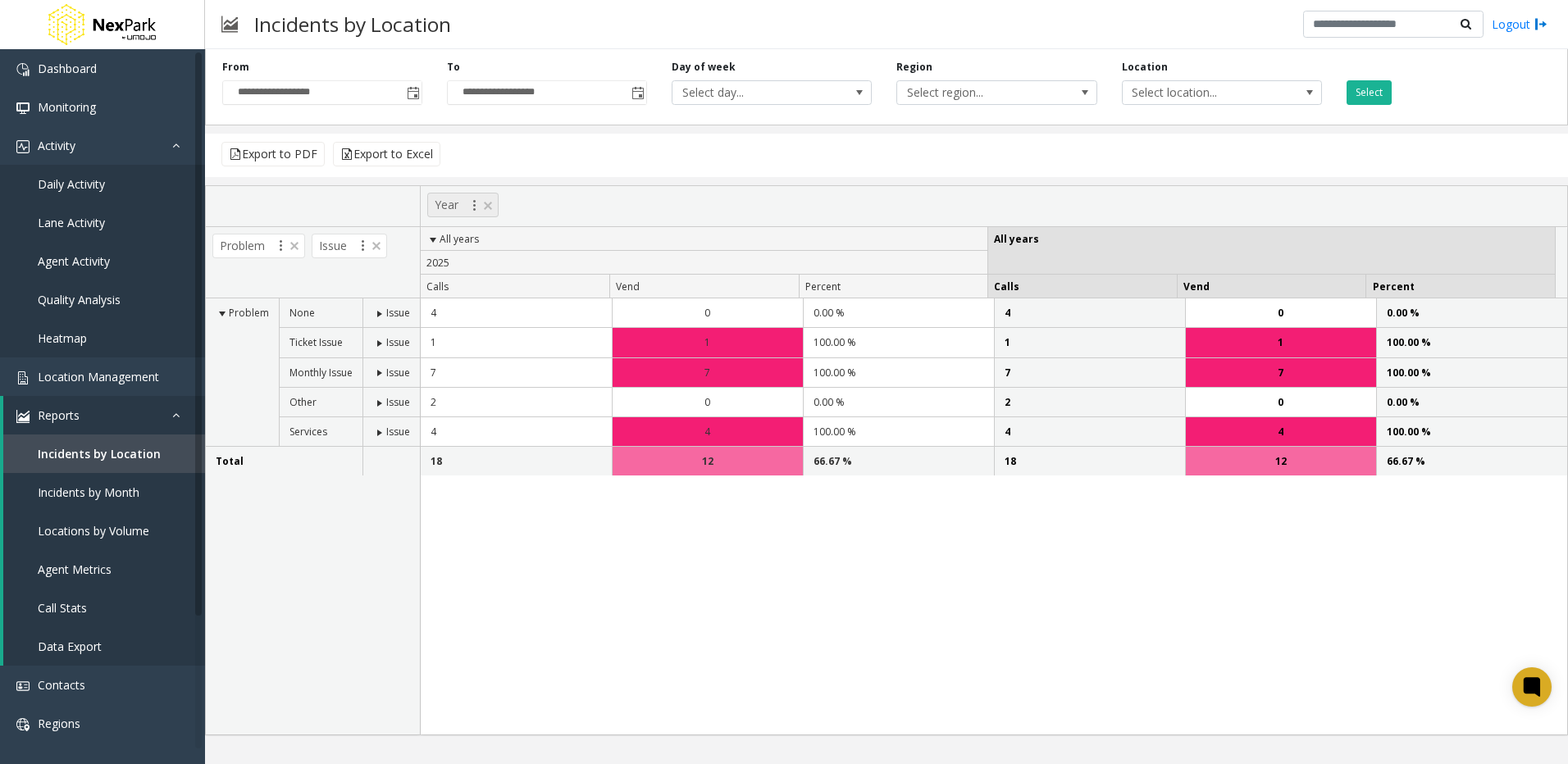
click at [488, 205] on span at bounding box center [488, 205] width 14 height 14
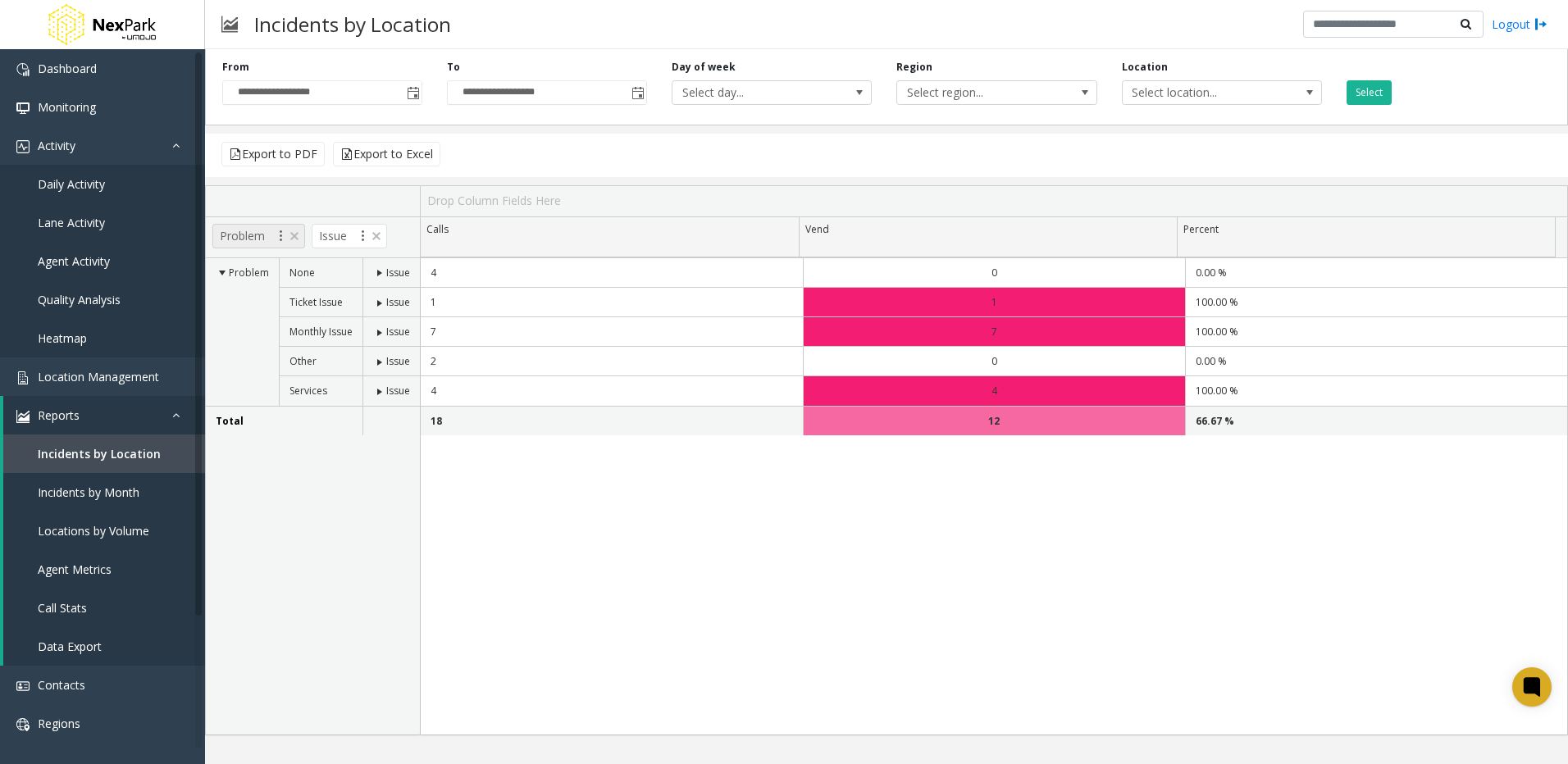
click at [253, 238] on span "Problem" at bounding box center [259, 235] width 93 height 24
drag, startPoint x: 384, startPoint y: 276, endPoint x: 375, endPoint y: 270, distance: 10.8
click at [384, 276] on span at bounding box center [380, 273] width 14 height 14
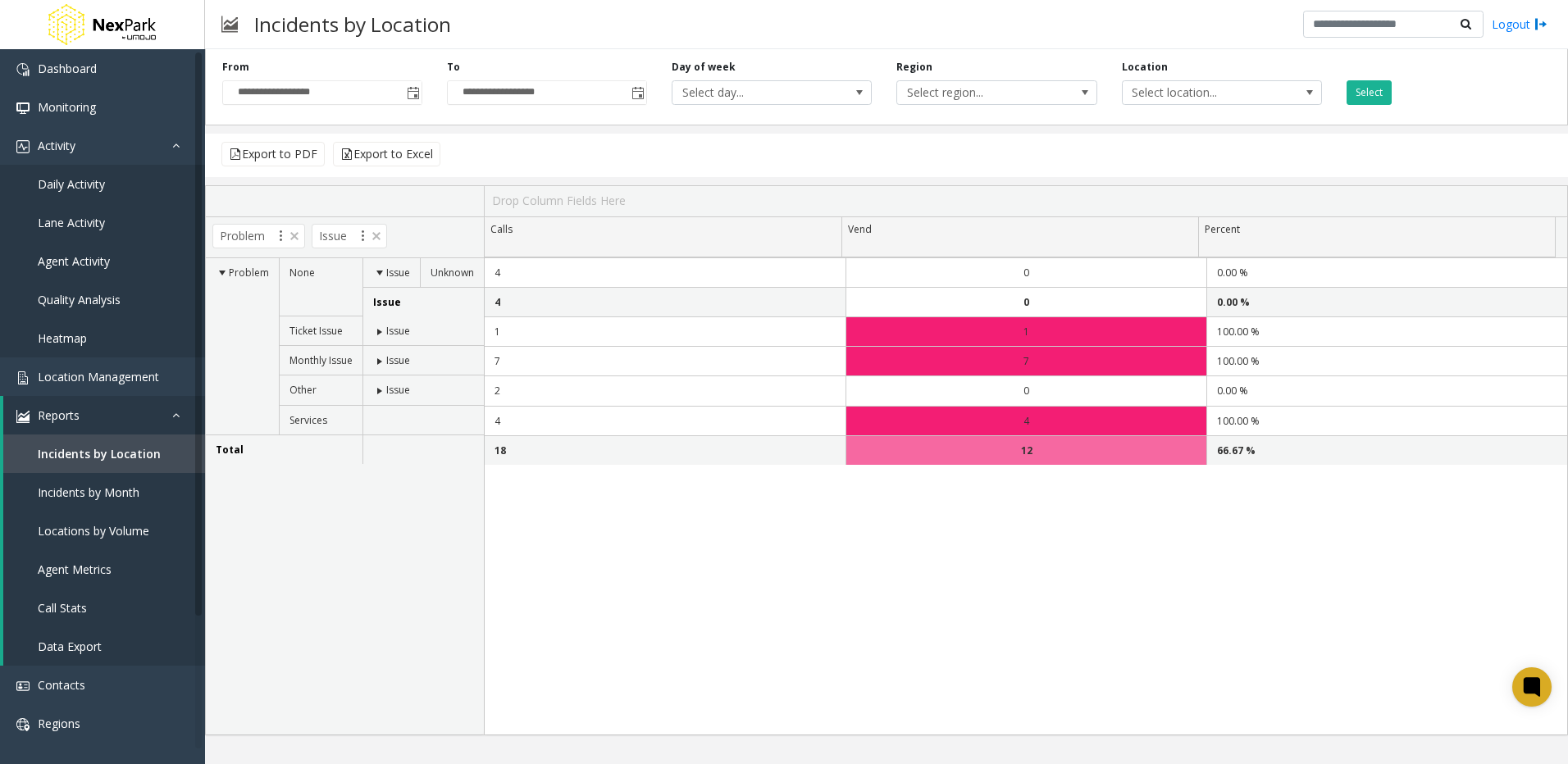
click at [379, 331] on span at bounding box center [380, 332] width 14 height 14
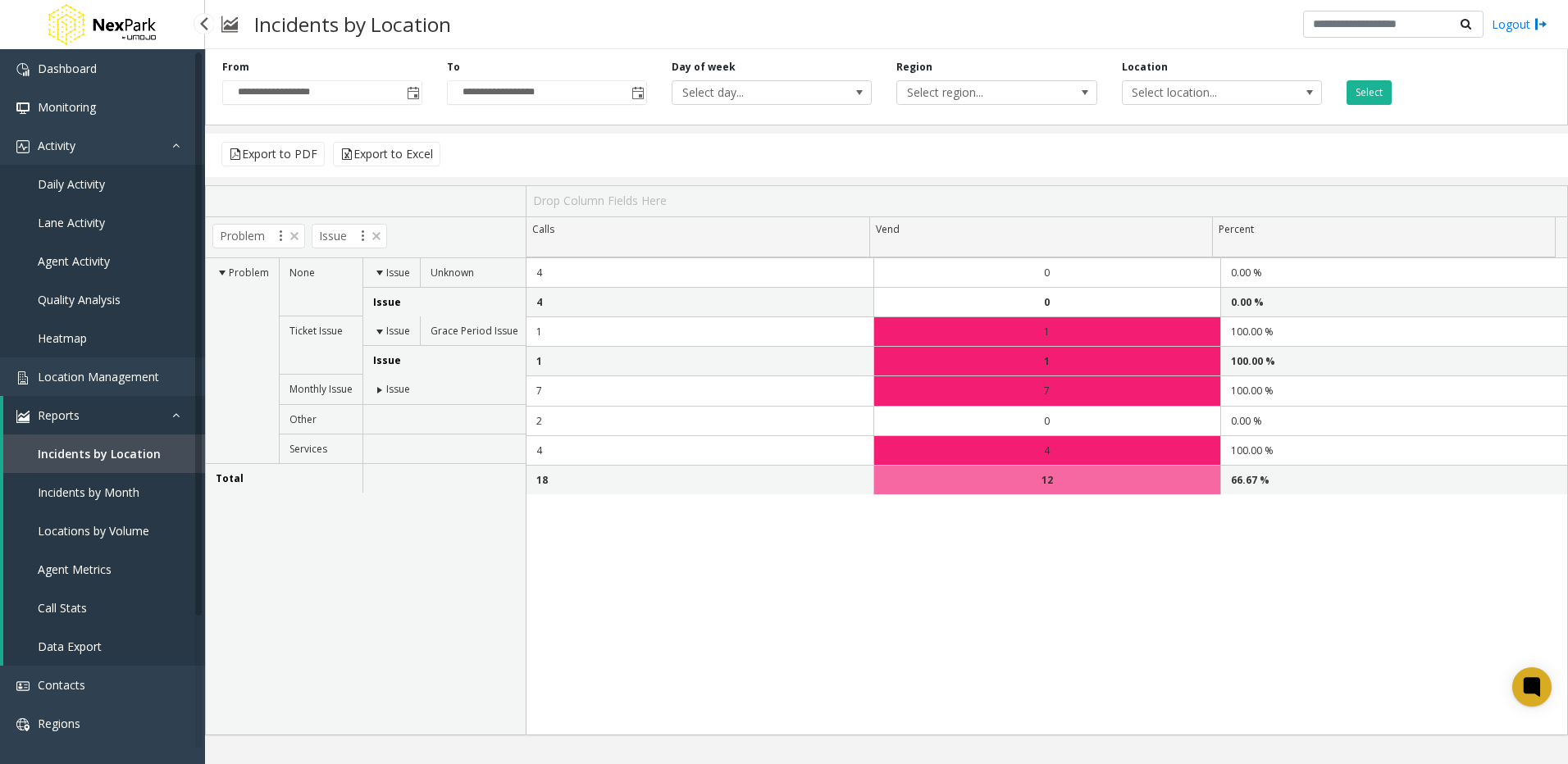
click at [67, 499] on span "Incidents by Month" at bounding box center [88, 492] width 101 height 15
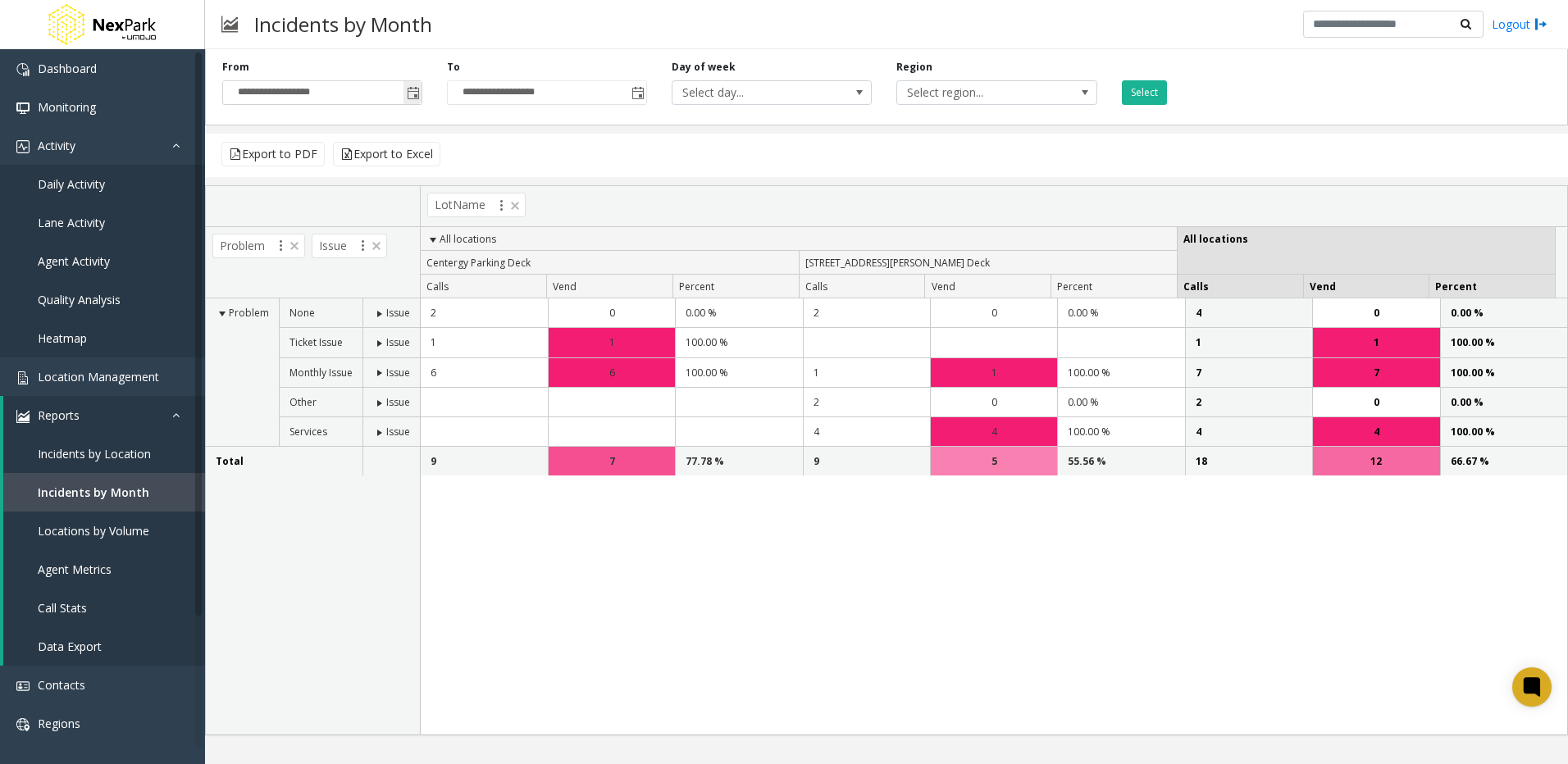
click at [415, 94] on span "Toggle popup" at bounding box center [413, 94] width 14 height 14
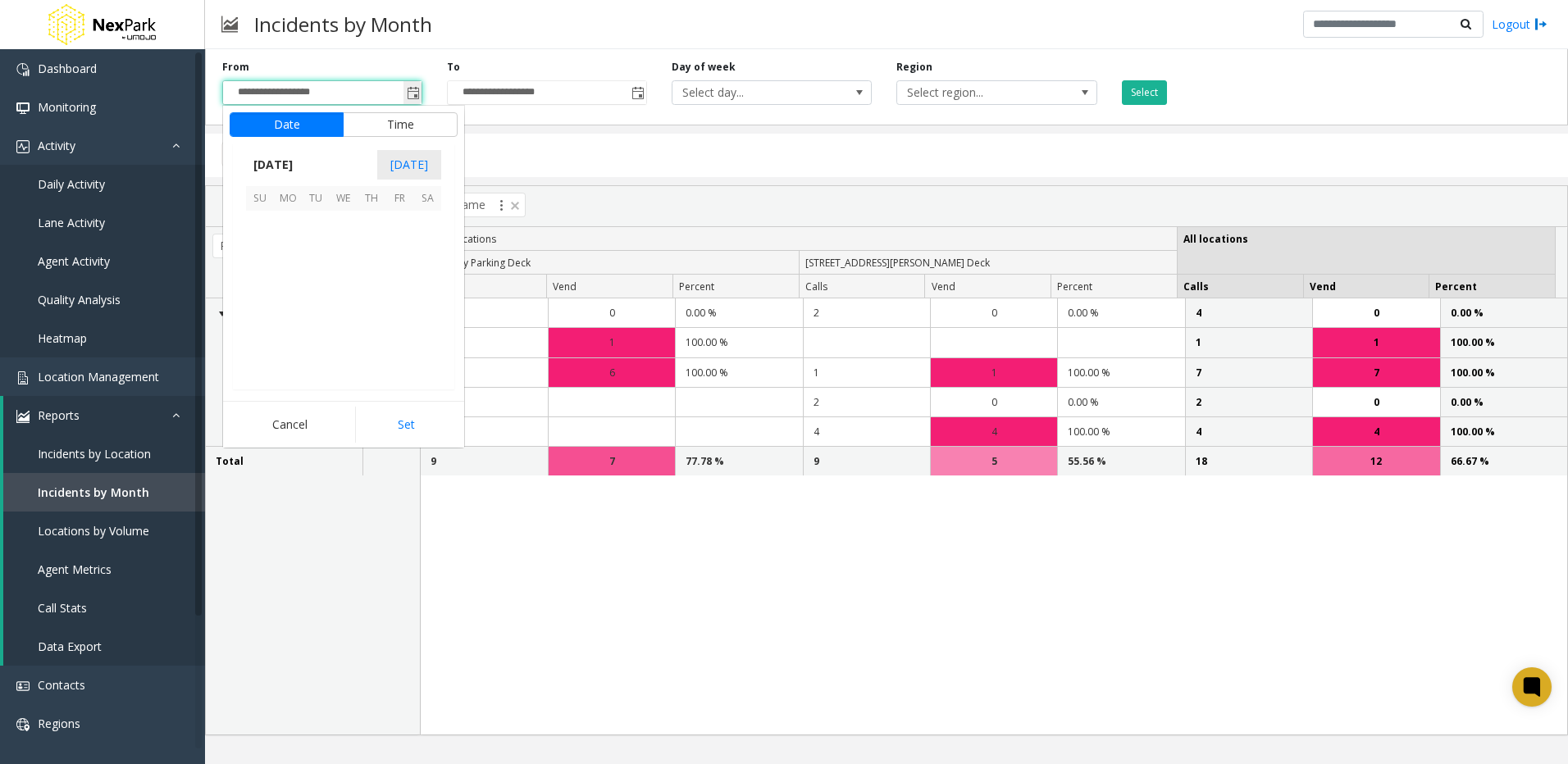
scroll to position [294359, 0]
click at [88, 439] on link "Incidents by Location" at bounding box center [103, 453] width 202 height 39
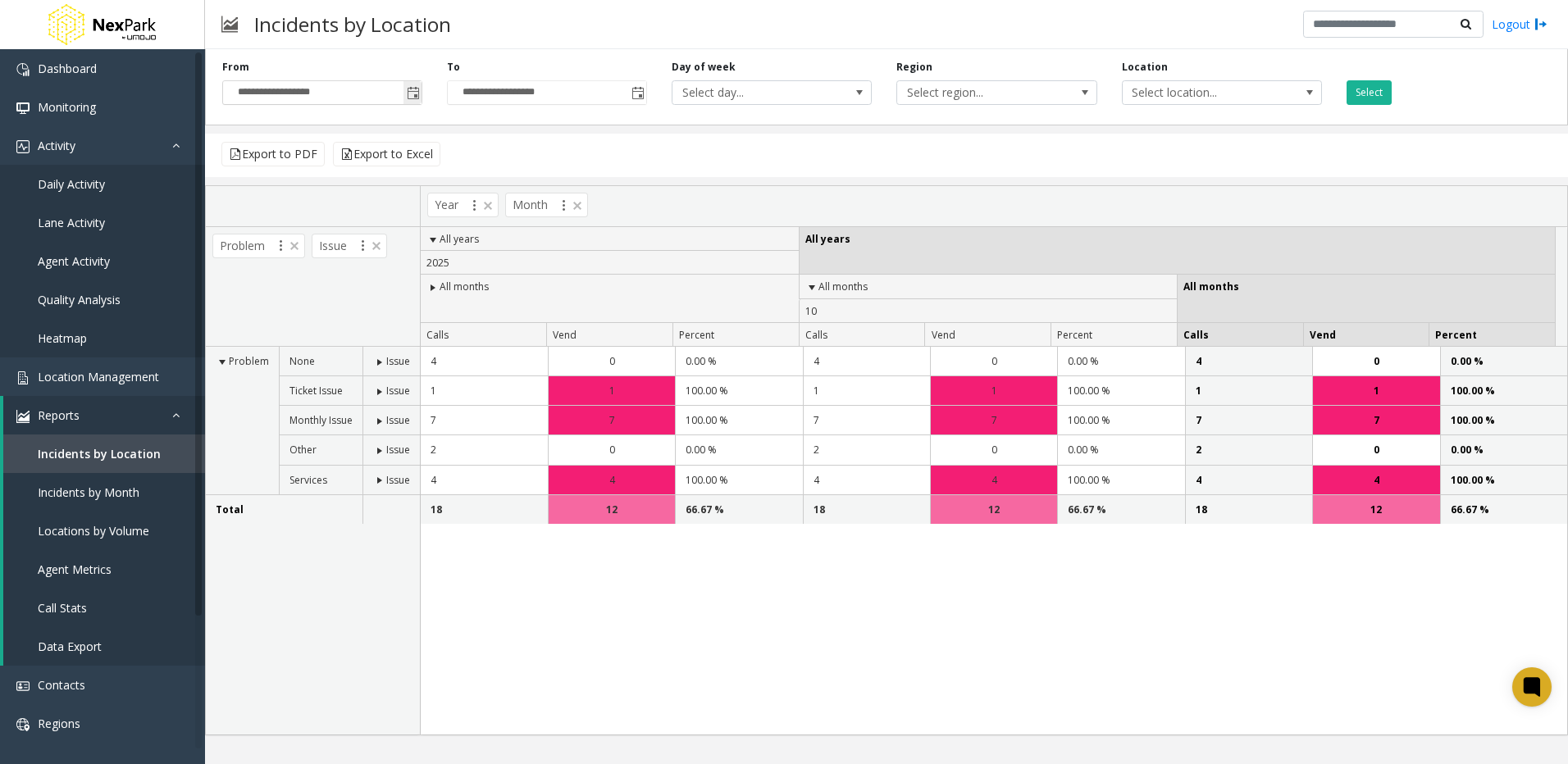
click at [415, 94] on span "Toggle popup" at bounding box center [413, 94] width 14 height 14
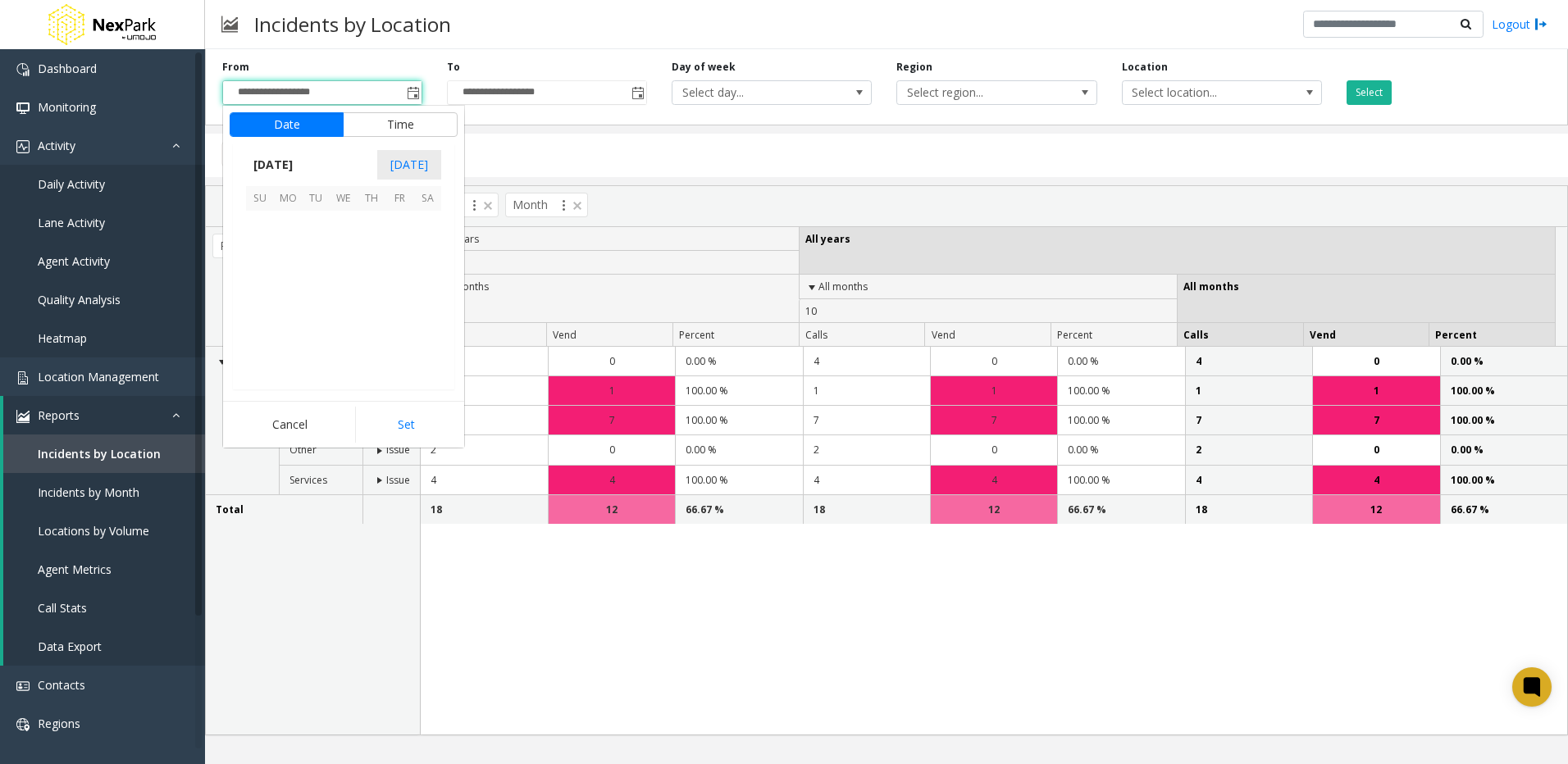
scroll to position [294359, 0]
click at [284, 162] on span "[DATE]" at bounding box center [273, 164] width 54 height 24
click at [276, 286] on span "Sep" at bounding box center [265, 278] width 40 height 40
click at [287, 223] on span "1" at bounding box center [288, 224] width 28 height 28
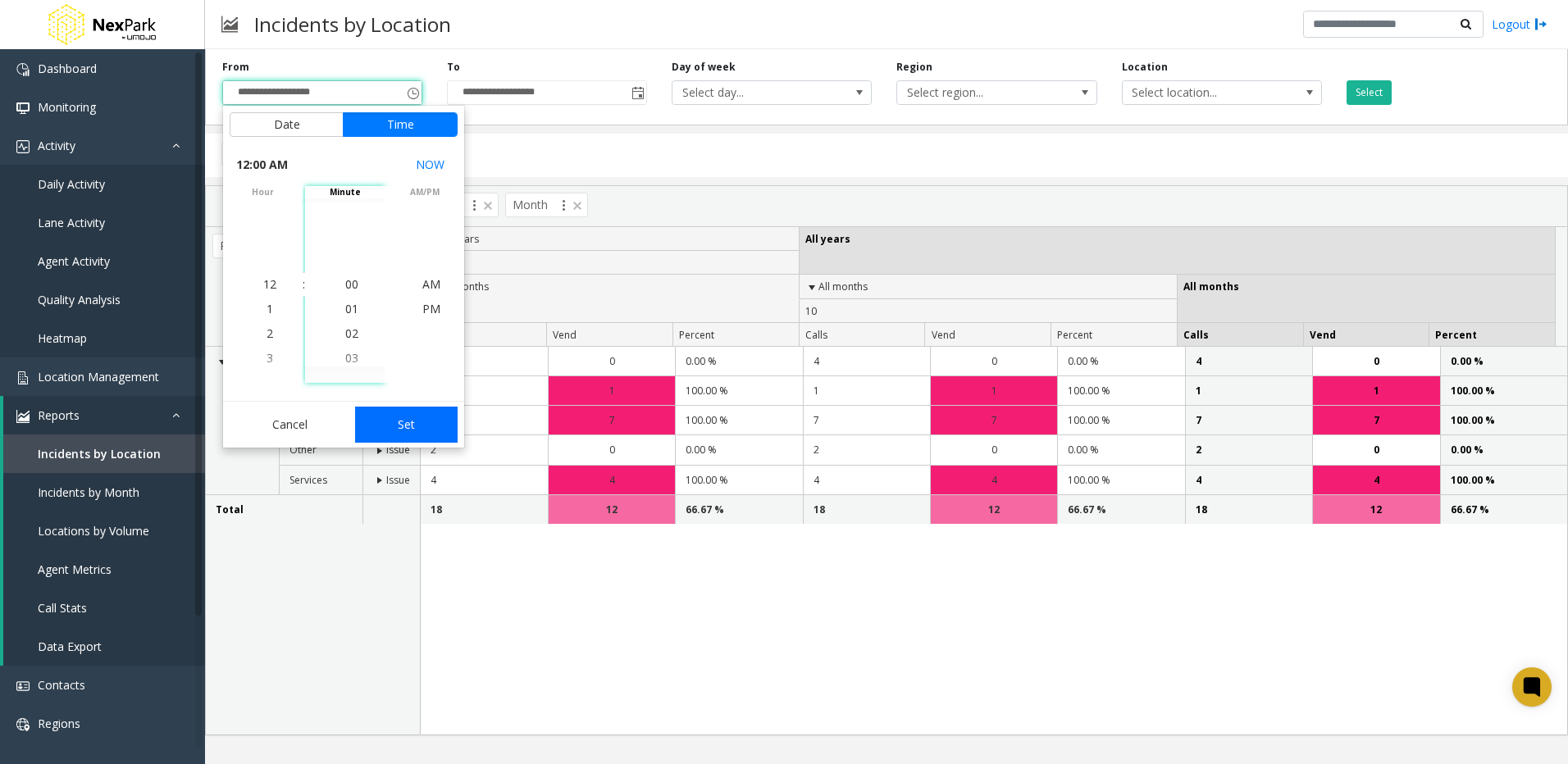
click at [406, 423] on button "Set" at bounding box center [406, 423] width 103 height 36
type input "**********"
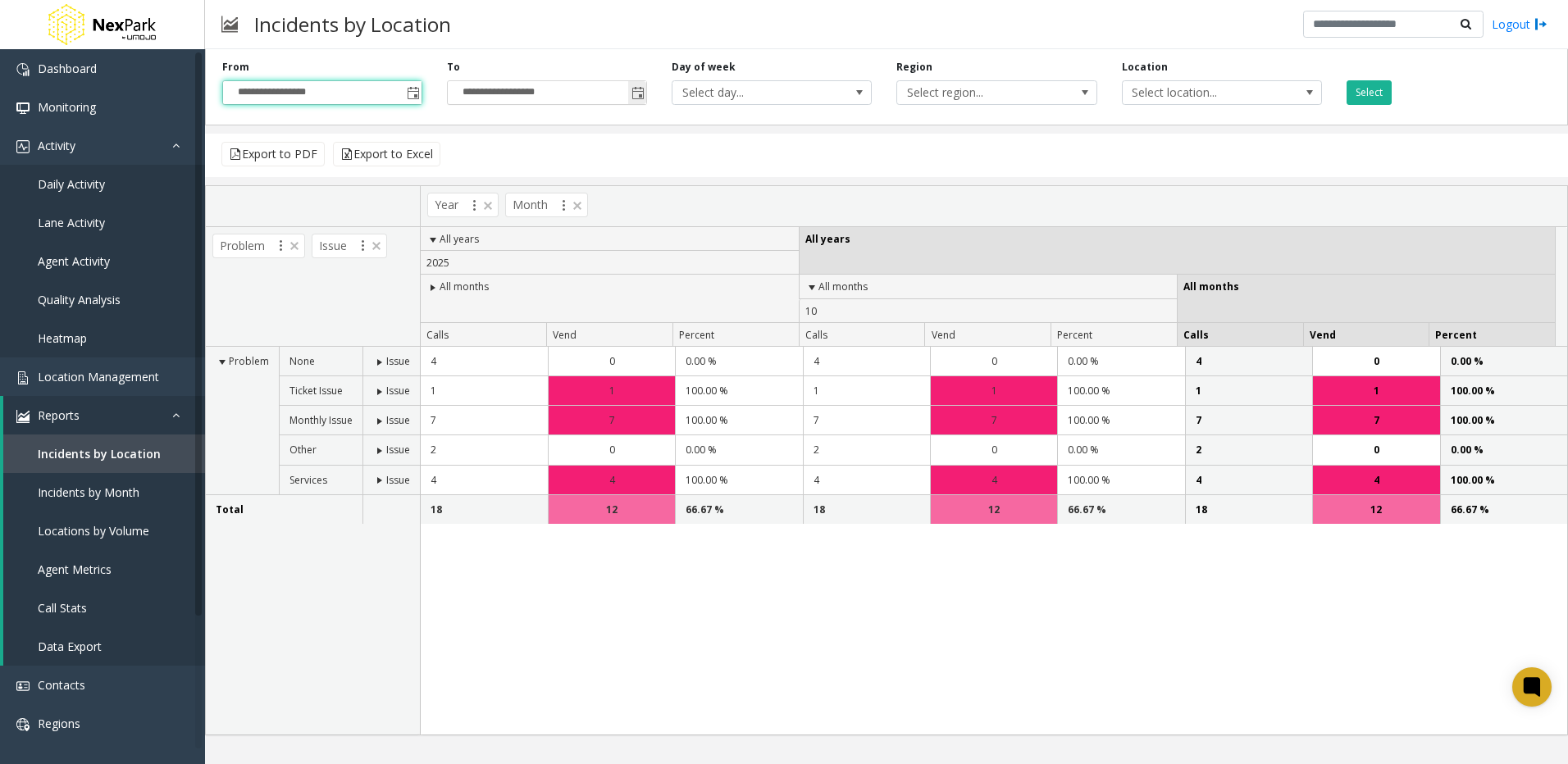
click at [636, 90] on span "Toggle popup" at bounding box center [638, 94] width 14 height 14
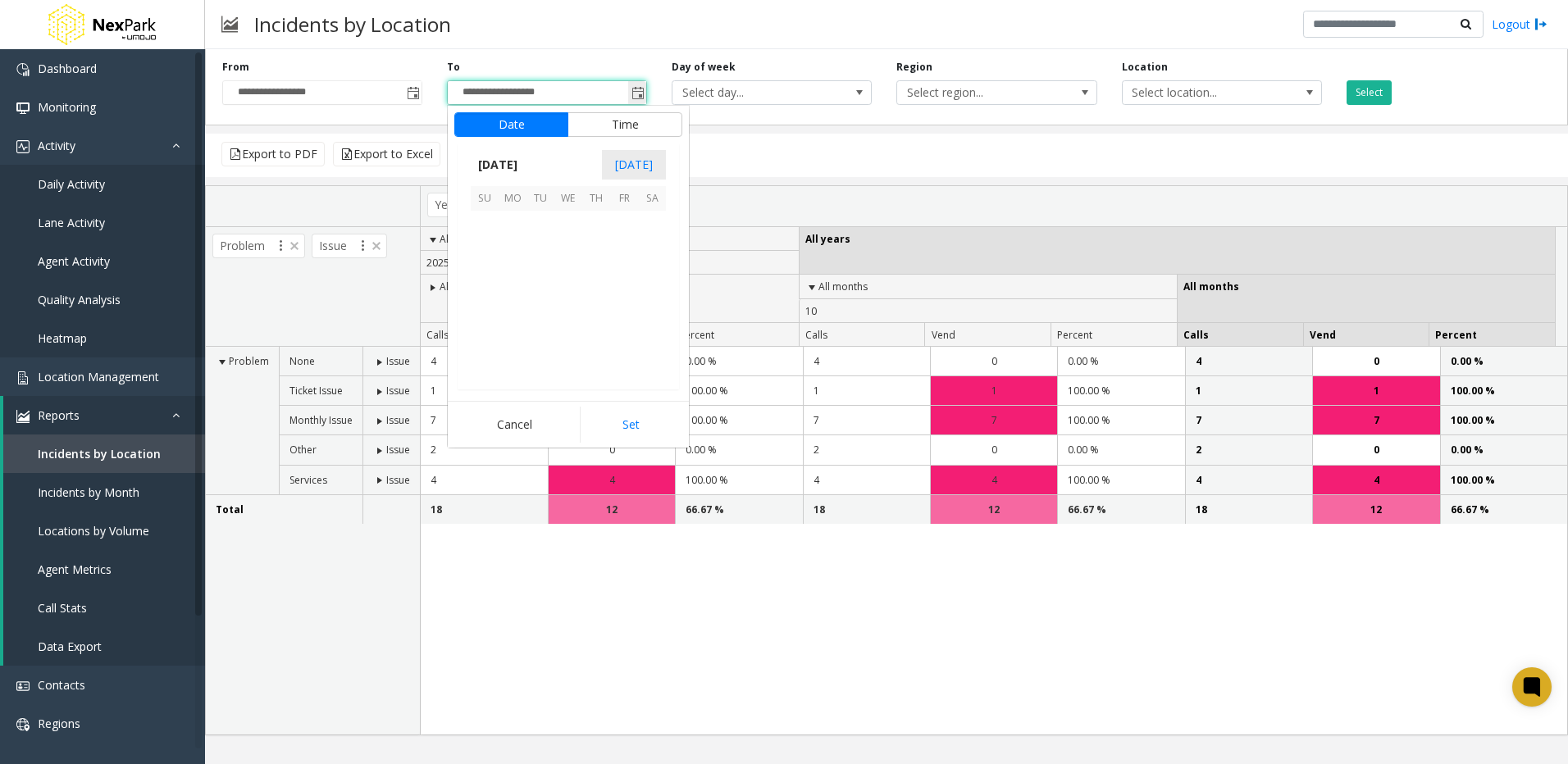
scroll to position [24, 0]
click at [519, 163] on span "[DATE]" at bounding box center [498, 164] width 54 height 24
click at [482, 310] on th "2026" at bounding box center [548, 309] width 155 height 23
click at [488, 274] on span "Sep" at bounding box center [490, 278] width 40 height 40
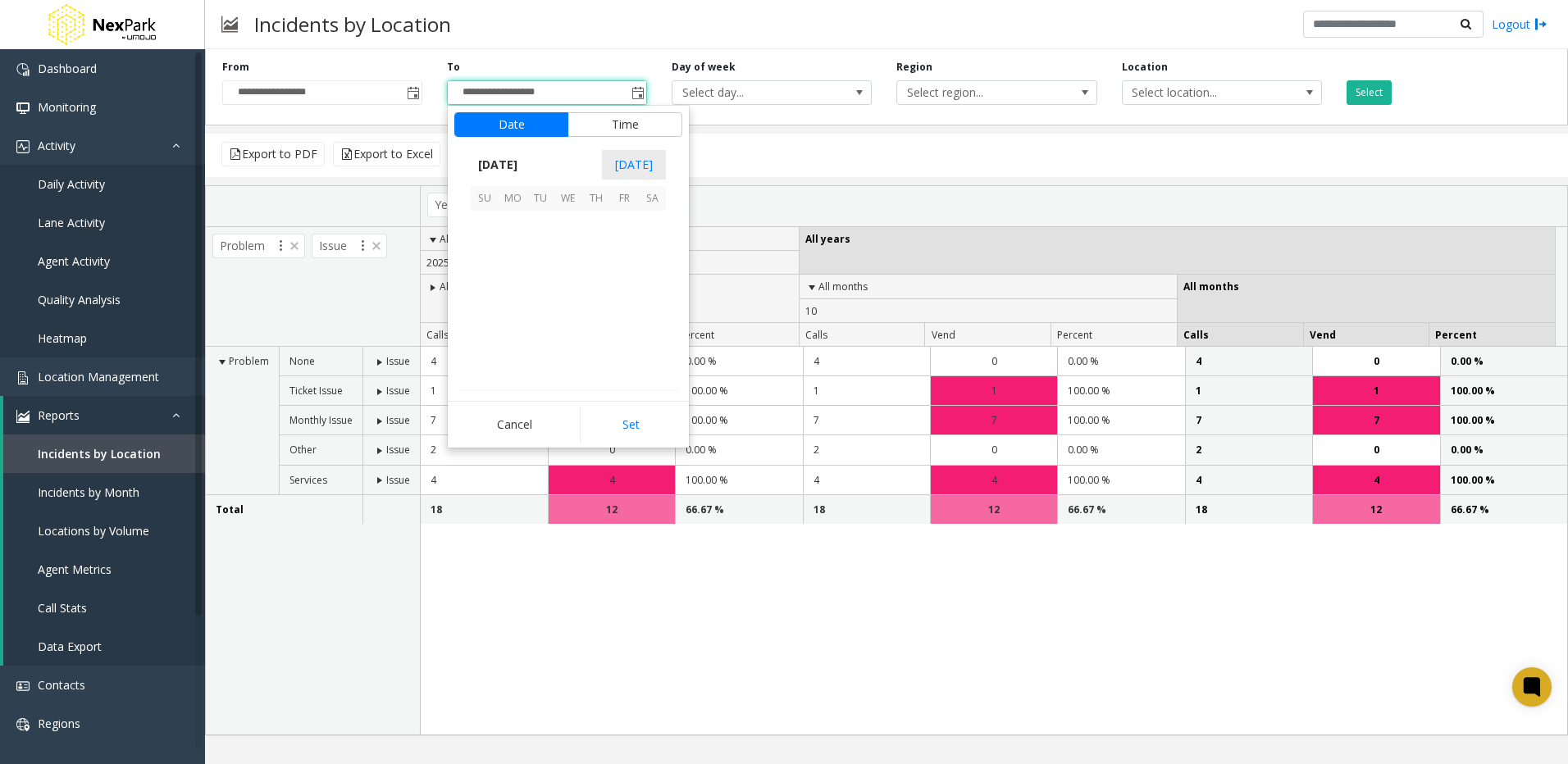
scroll to position [294164, 0]
click at [532, 339] on span "30" at bounding box center [539, 336] width 28 height 28
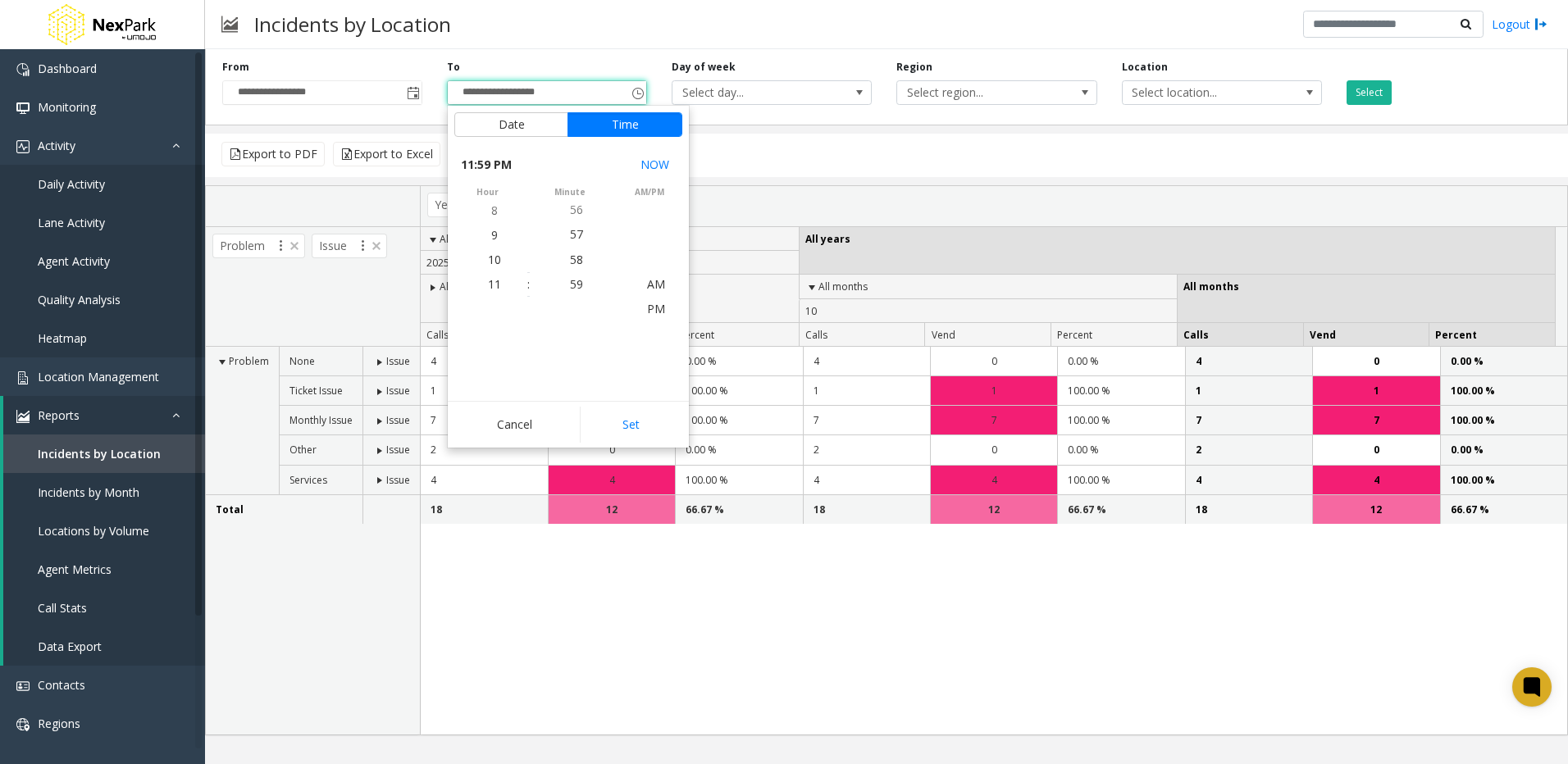
scroll to position [24, 0]
click at [639, 425] on button "Set" at bounding box center [631, 423] width 103 height 36
type input "**********"
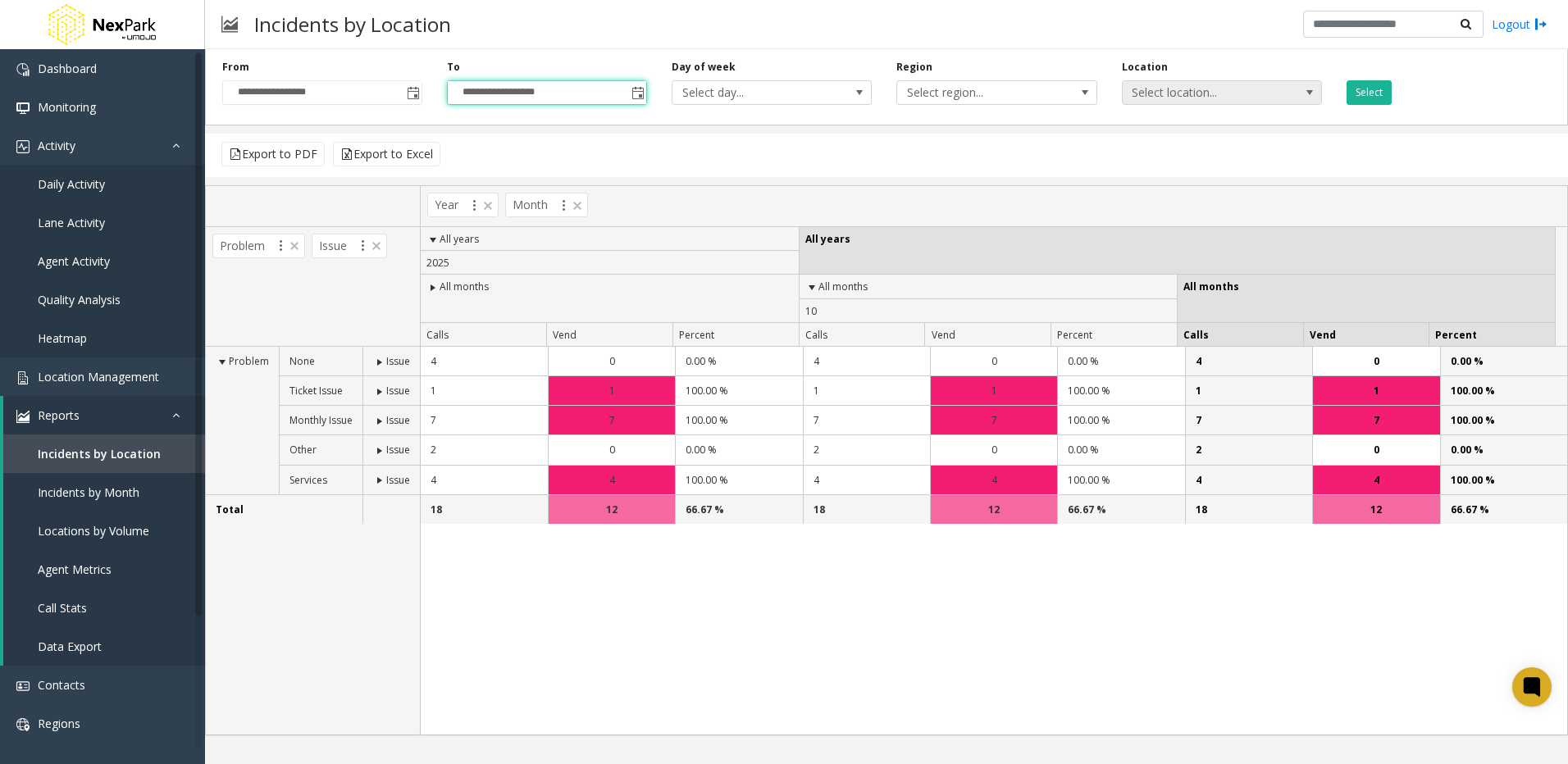
click at [1234, 91] on span "Select location..." at bounding box center [1201, 93] width 159 height 23
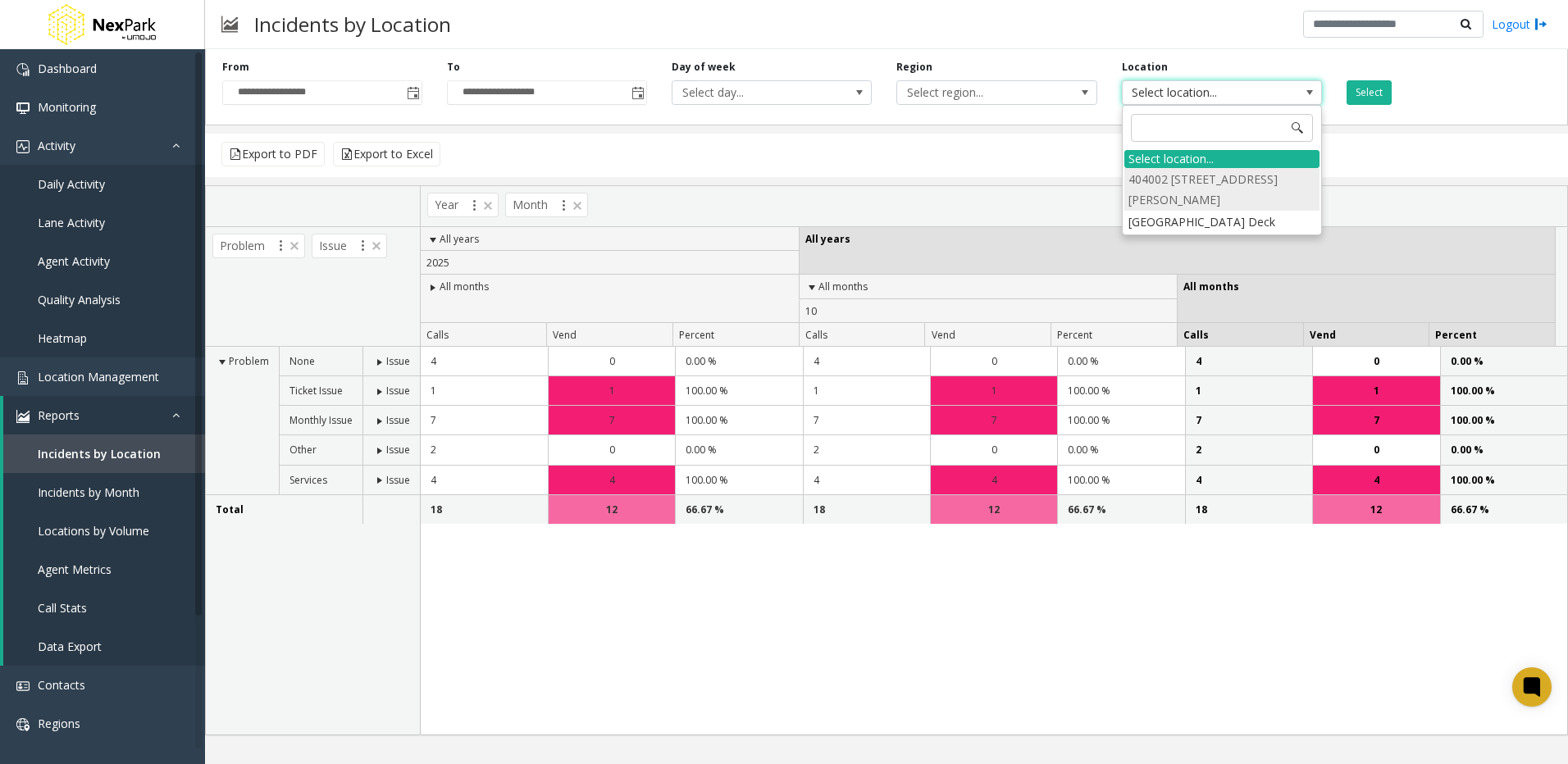
click at [1157, 194] on li "404002 [STREET_ADDRESS][PERSON_NAME]" at bounding box center [1222, 189] width 195 height 42
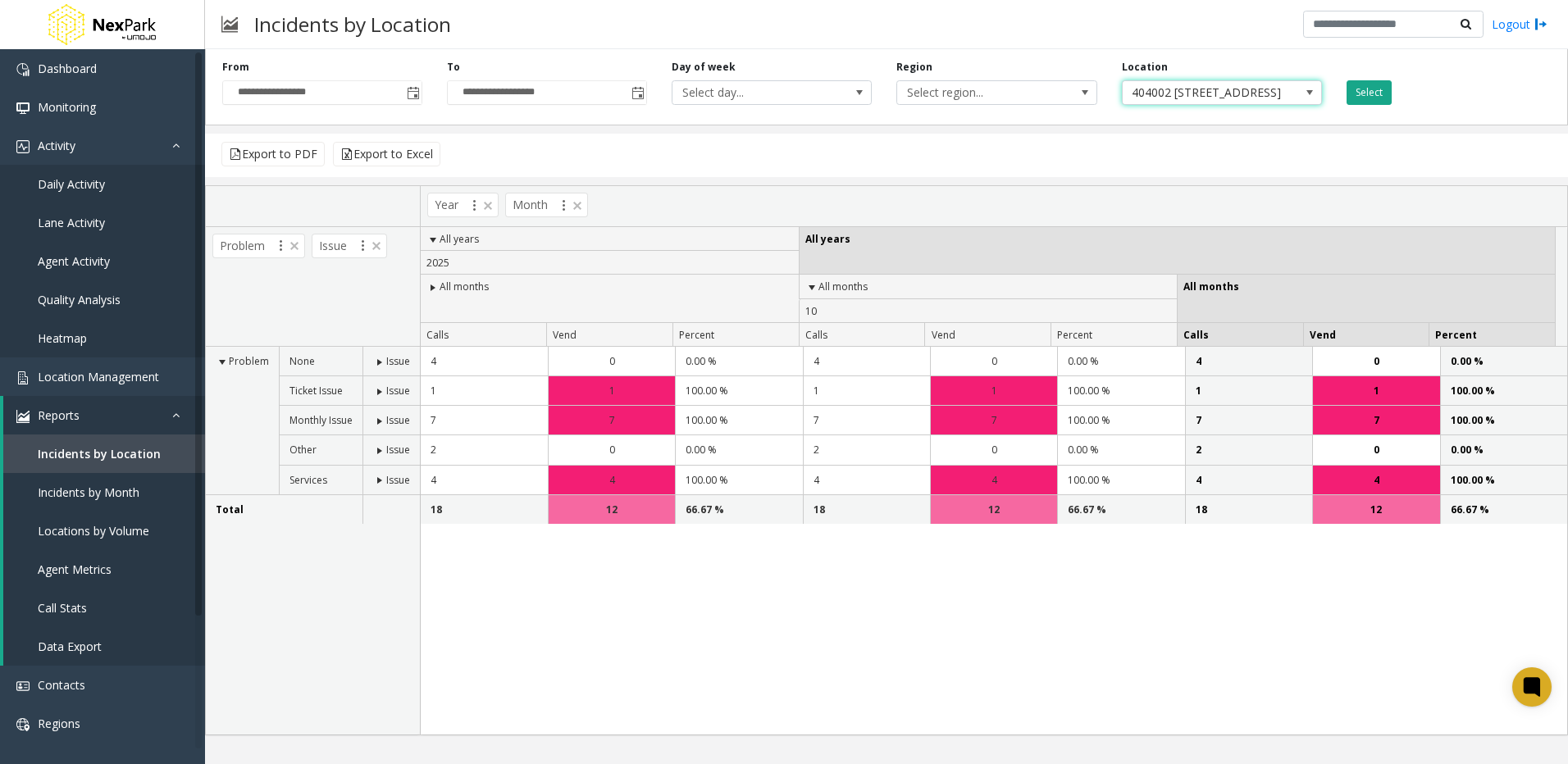
click at [1369, 89] on button "Select" at bounding box center [1368, 92] width 45 height 24
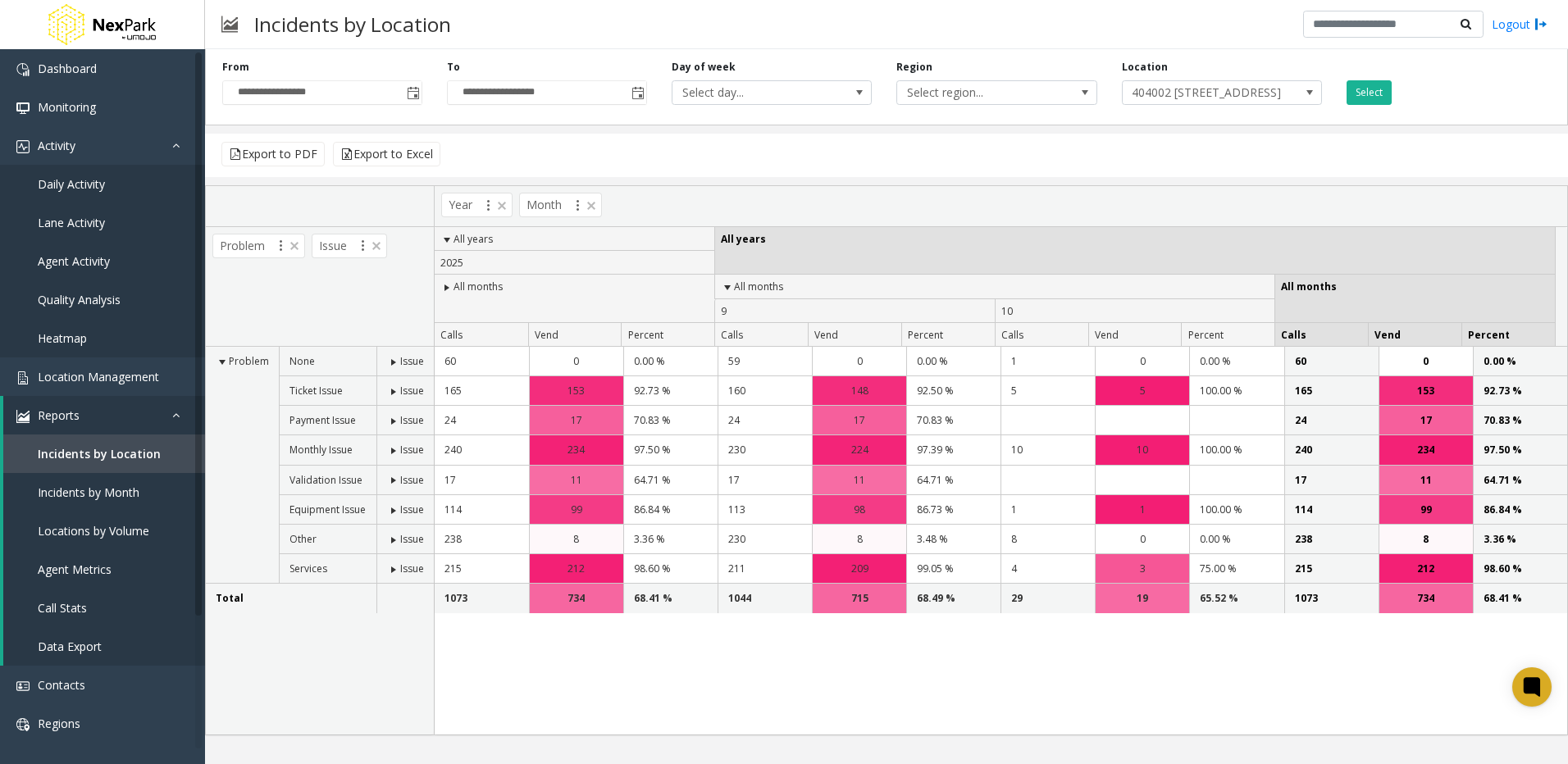
click at [447, 286] on span at bounding box center [447, 287] width 14 height 14
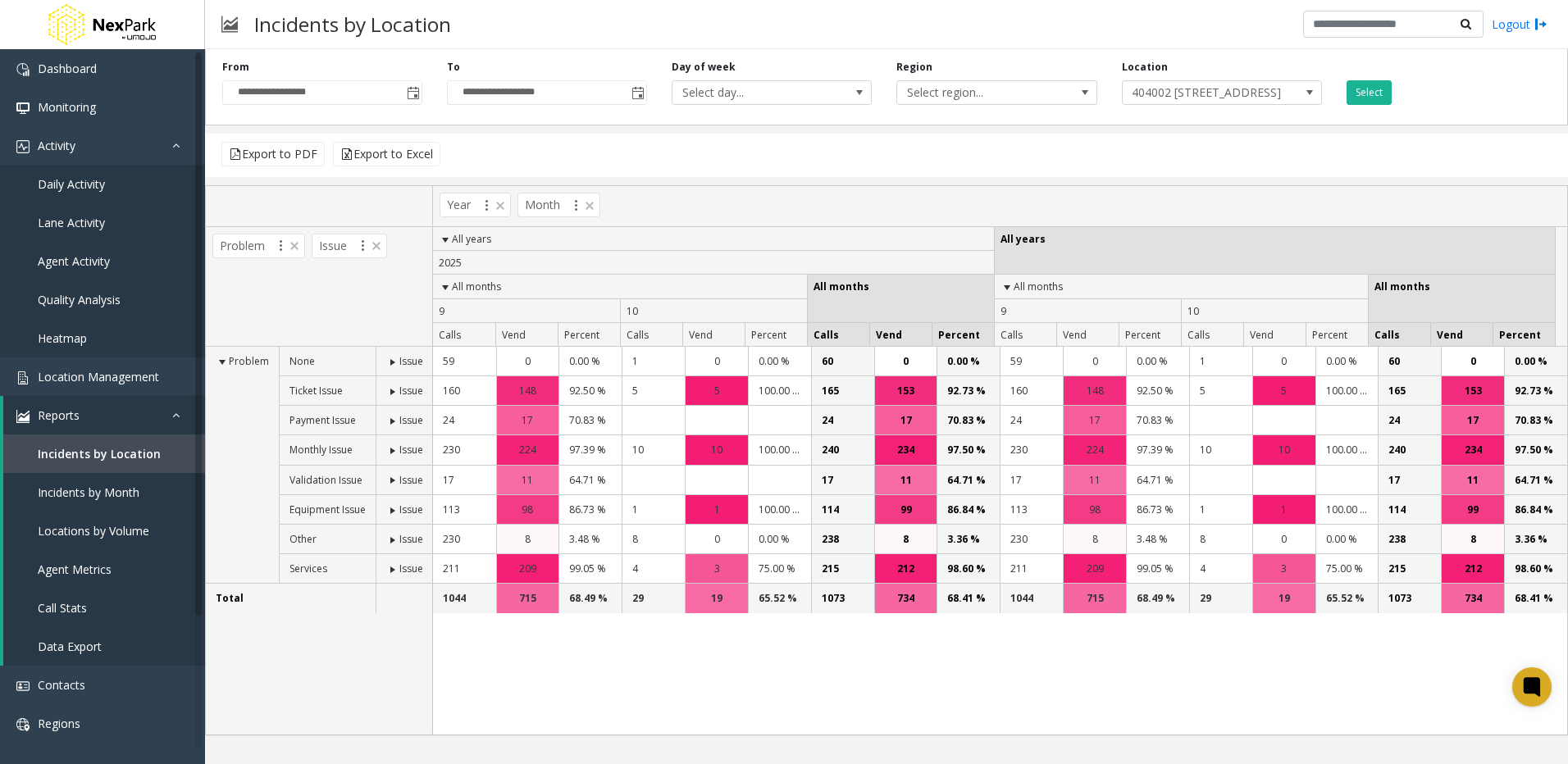
click at [440, 286] on span at bounding box center [446, 287] width 14 height 14
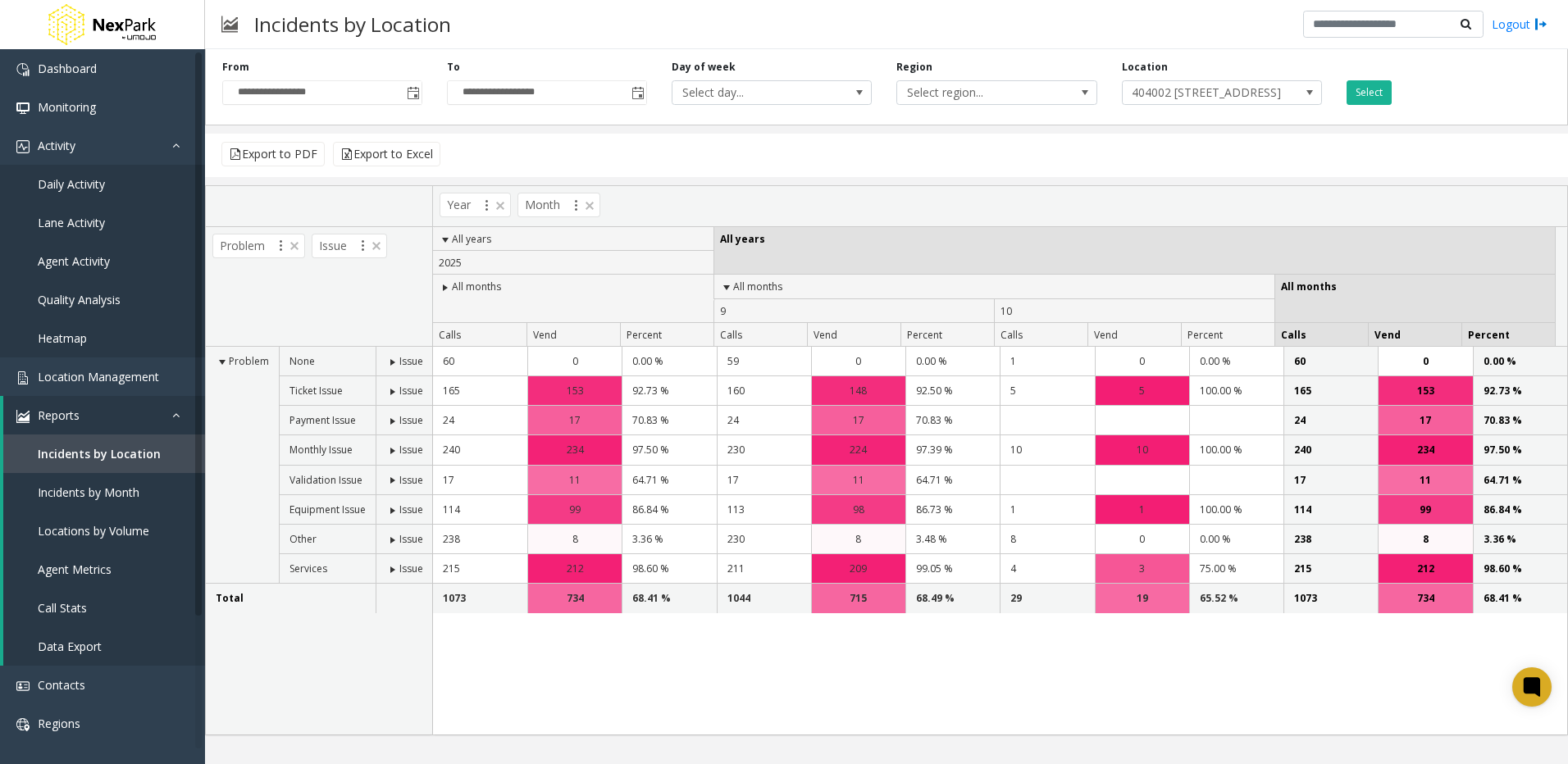
click at [447, 241] on span at bounding box center [446, 240] width 14 height 14
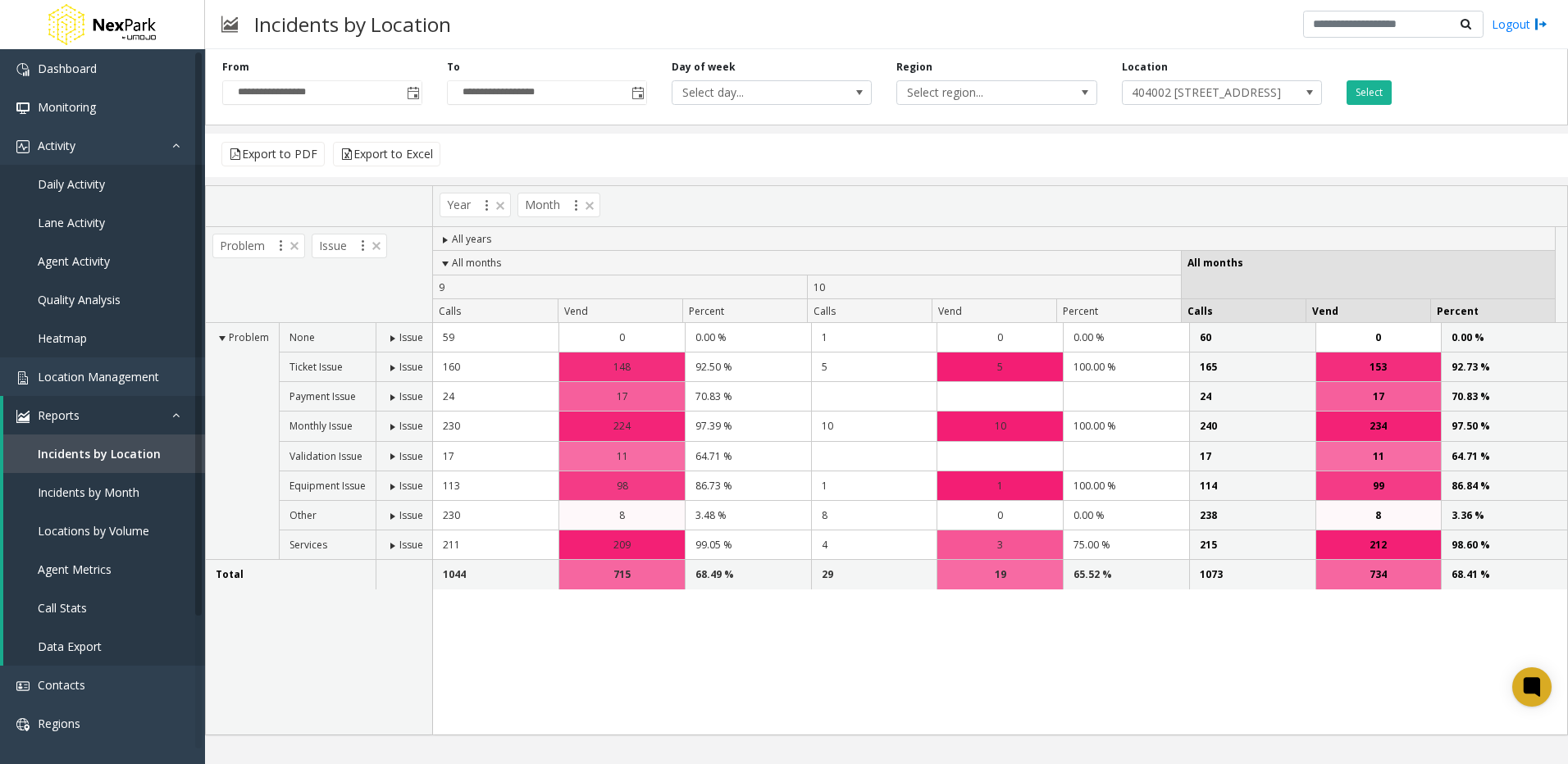
click at [447, 241] on span at bounding box center [446, 240] width 14 height 14
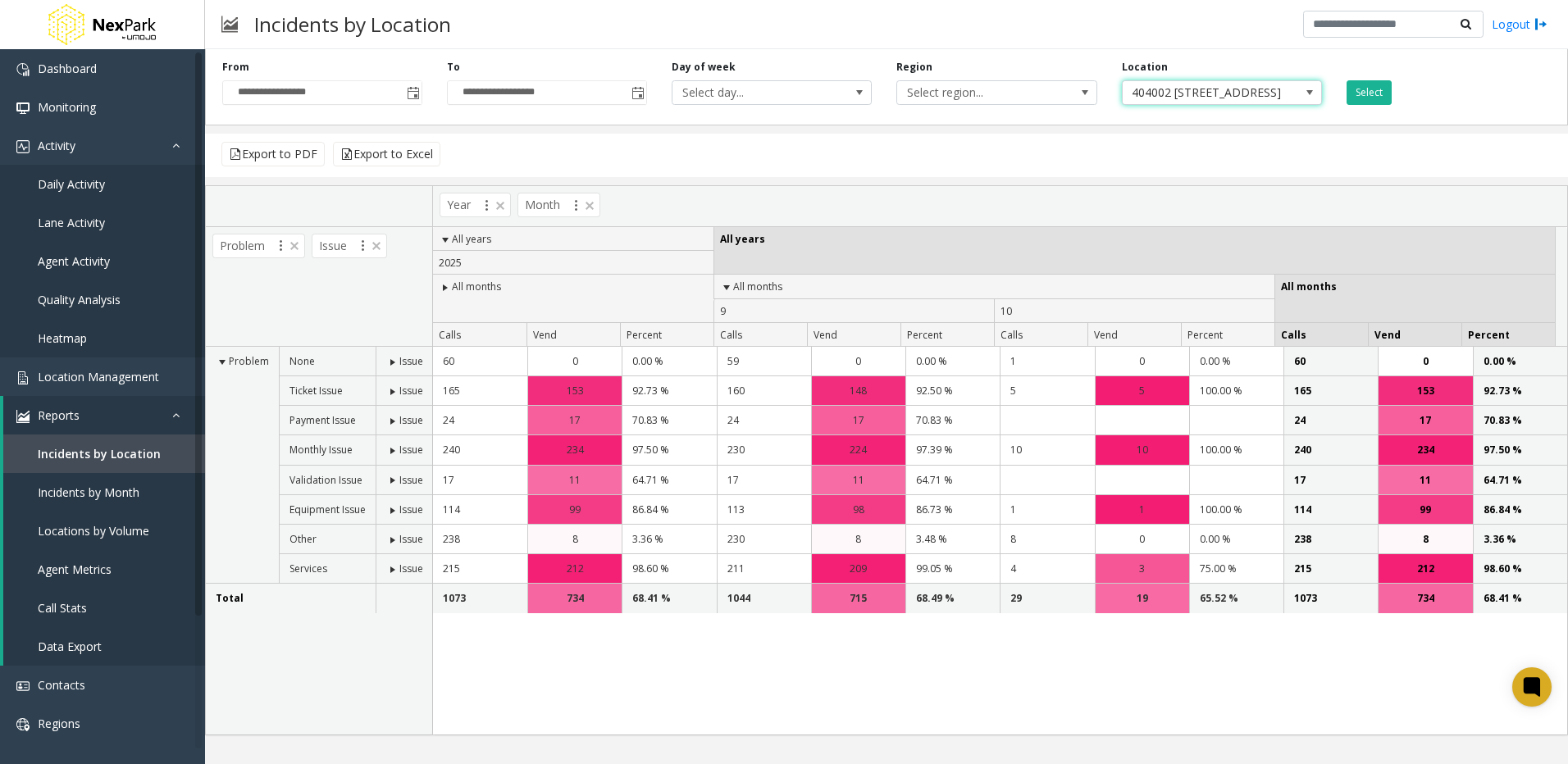
click at [1174, 90] on span "404002 [STREET_ADDRESS][PERSON_NAME]" at bounding box center [1201, 93] width 159 height 23
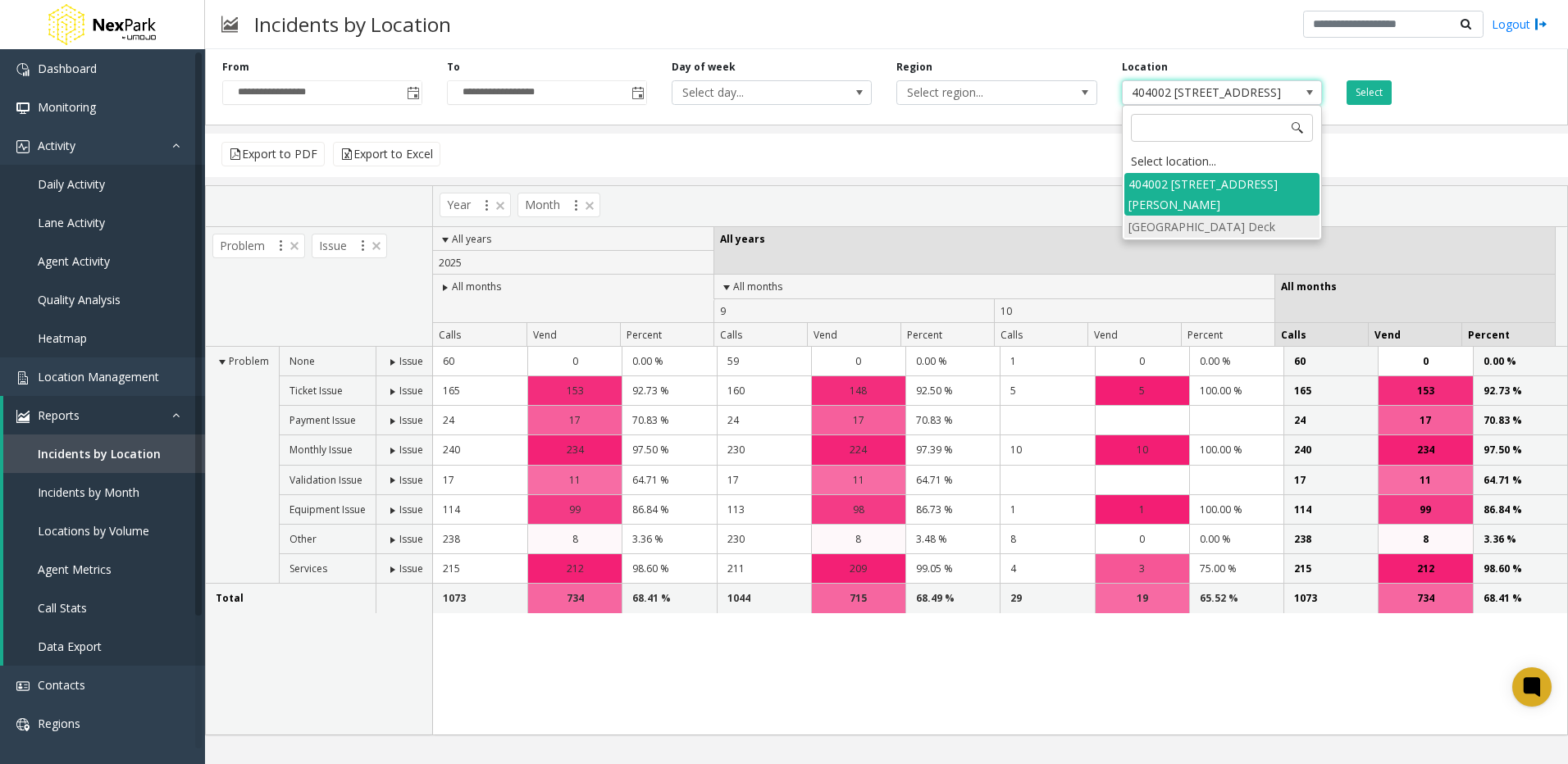
click at [1160, 225] on li "[GEOGRAPHIC_DATA] Deck" at bounding box center [1222, 226] width 195 height 22
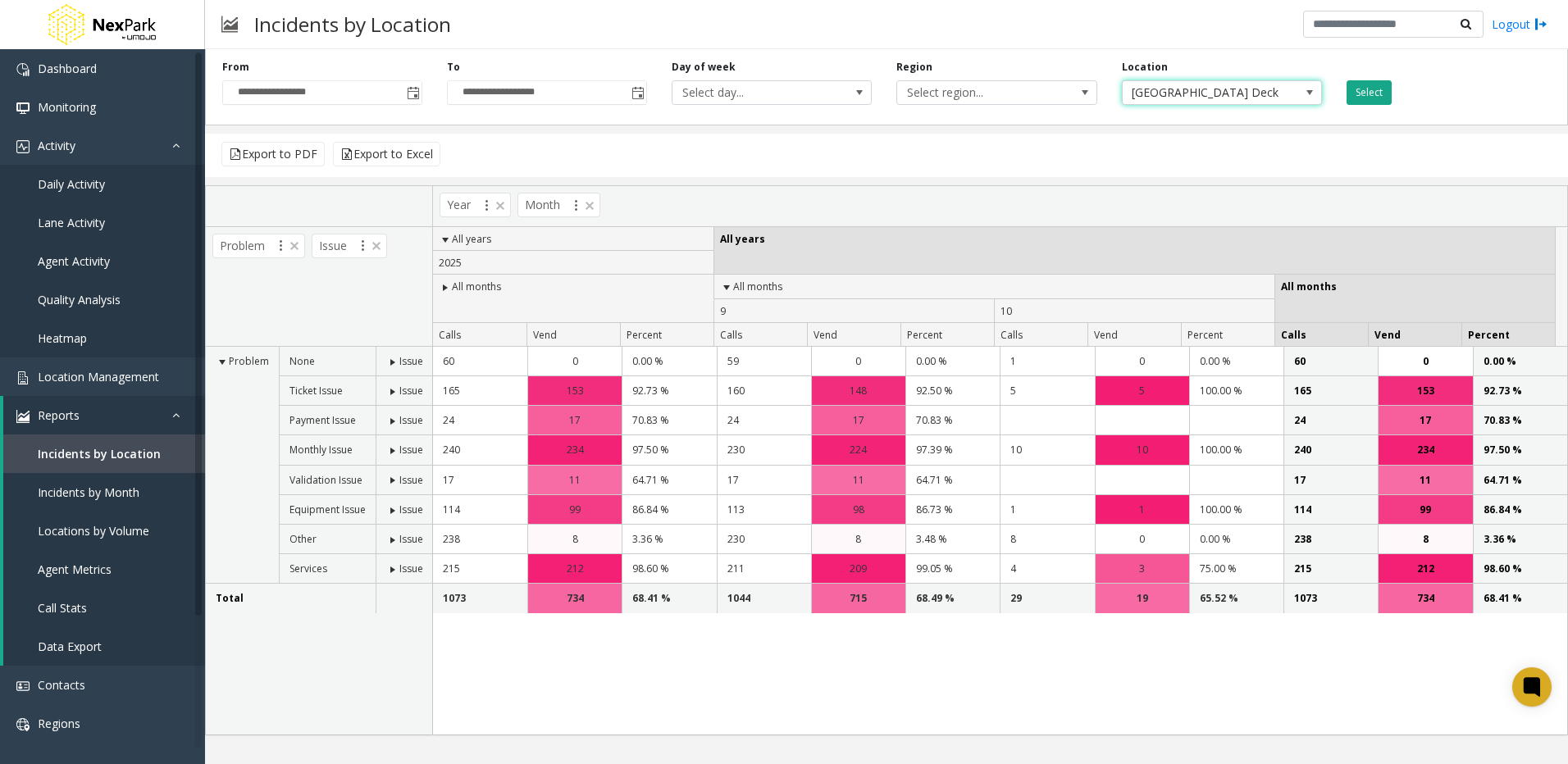
click at [1381, 89] on button "Select" at bounding box center [1368, 92] width 45 height 24
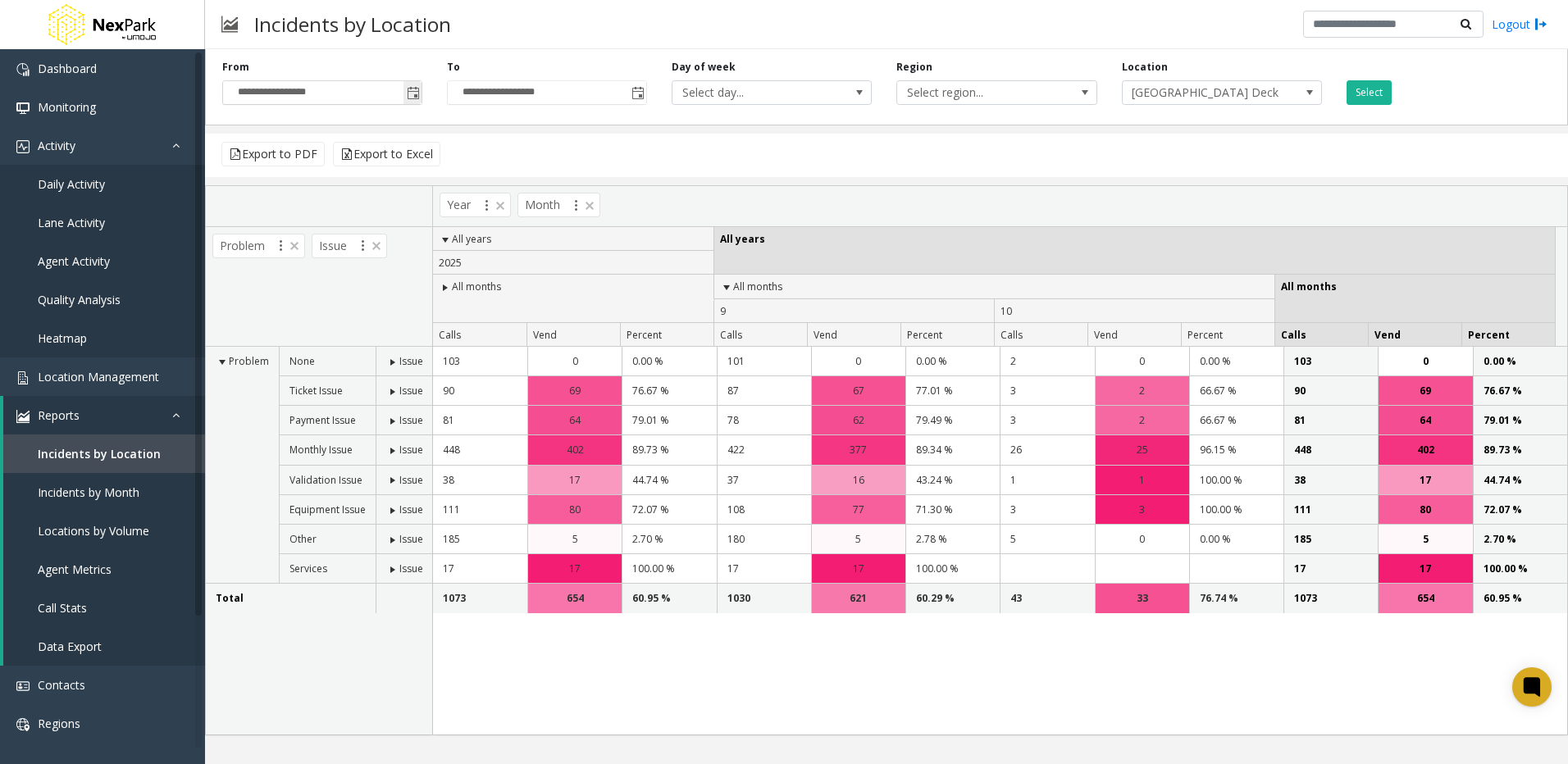
click at [413, 93] on span "Toggle popup" at bounding box center [413, 94] width 14 height 14
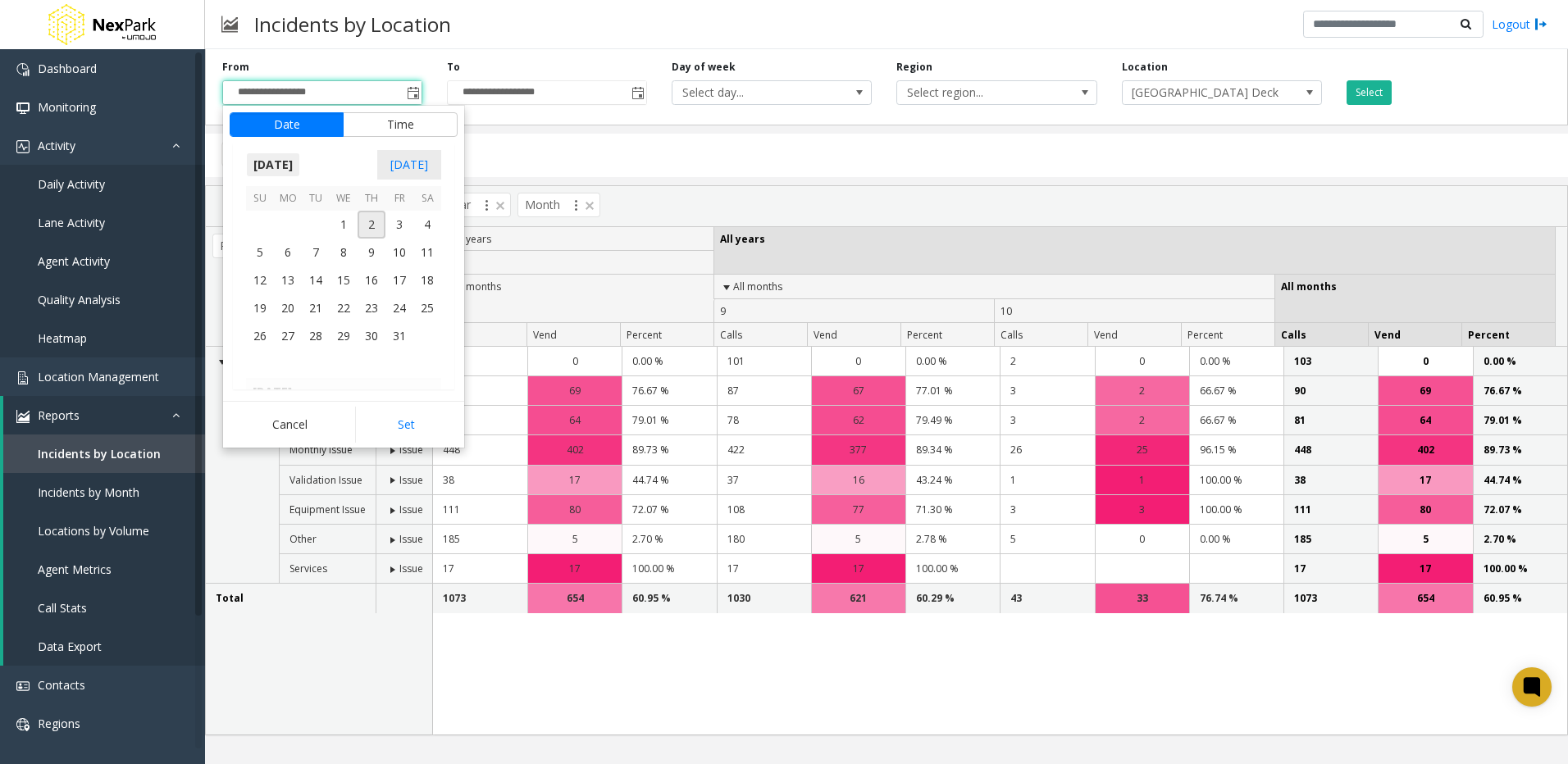
click at [287, 166] on span "[DATE]" at bounding box center [273, 164] width 54 height 24
click at [262, 204] on span "Jan" at bounding box center [265, 200] width 40 height 40
click at [342, 223] on span "1" at bounding box center [344, 224] width 28 height 28
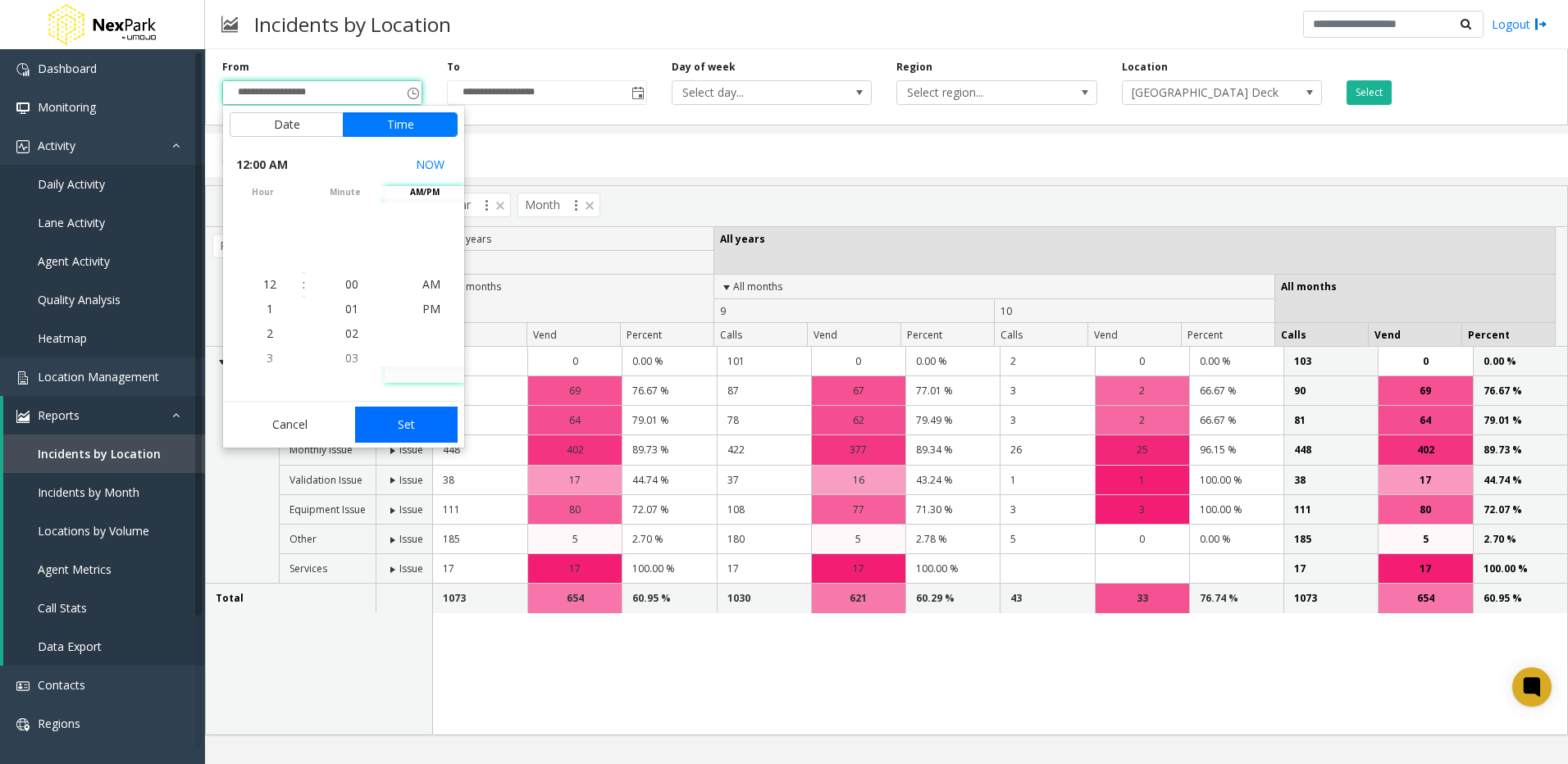
click at [405, 423] on button "Set" at bounding box center [406, 423] width 103 height 36
type input "**********"
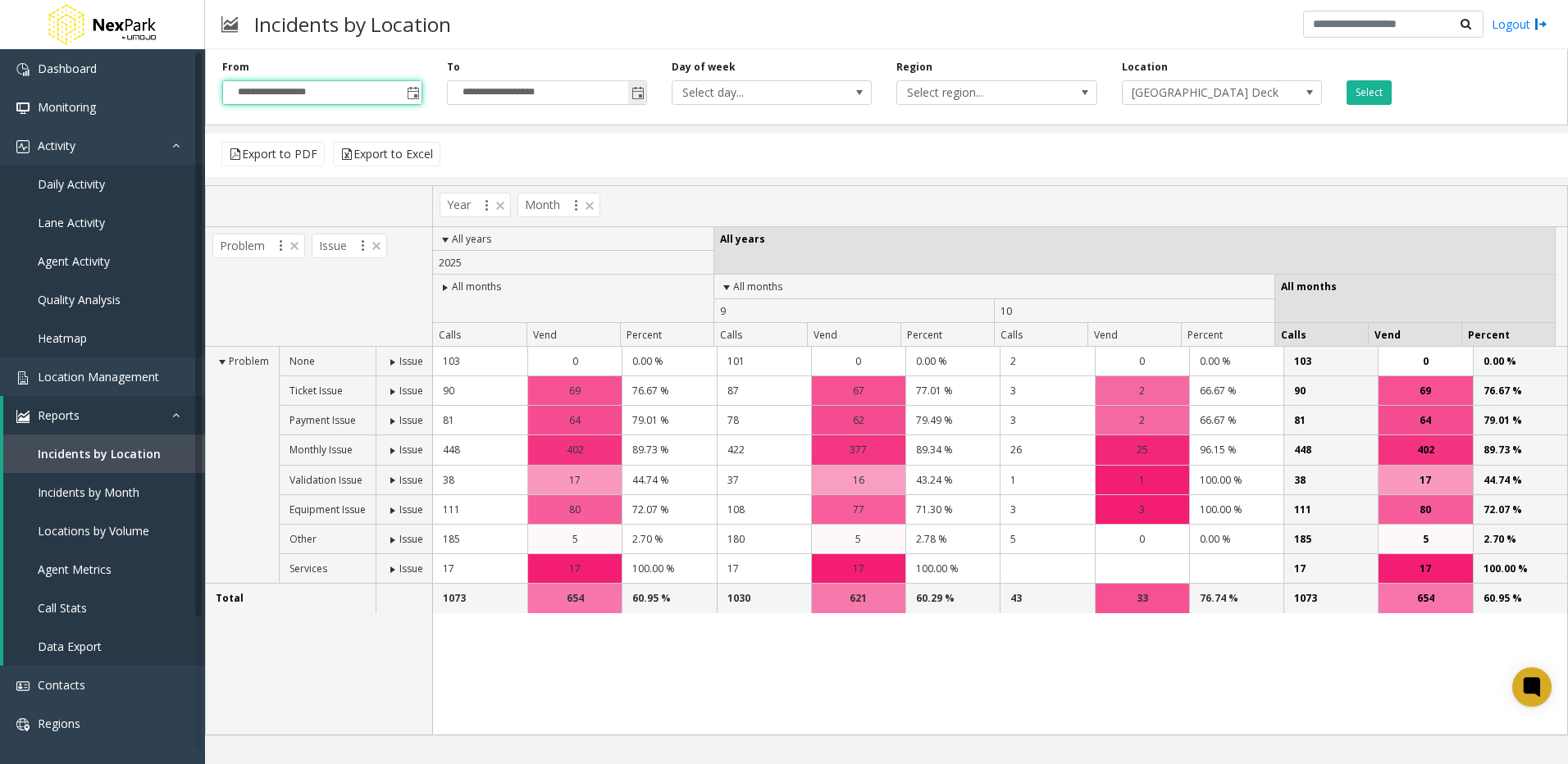
click at [634, 94] on span "Toggle popup" at bounding box center [638, 94] width 14 height 14
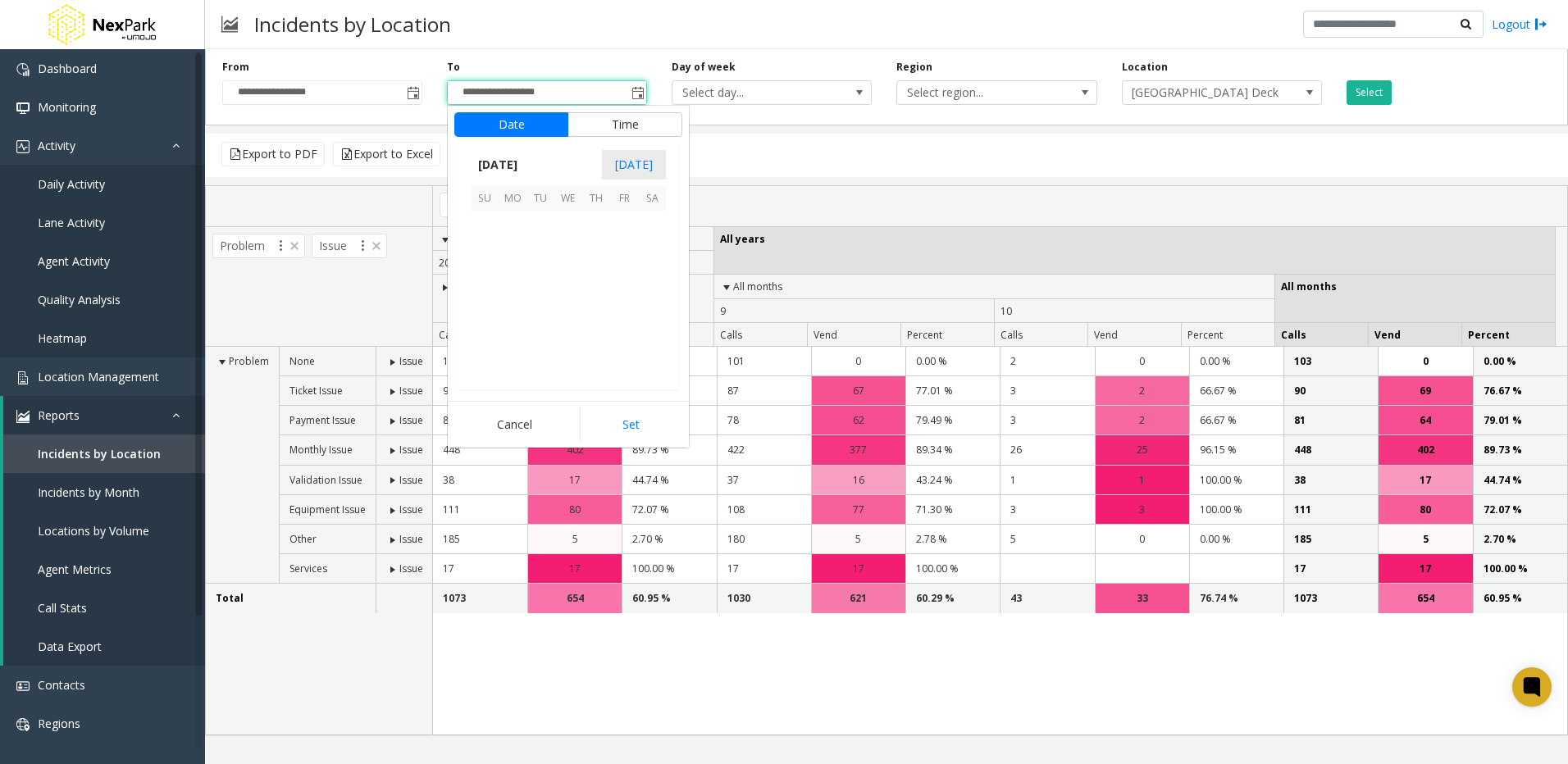
scroll to position [24, 0]
click at [631, 174] on span "[DATE]" at bounding box center [634, 164] width 64 height 30
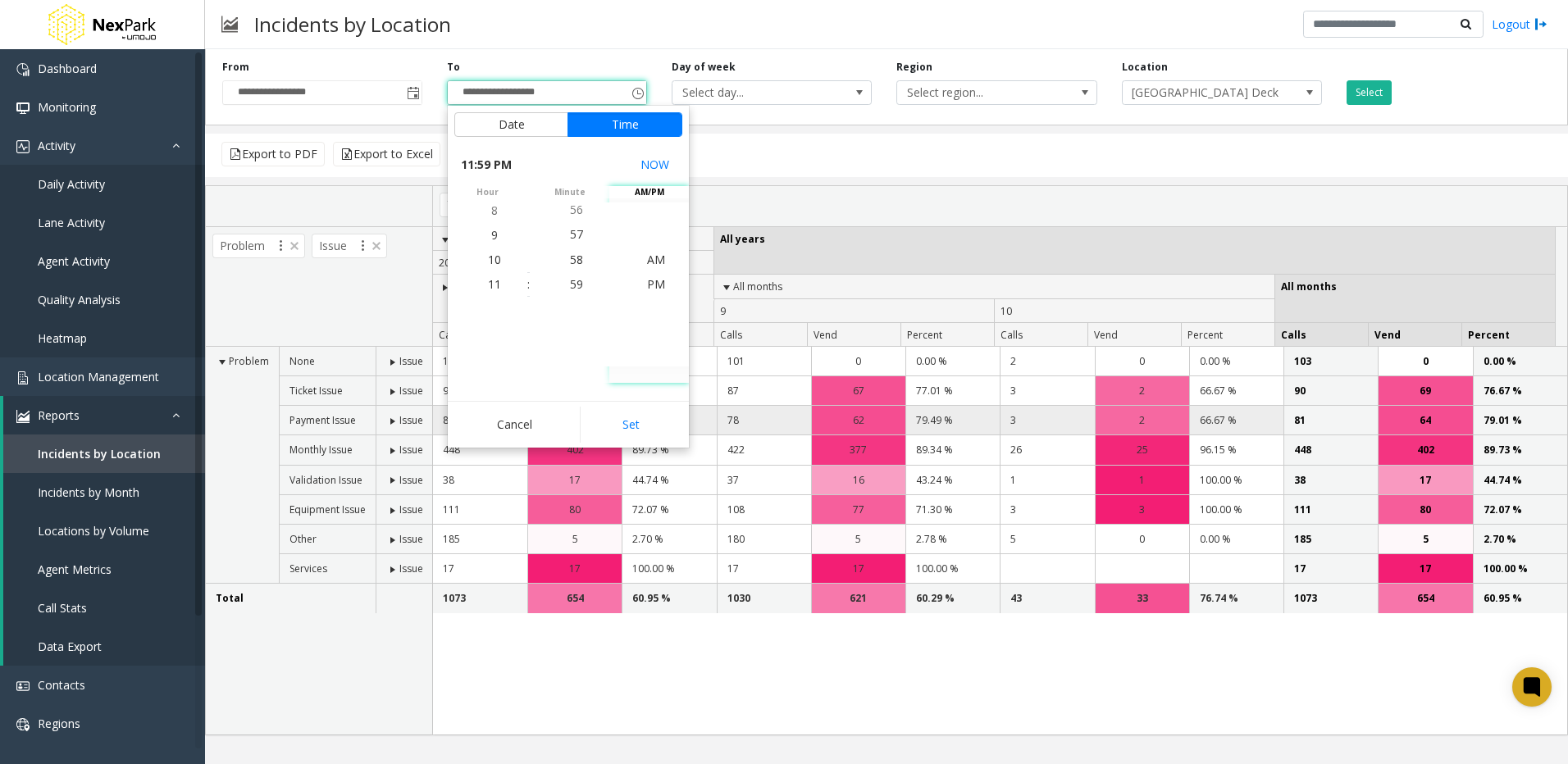
click at [626, 423] on button "Set" at bounding box center [631, 423] width 103 height 36
type input "**********"
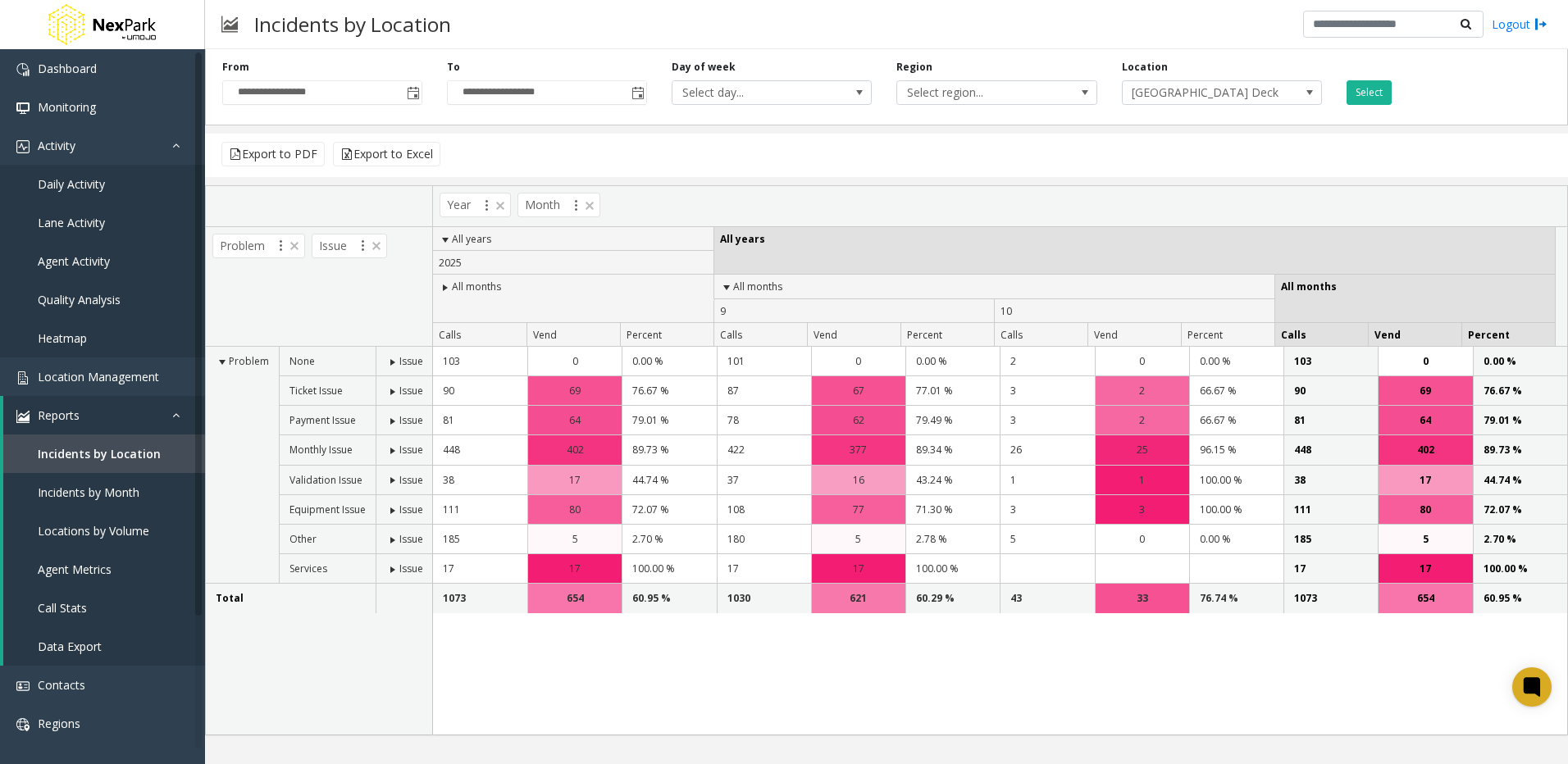
click at [1391, 91] on div "Select" at bounding box center [1445, 82] width 225 height 45
click at [1372, 90] on button "Select" at bounding box center [1368, 92] width 45 height 24
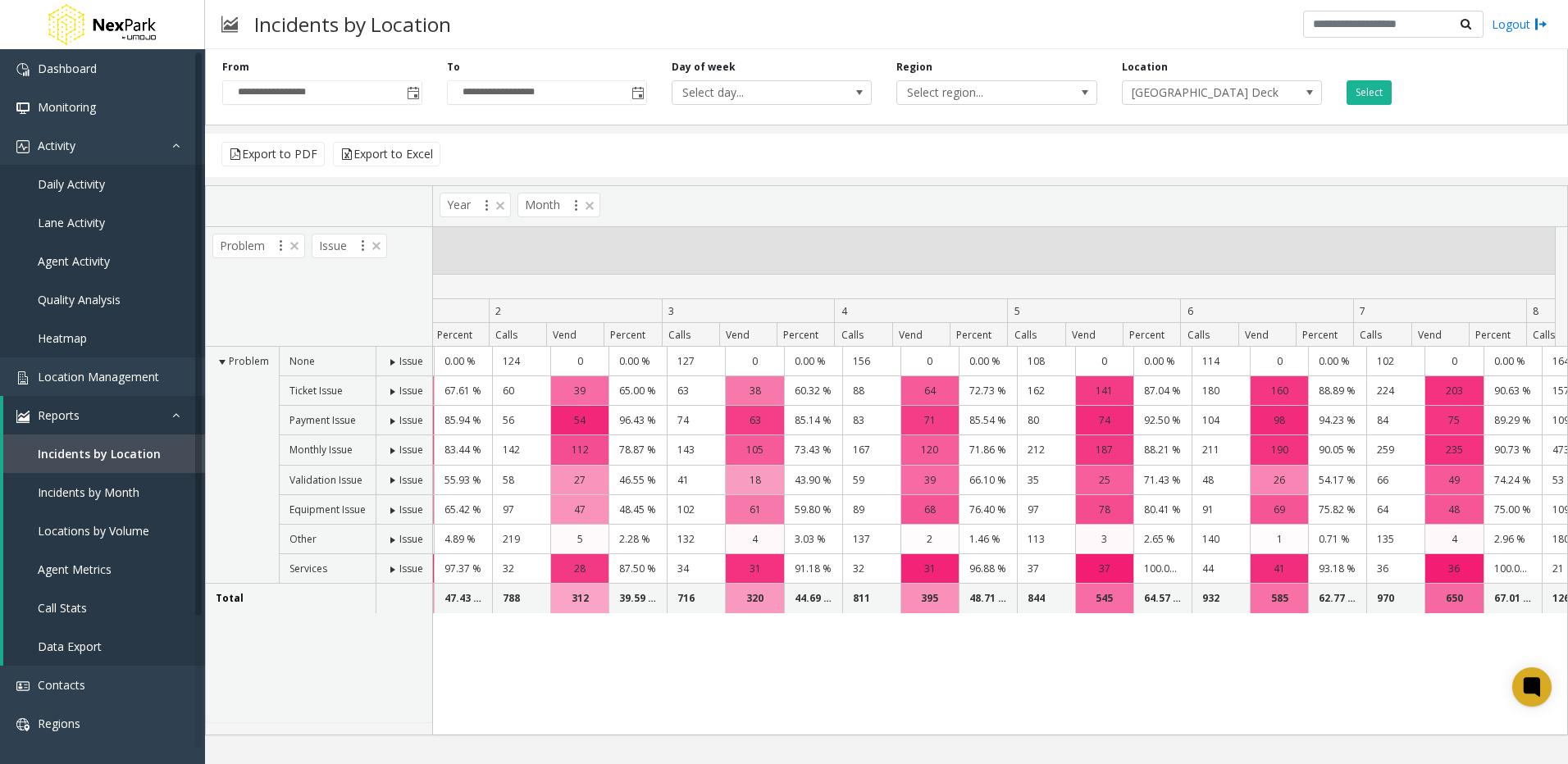
scroll to position [0, 0]
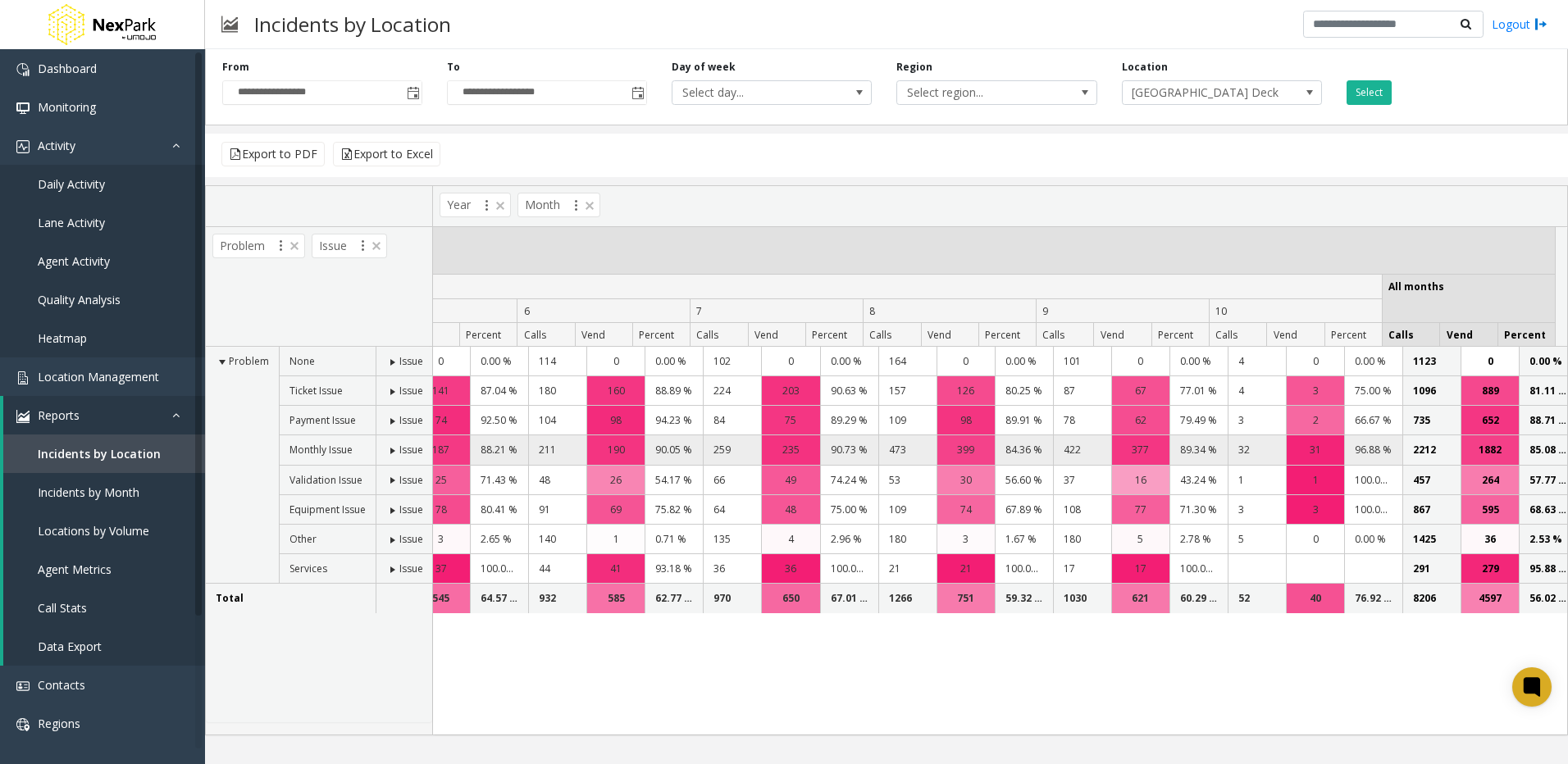
click at [1077, 453] on td "422" at bounding box center [1082, 450] width 58 height 30
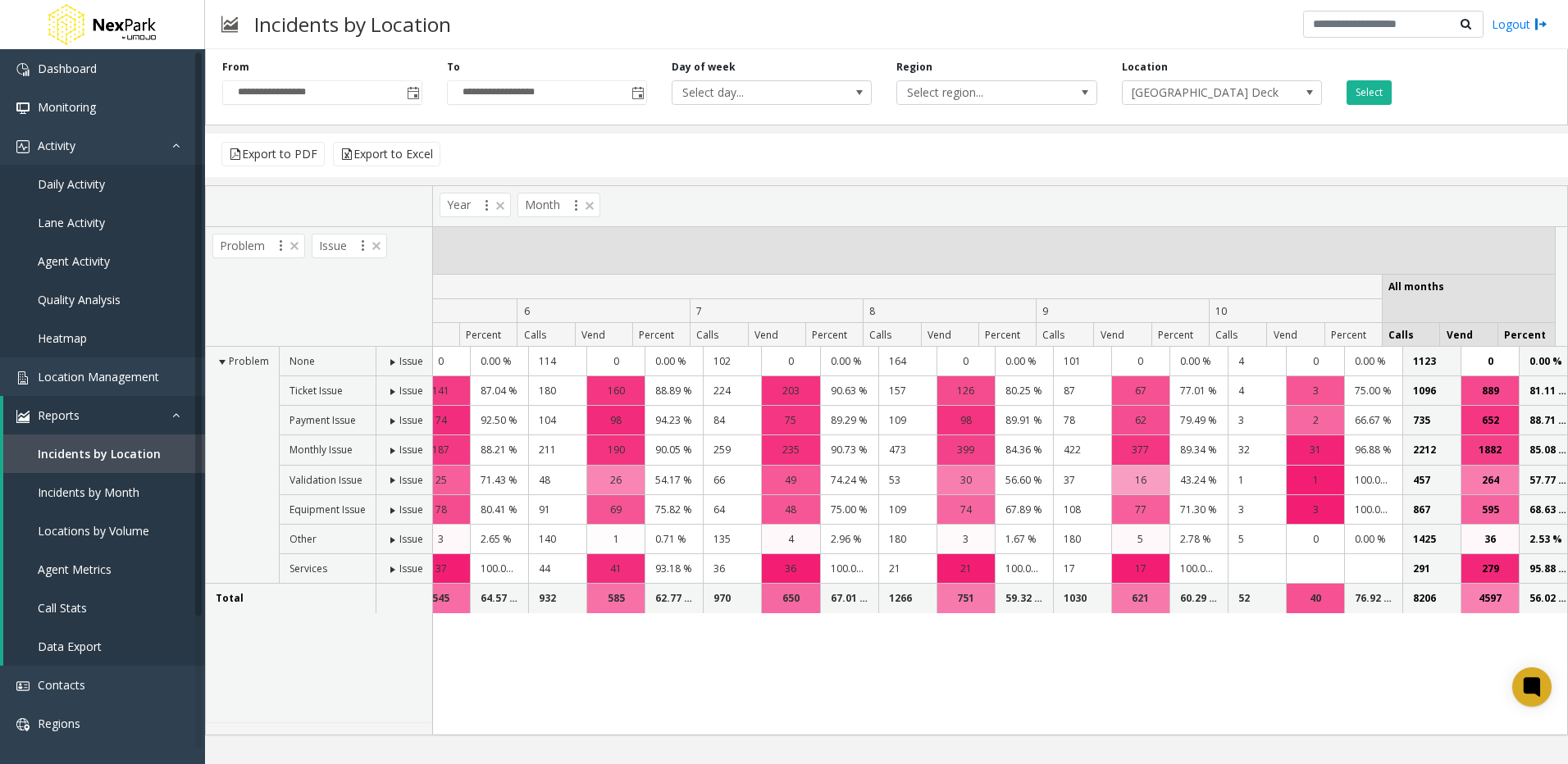
click at [1032, 150] on div "Export to PDF Export to Excel" at bounding box center [886, 154] width 1362 height 43
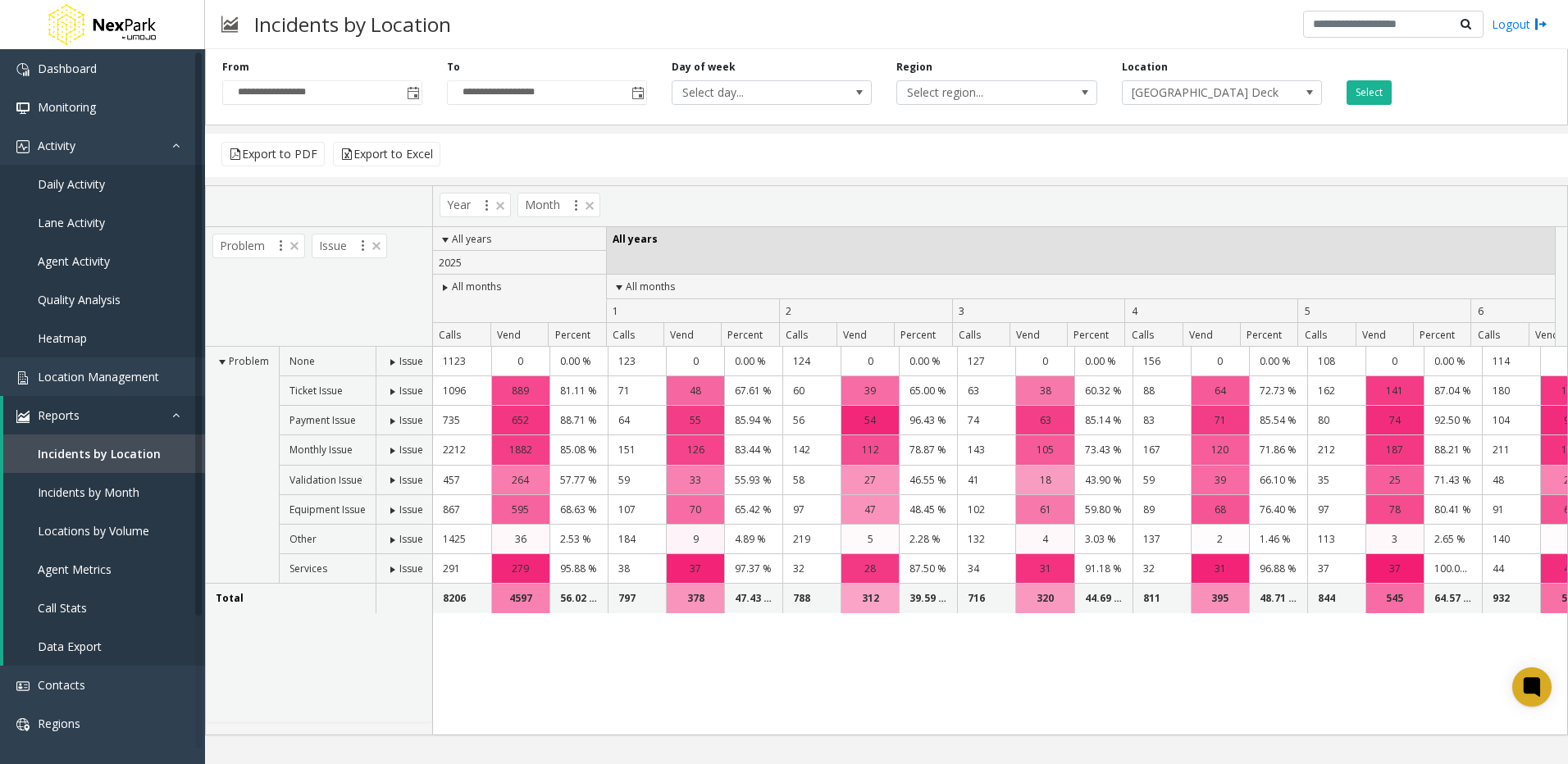
click at [1175, 715] on div "1123 0 0.00 % 123 0 0.00 % 124 0 0.00 % 127 0 0.00 % 156 0 0 0 0 0 0 0 0 889 48" at bounding box center [1000, 540] width 1134 height 388
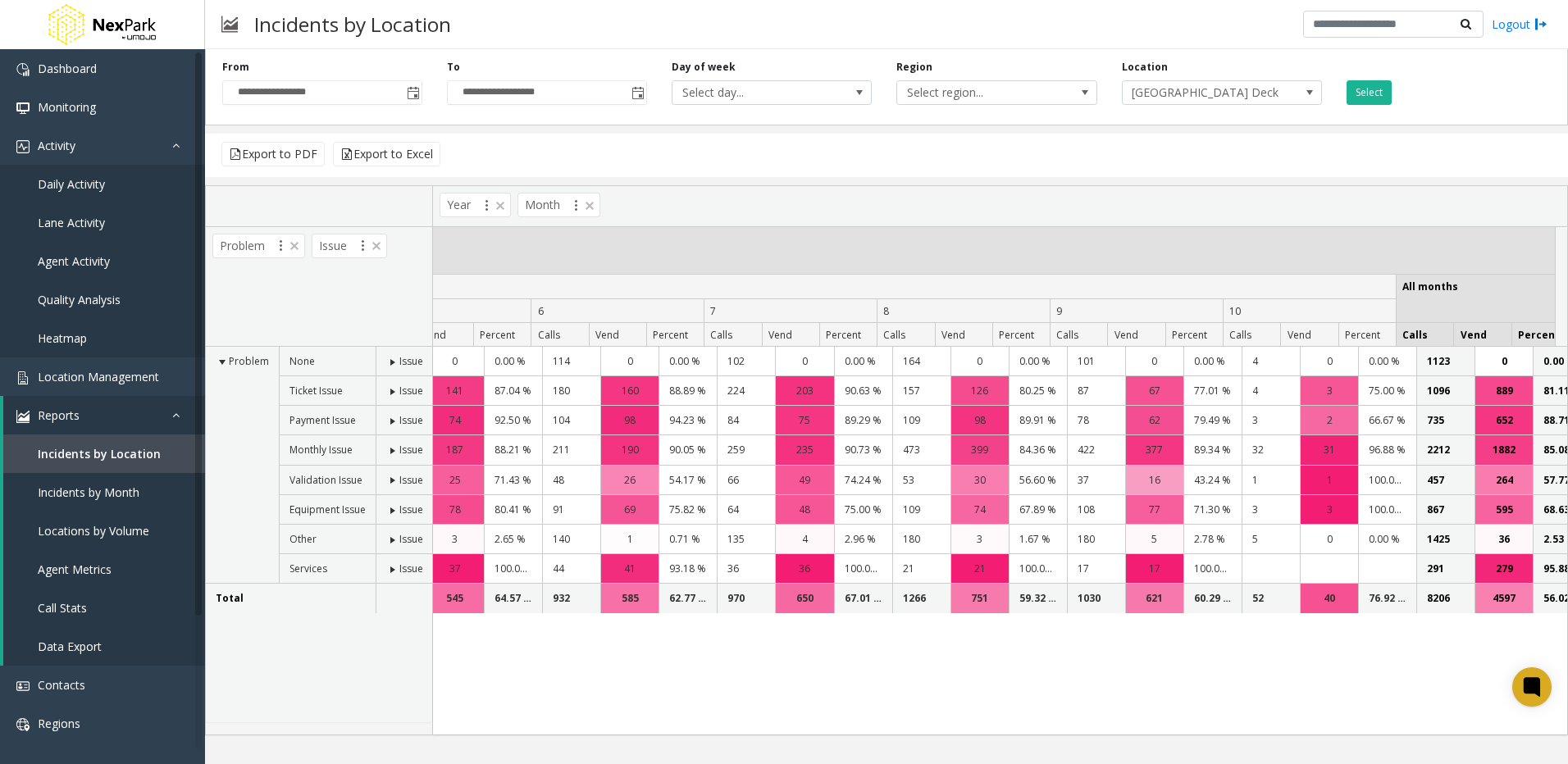
scroll to position [0, 953]
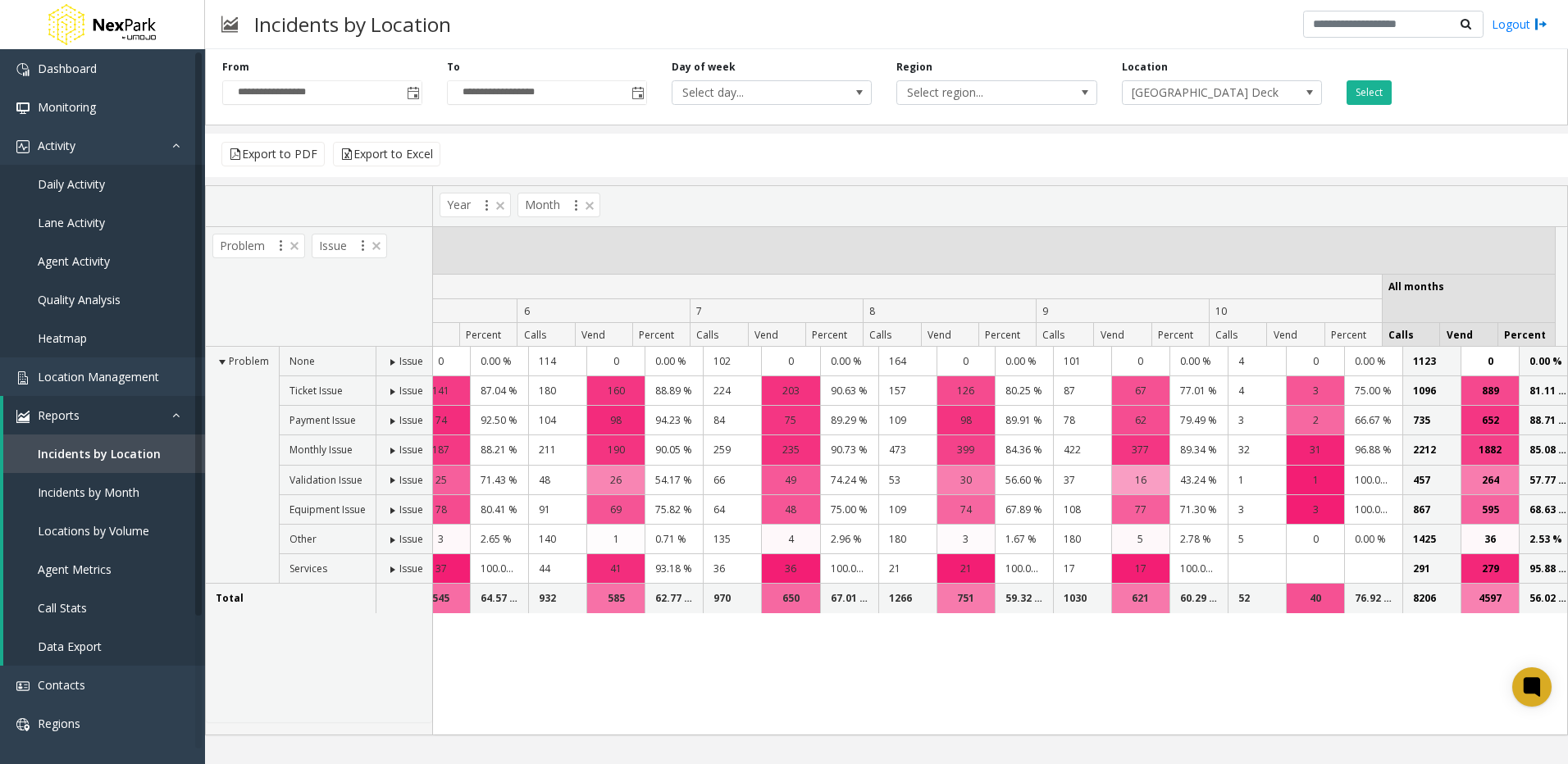
click at [1234, 690] on div "1123 0 0.00 % 123 0 0.00 % 124 0 0.00 % 127 0 0.00 % 156 0 0 0 0 0 0 0 0 889 48" at bounding box center [1000, 540] width 1134 height 388
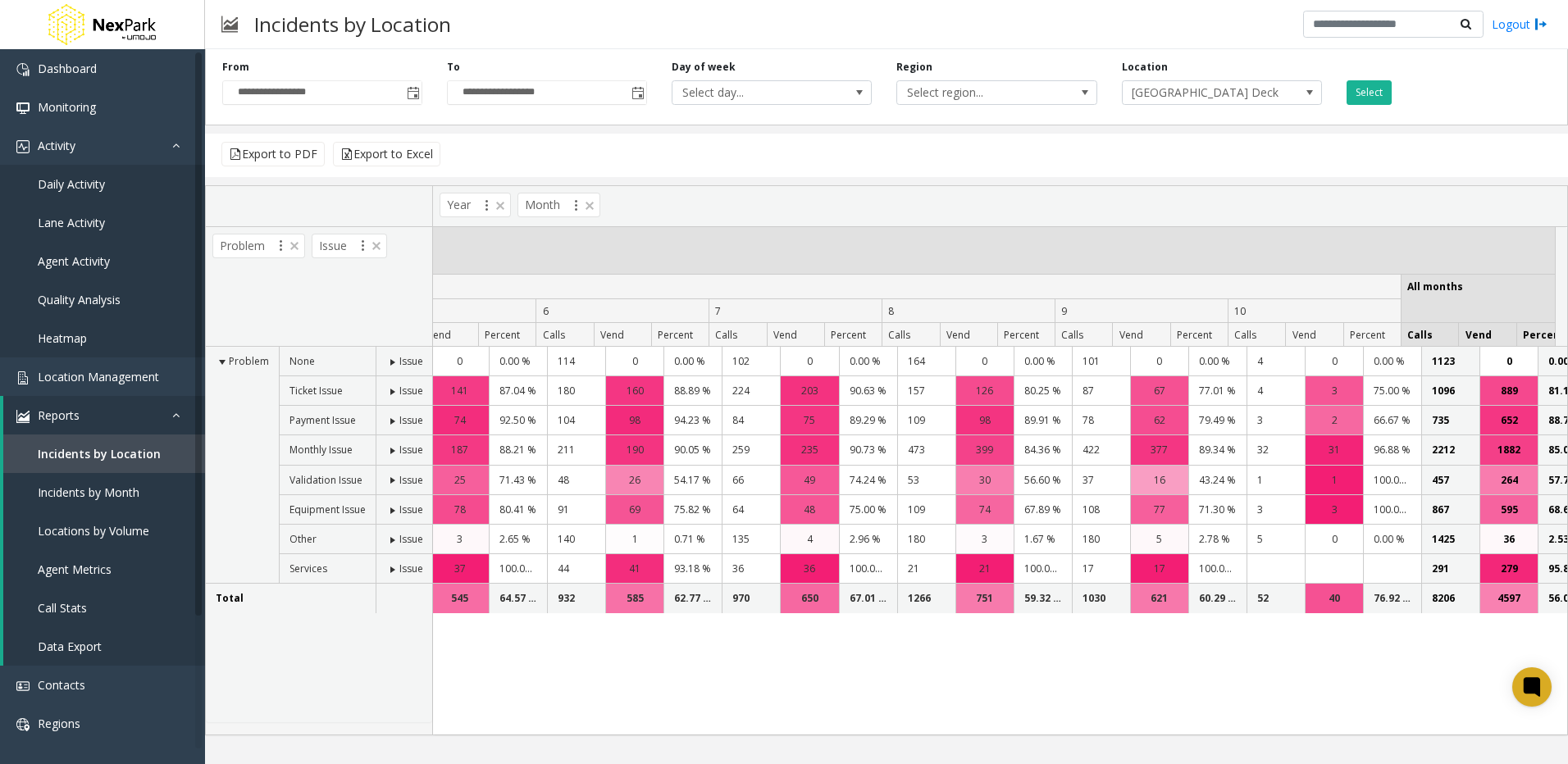
scroll to position [0, 925]
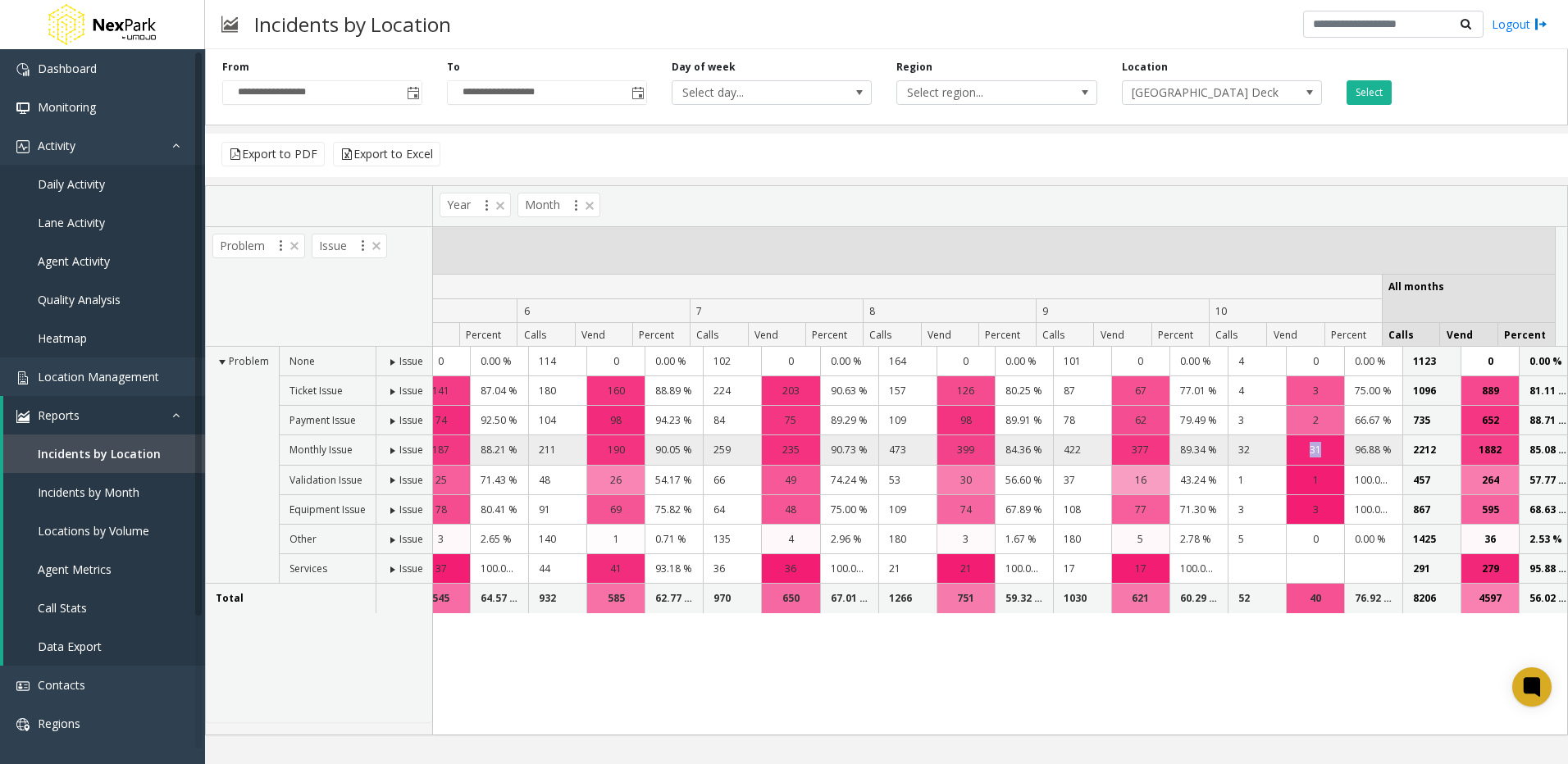
drag, startPoint x: 1304, startPoint y: 450, endPoint x: 1280, endPoint y: 450, distance: 24.0
click at [1286, 450] on div "31" at bounding box center [1314, 450] width 57 height 29
drag, startPoint x: 1242, startPoint y: 450, endPoint x: 1208, endPoint y: 450, distance: 34.0
click at [1208, 450] on tr "2212 1882 85.08 % 151 126 83.44 % 142 112 78.87 % 143 105 73.43 % 167 120 187 31" at bounding box center [528, 450] width 2098 height 30
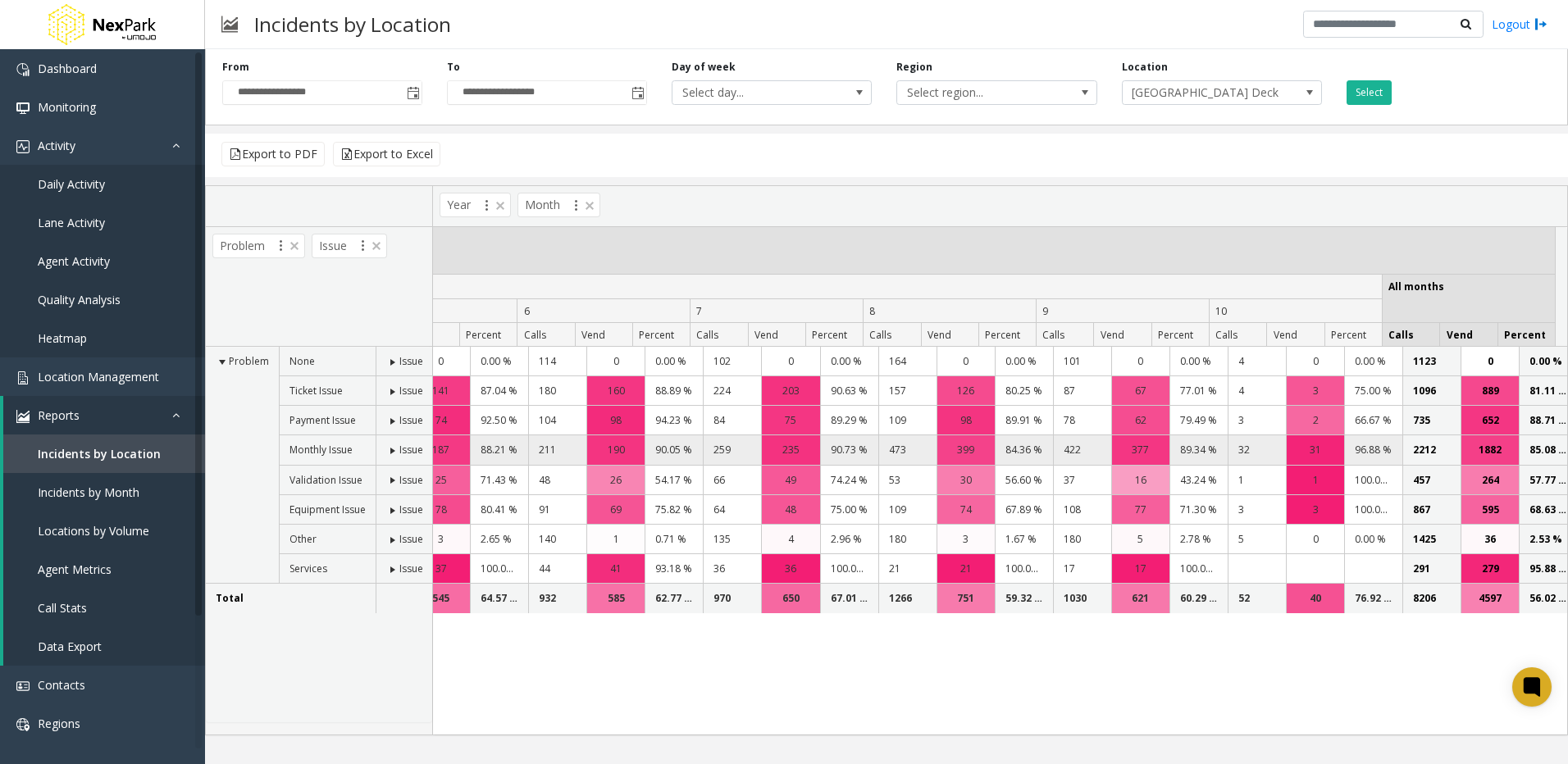
drag, startPoint x: 1208, startPoint y: 450, endPoint x: 1227, endPoint y: 451, distance: 19.0
click at [1227, 451] on td "32" at bounding box center [1256, 450] width 58 height 30
drag, startPoint x: 1242, startPoint y: 450, endPoint x: 1205, endPoint y: 449, distance: 37.0
click at [1205, 449] on tr "2212 1882 85.08 % 151 126 83.44 % 142 112 78.87 % 143 105 73.43 % 167 120 187 31" at bounding box center [528, 450] width 2098 height 30
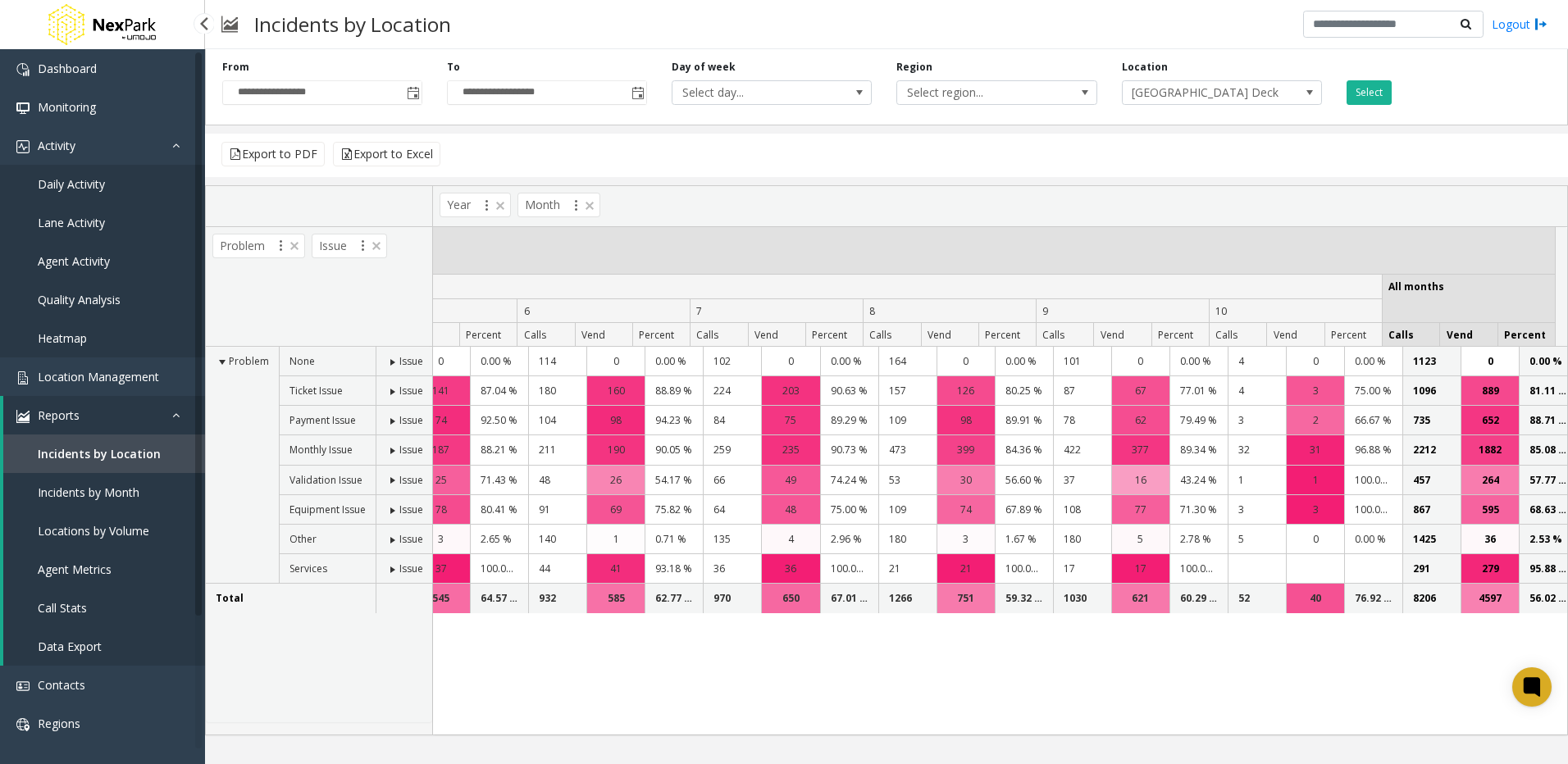
click at [72, 22] on img at bounding box center [101, 24] width 115 height 49
